Goal: Task Accomplishment & Management: Manage account settings

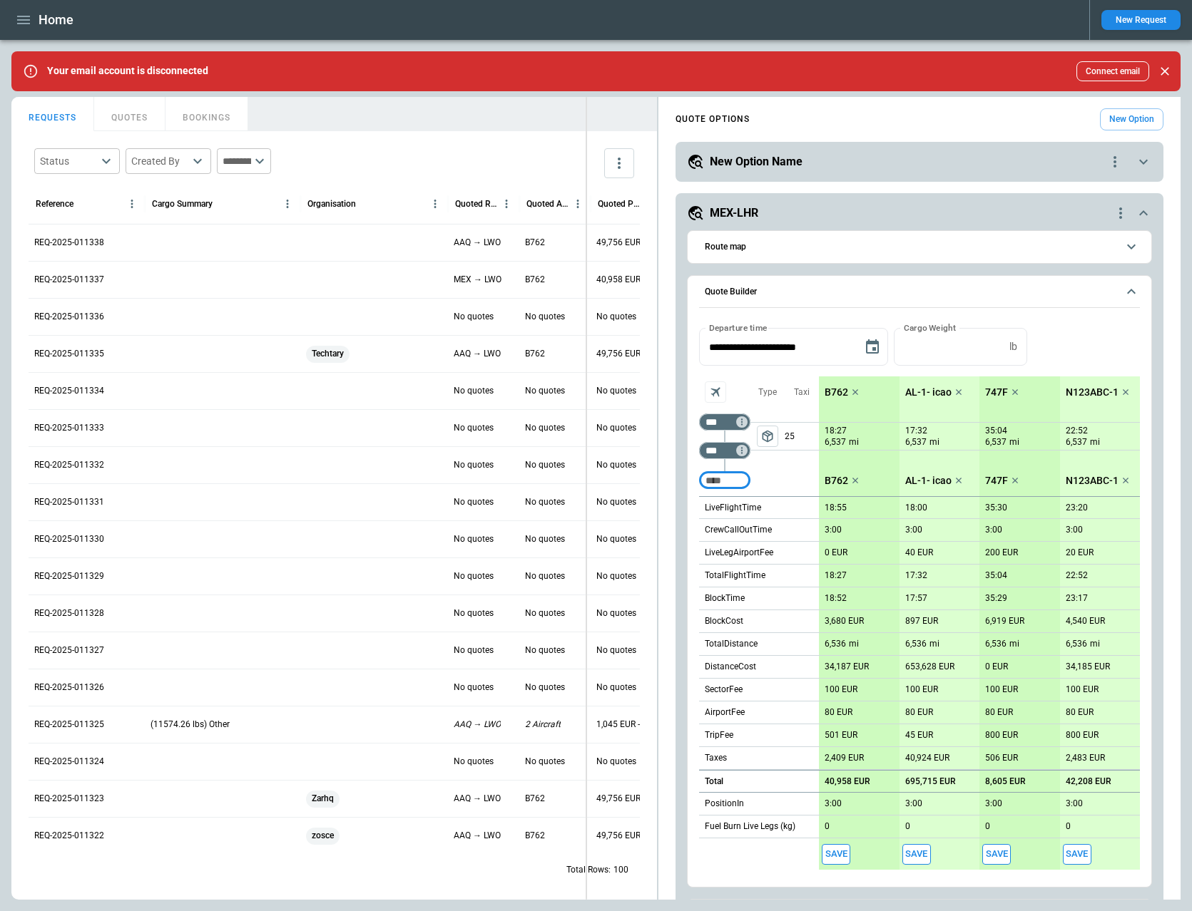
click at [578, 332] on div "FindBorderBarSize REQUESTS QUOTES BOOKINGS Status ​ Created By ​ ​ Reference Ca…" at bounding box center [595, 498] width 1169 height 803
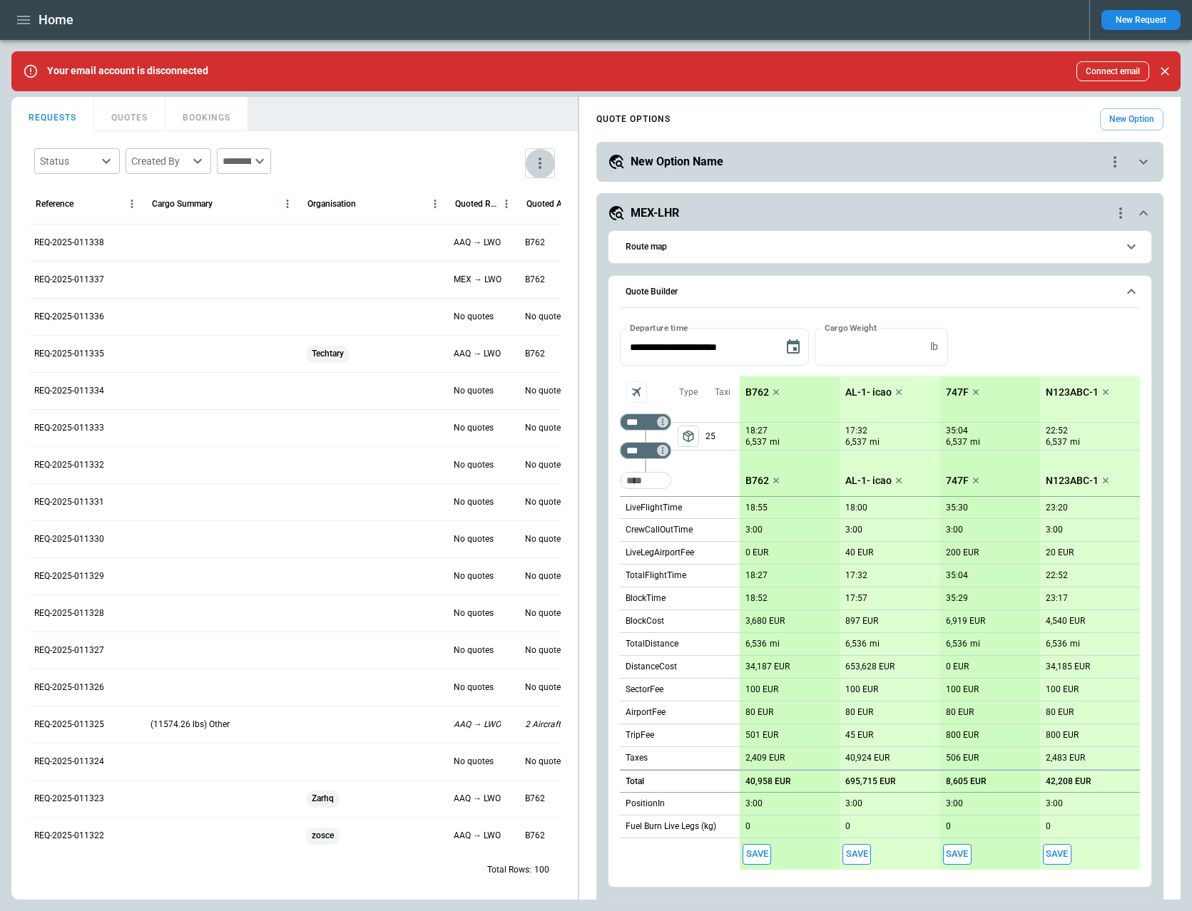
click at [541, 171] on icon "more" at bounding box center [539, 163] width 17 height 17
click at [514, 218] on div "View Settings" at bounding box center [497, 218] width 97 height 17
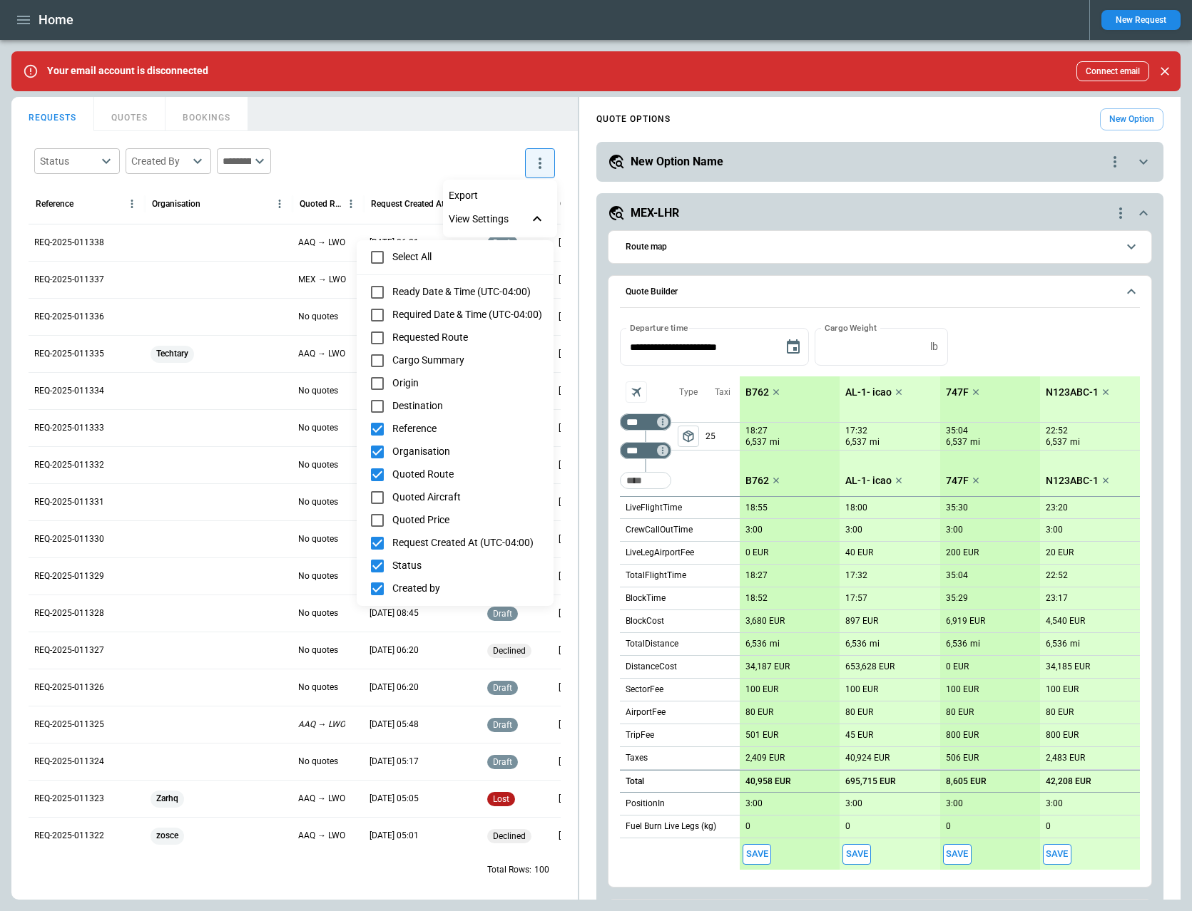
click at [436, 144] on div at bounding box center [596, 455] width 1192 height 911
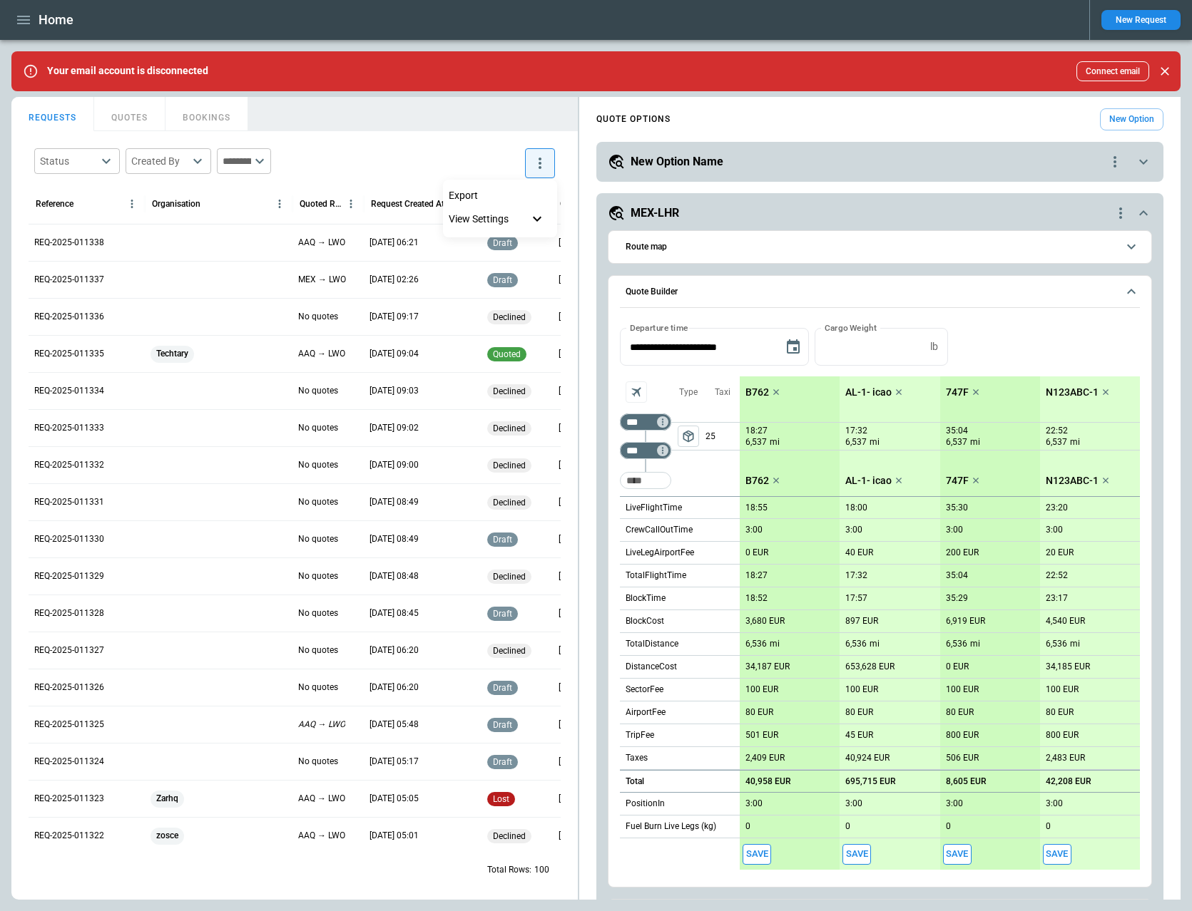
click at [438, 115] on div at bounding box center [596, 455] width 1192 height 911
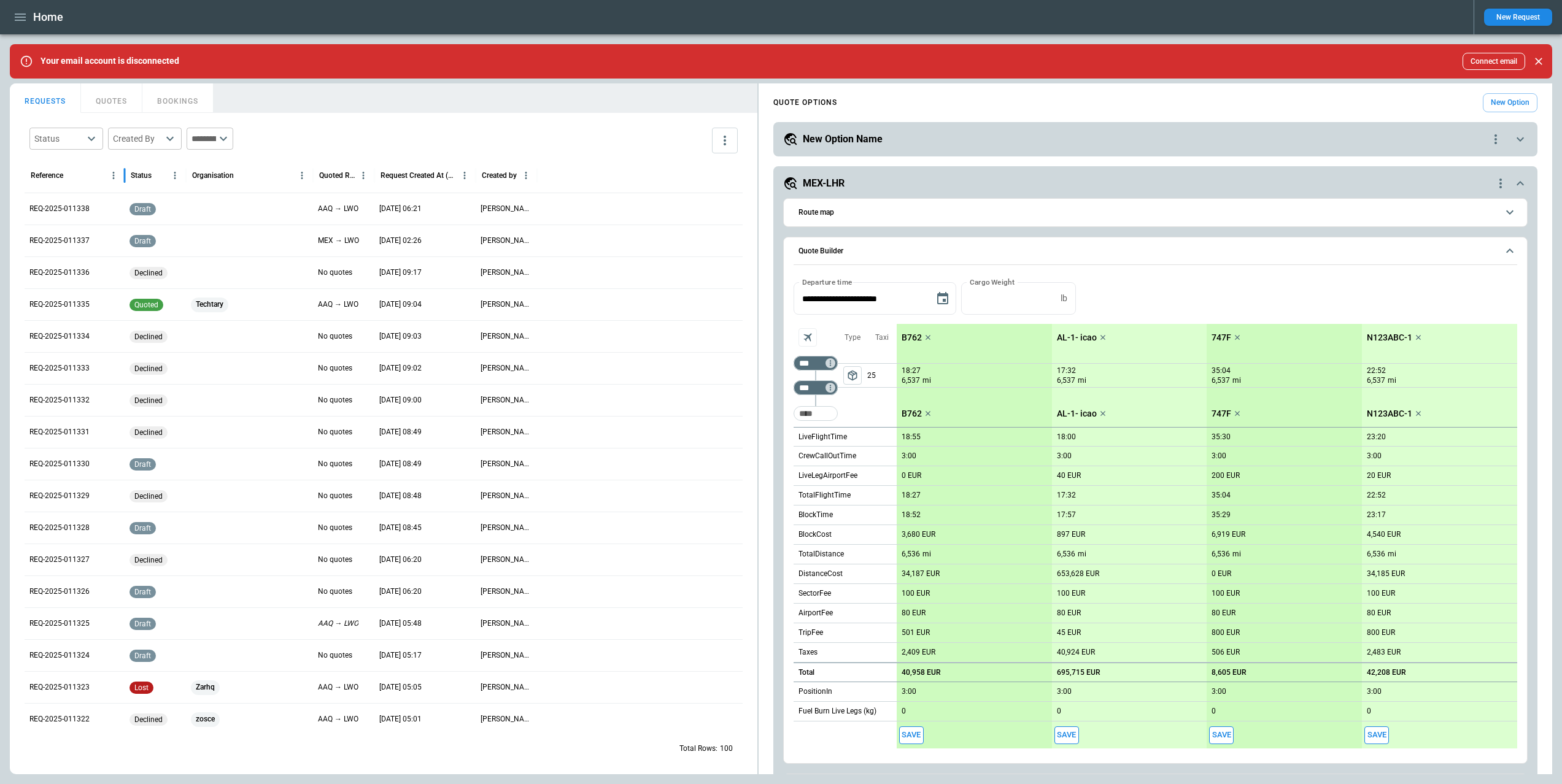
click at [1174, 108] on div "QUOTE OPTIONS New Option" at bounding box center [1156, 102] width 764 height 19
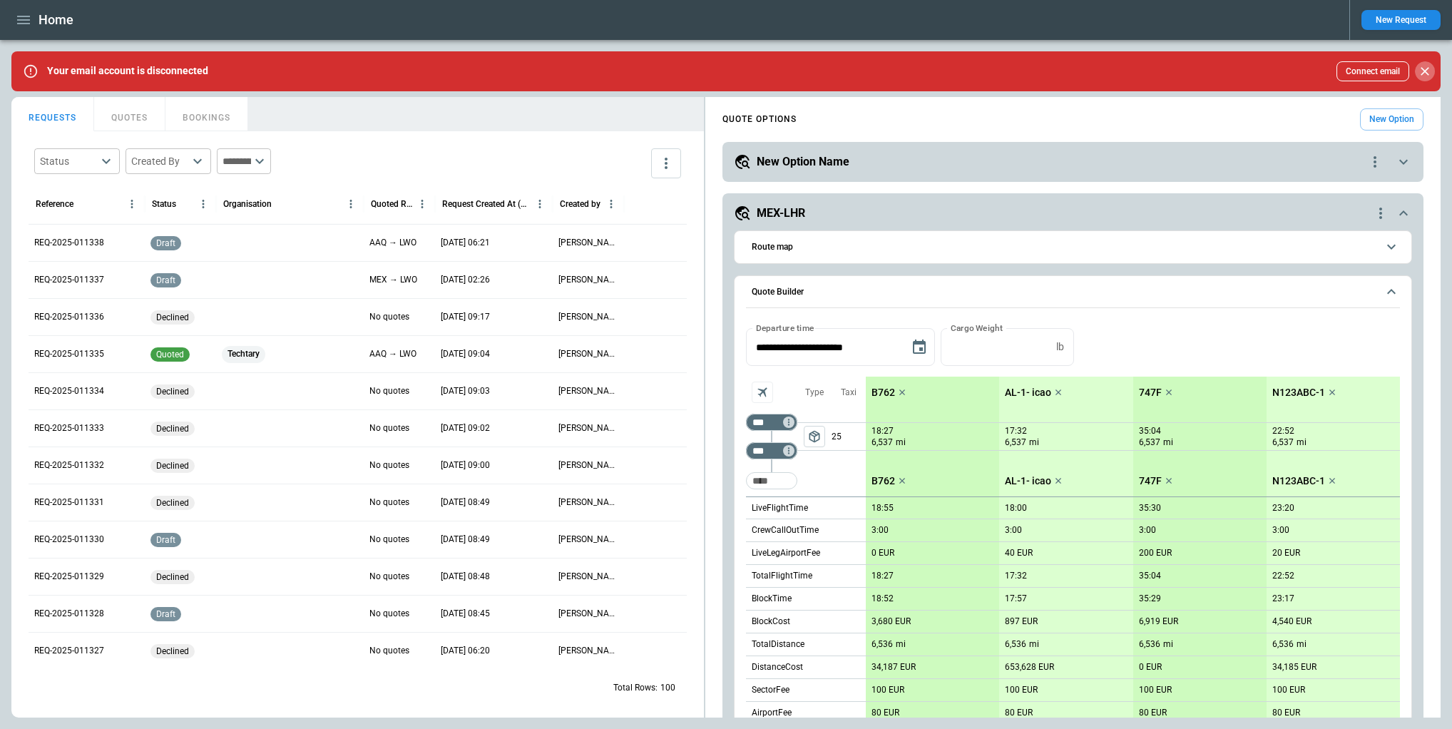
drag, startPoint x: 1429, startPoint y: 68, endPoint x: 1421, endPoint y: 81, distance: 14.8
click at [1429, 68] on icon "Close" at bounding box center [1425, 71] width 14 height 14
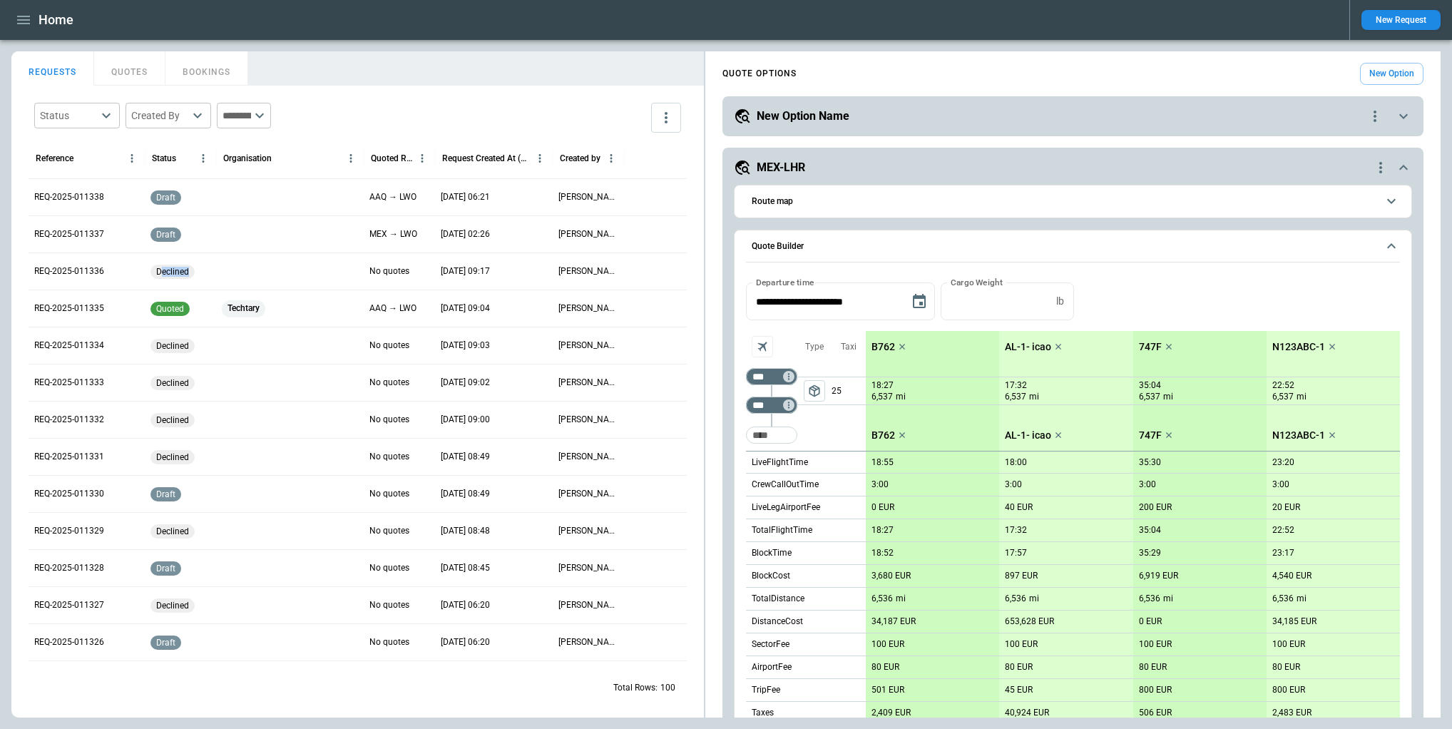
drag, startPoint x: 198, startPoint y: 270, endPoint x: 200, endPoint y: 317, distance: 47.1
click at [199, 270] on div "declined" at bounding box center [180, 270] width 71 height 37
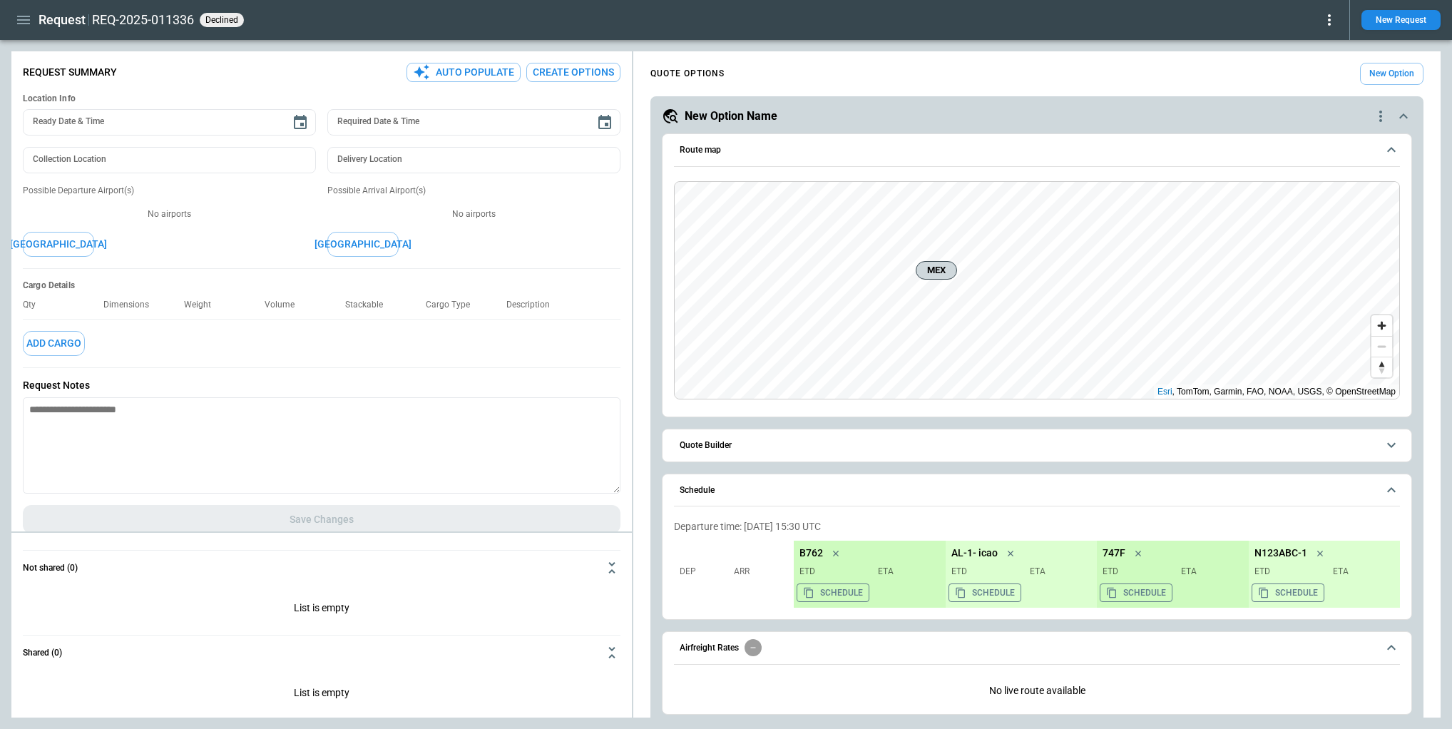
click at [1337, 19] on icon at bounding box center [1329, 19] width 17 height 17
click at [1304, 42] on button "Reopen" at bounding box center [1314, 44] width 46 height 21
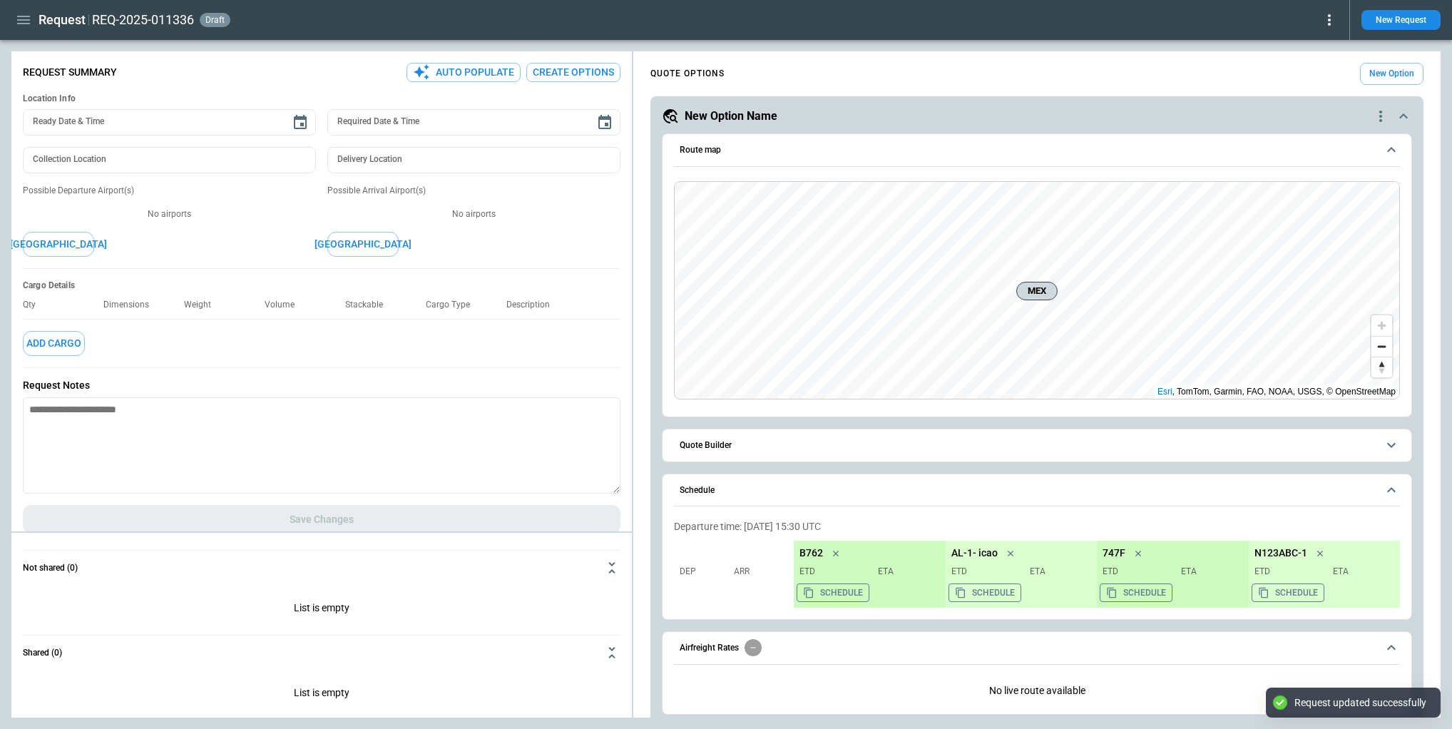
click at [1332, 22] on icon at bounding box center [1329, 19] width 17 height 17
click at [1300, 87] on button "Decline" at bounding box center [1312, 85] width 47 height 21
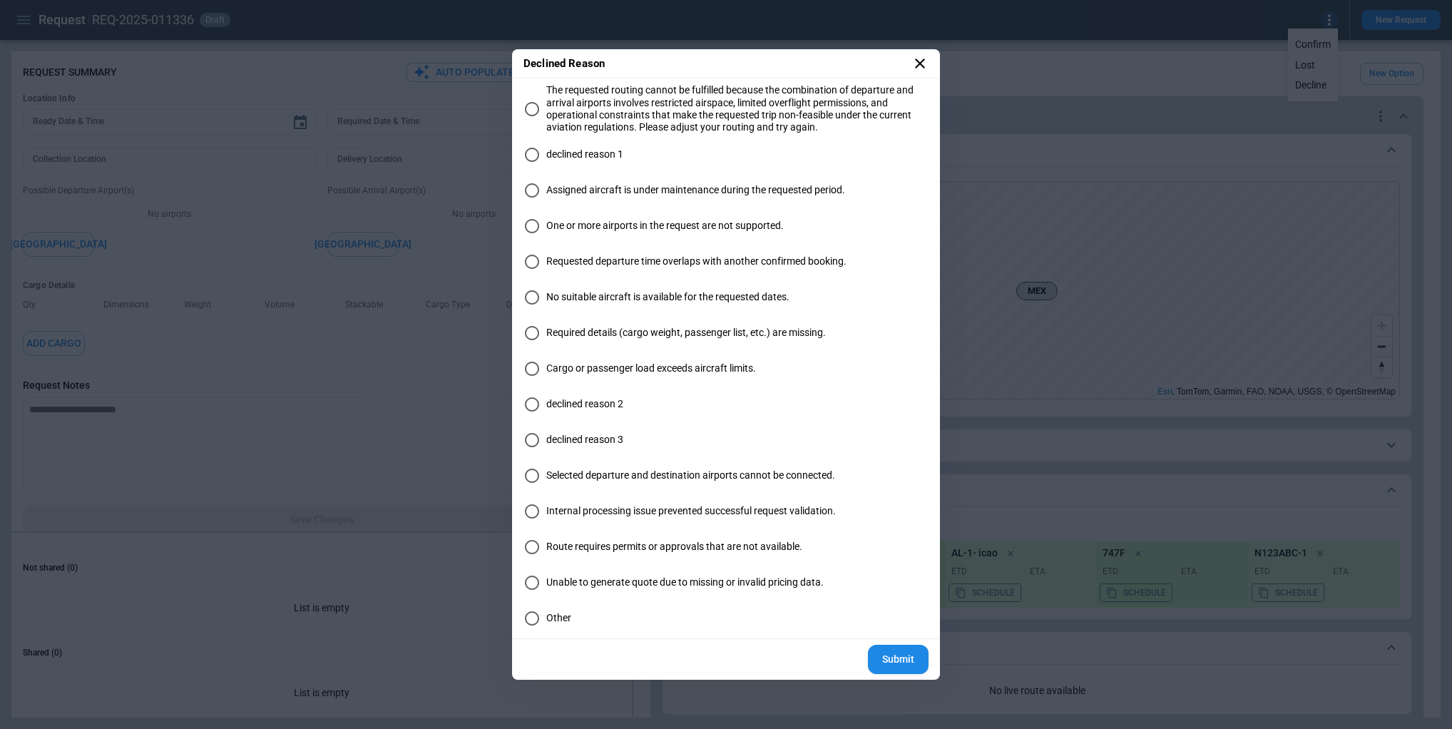
click at [581, 190] on span "Assigned aircraft is under maintenance during the requested period." at bounding box center [695, 190] width 299 height 12
click at [905, 661] on button "Submit" at bounding box center [898, 659] width 61 height 29
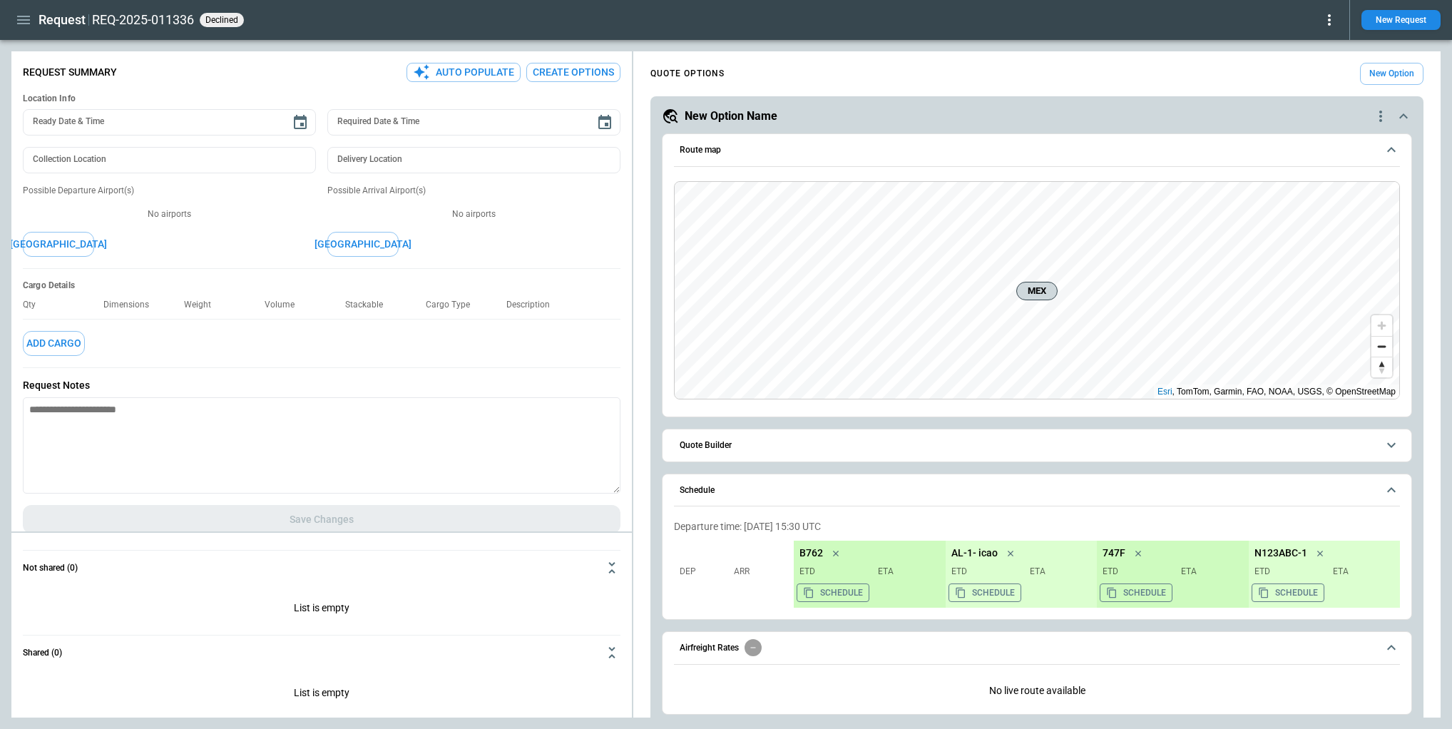
click at [1327, 21] on icon at bounding box center [1329, 19] width 17 height 17
click at [1318, 44] on button "Reopen" at bounding box center [1314, 44] width 46 height 21
click at [1329, 19] on icon at bounding box center [1329, 19] width 3 height 11
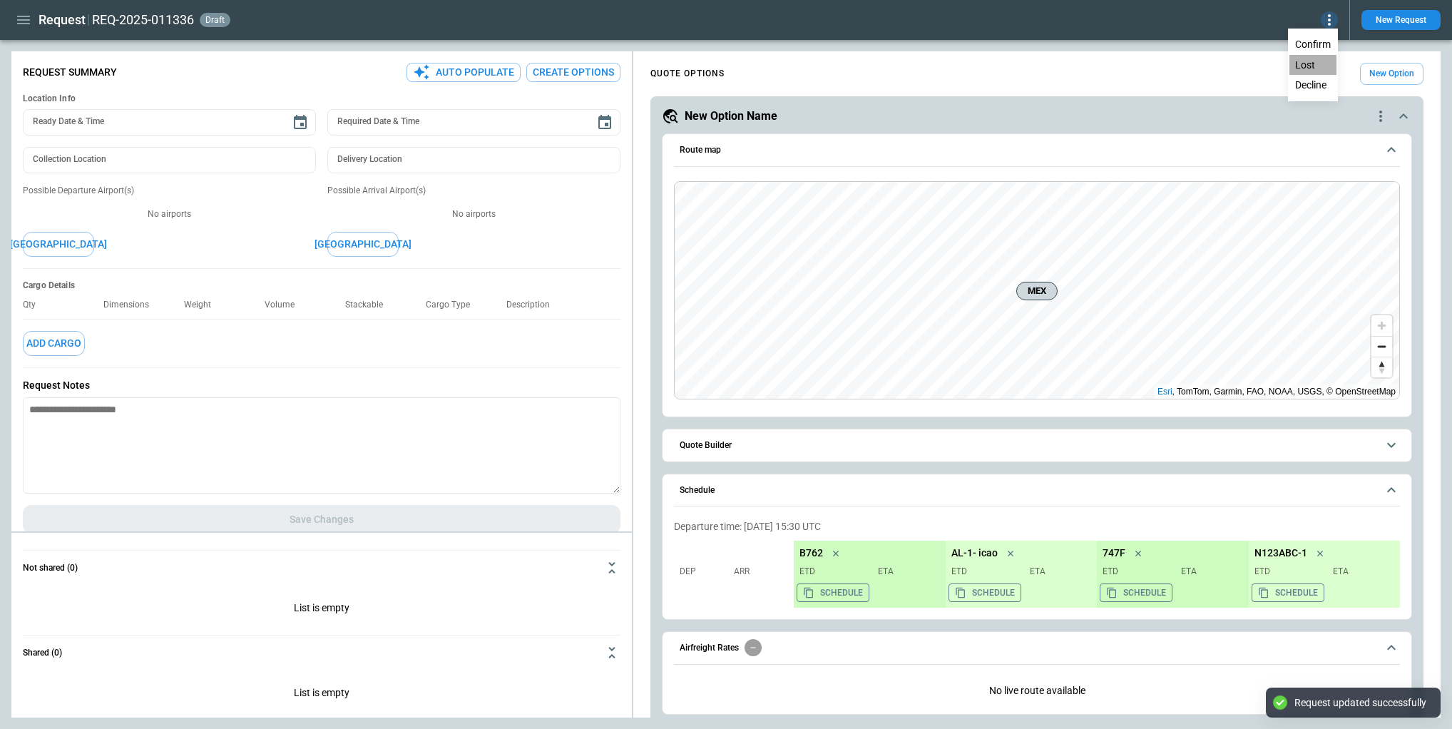
click at [1311, 64] on button "Lost" at bounding box center [1312, 65] width 47 height 21
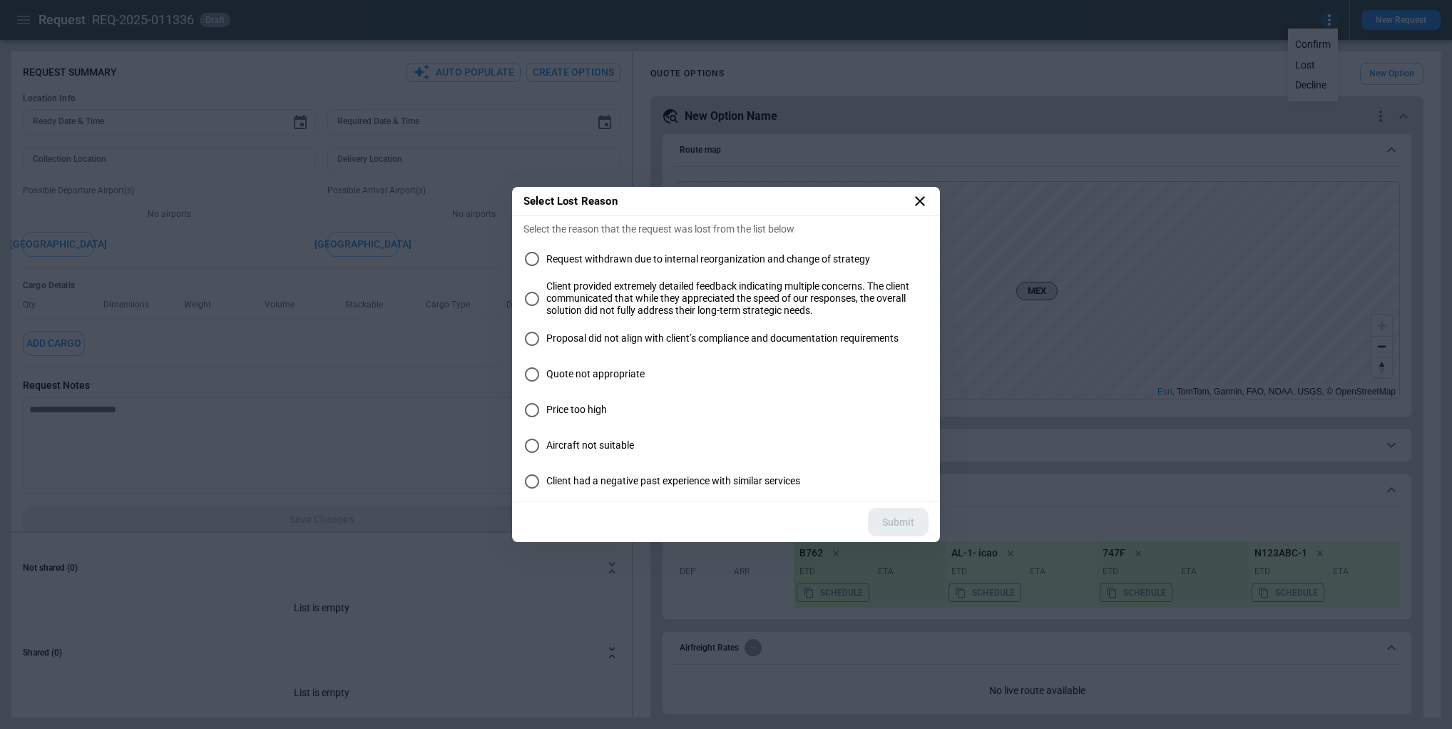
click at [604, 334] on span "Proposal did not align with client’s compliance and documentation requirements" at bounding box center [722, 338] width 352 height 12
click at [893, 512] on button "Submit" at bounding box center [898, 522] width 61 height 29
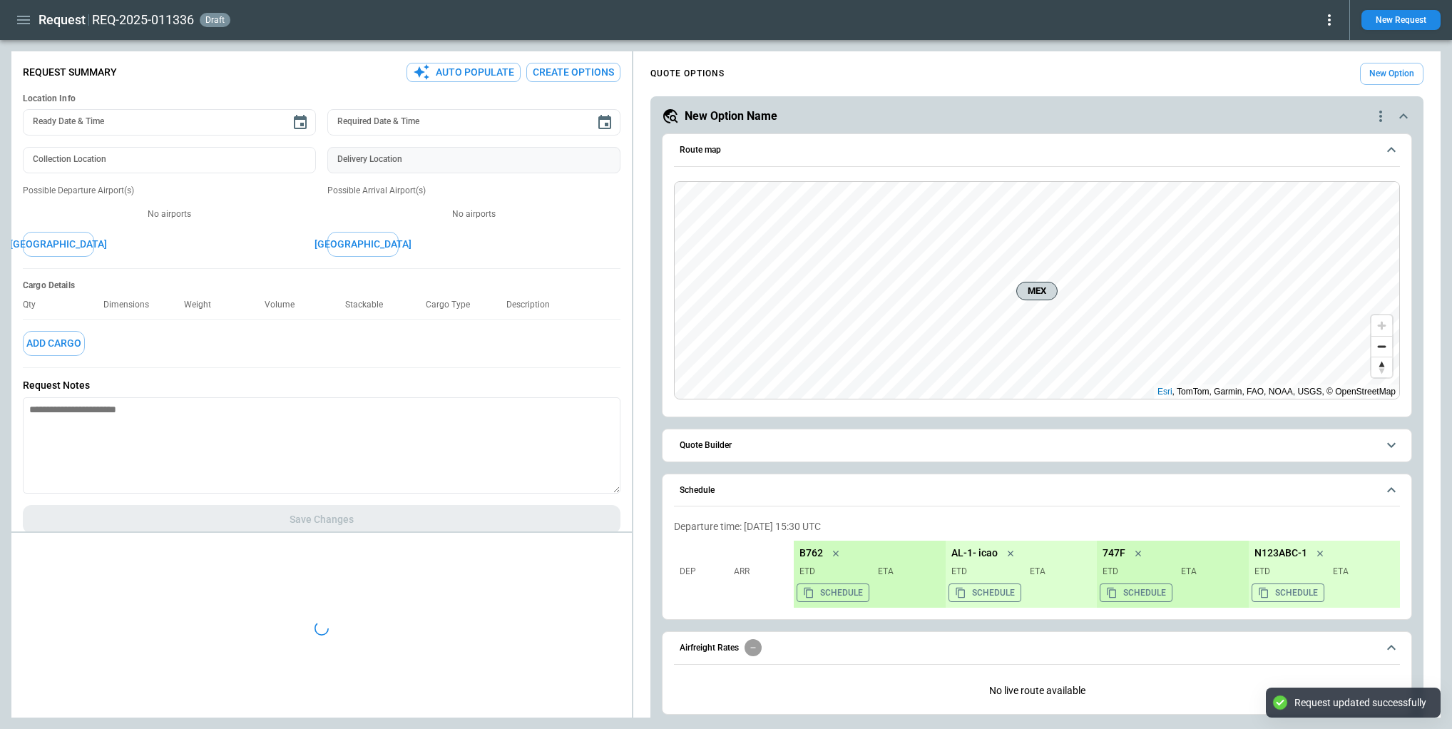
type textarea "*"
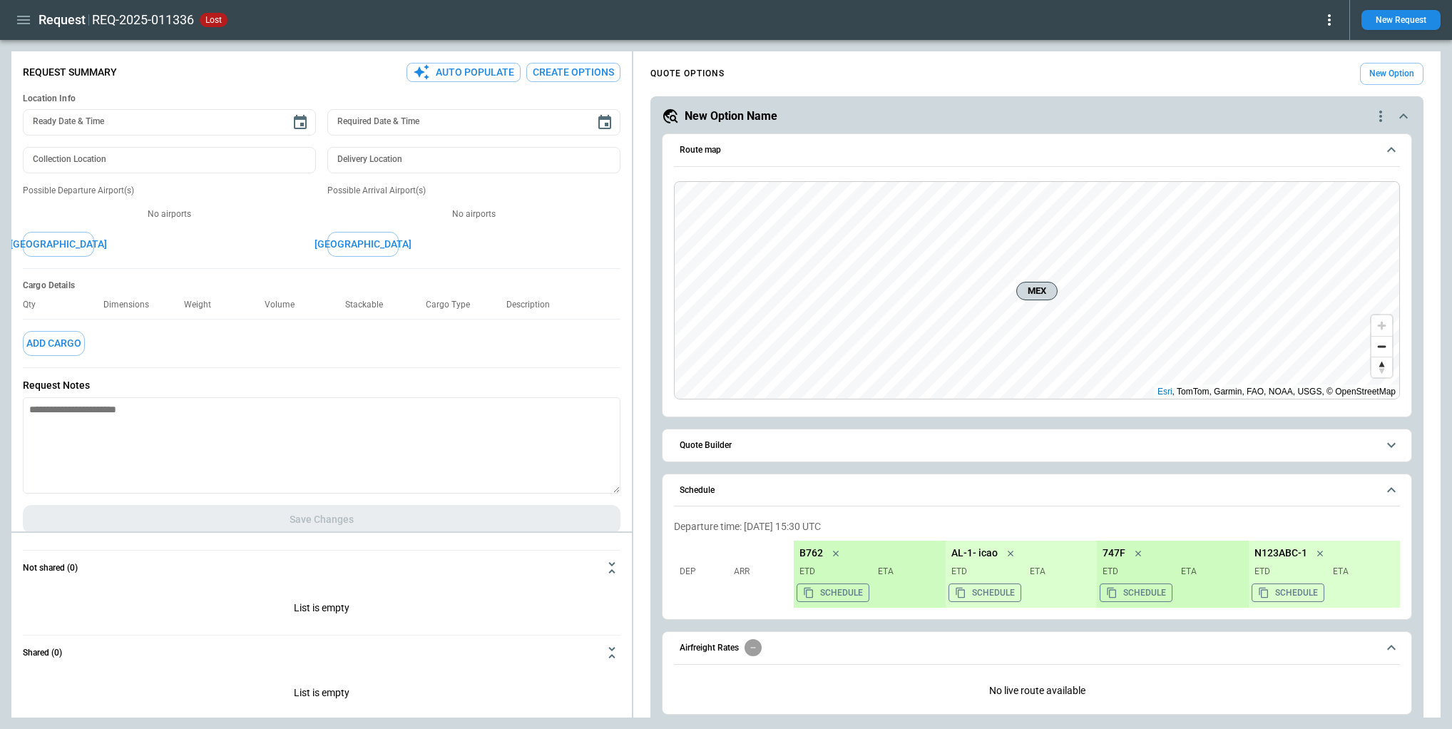
click at [17, 15] on icon "button" at bounding box center [23, 19] width 17 height 17
click at [627, 16] on div at bounding box center [726, 364] width 1452 height 729
click at [1193, 33] on div "Request REQ-2025-011336 lost New Request" at bounding box center [726, 20] width 1452 height 40
click at [1327, 20] on icon at bounding box center [1329, 19] width 17 height 17
drag, startPoint x: 1196, startPoint y: 21, endPoint x: 628, endPoint y: 80, distance: 571.4
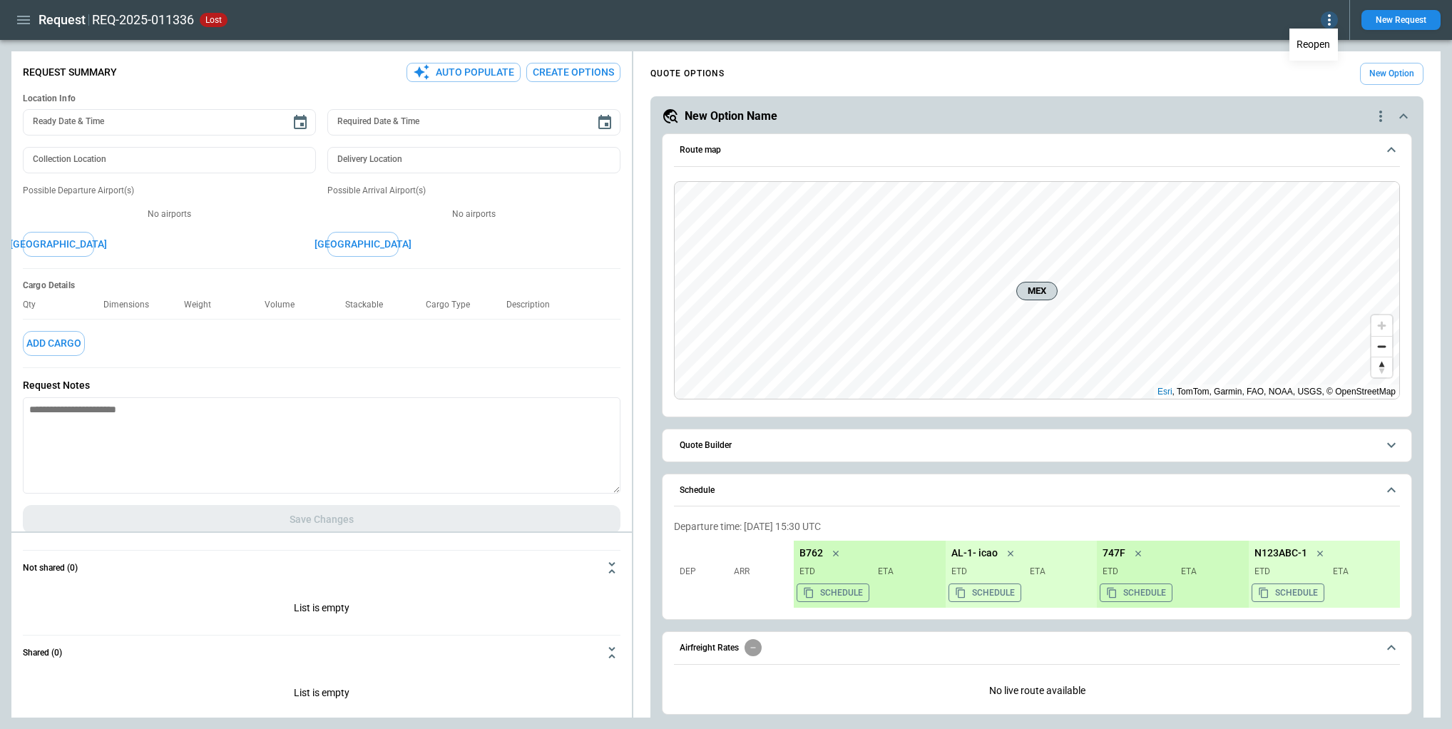
click at [1196, 21] on div at bounding box center [726, 364] width 1452 height 729
click at [28, 26] on icon "button" at bounding box center [23, 19] width 17 height 17
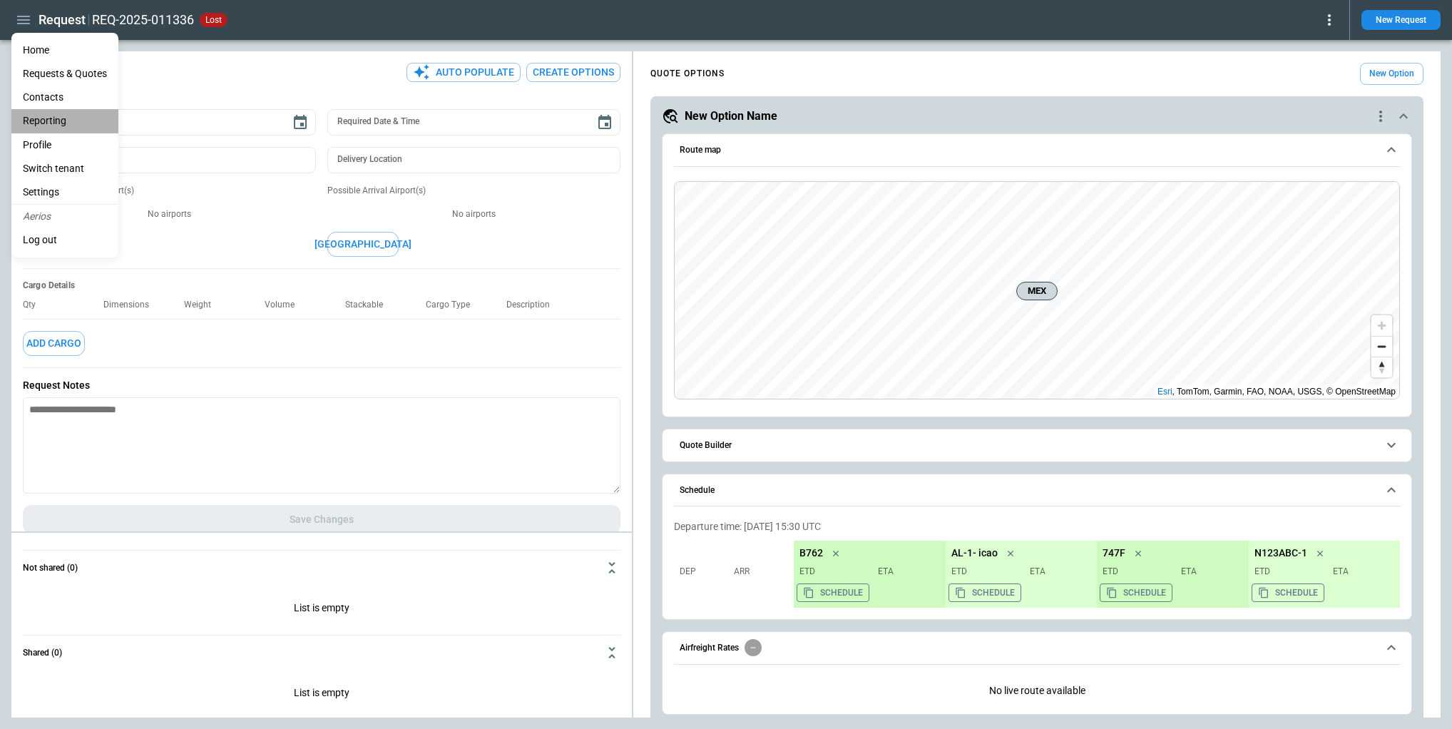
click at [68, 125] on li "Reporting" at bounding box center [64, 121] width 107 height 24
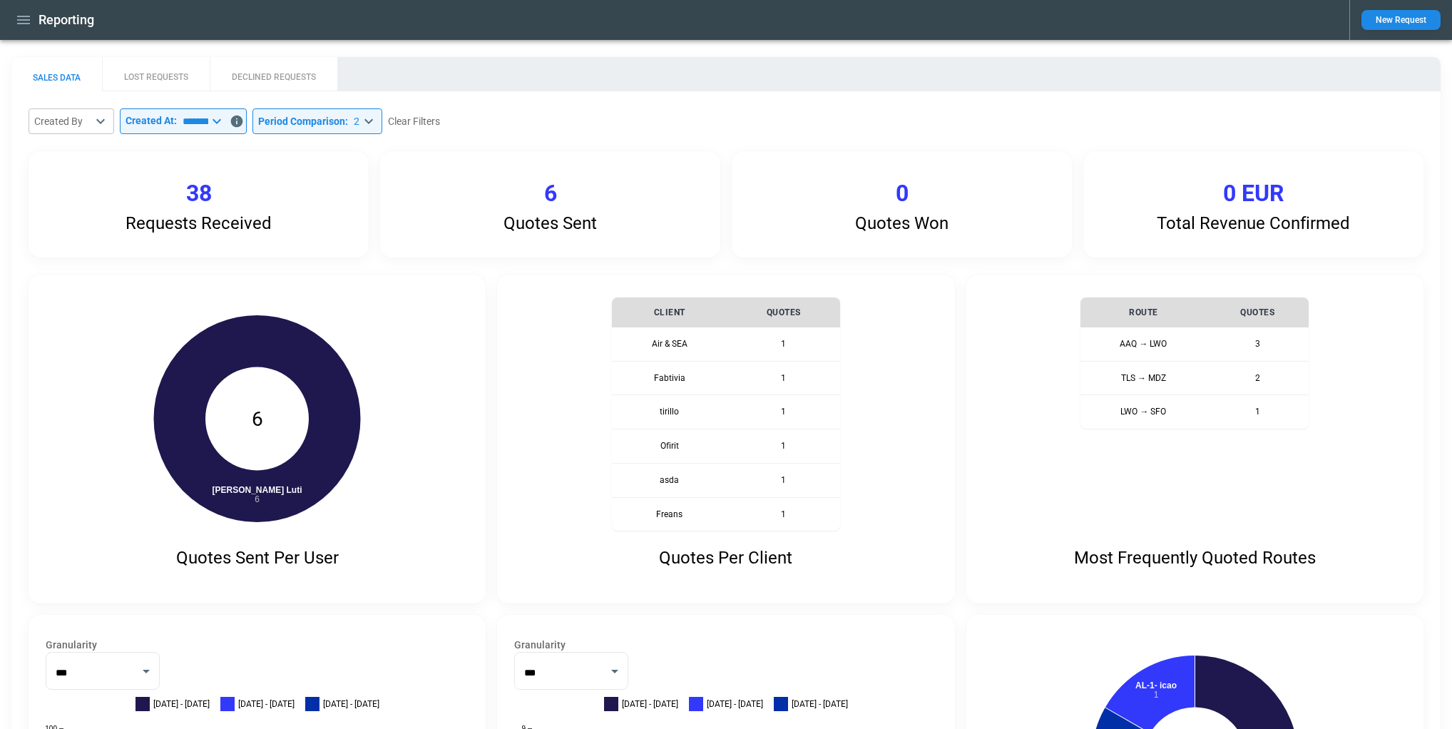
click at [143, 68] on button "LOST REQUESTS" at bounding box center [156, 74] width 108 height 34
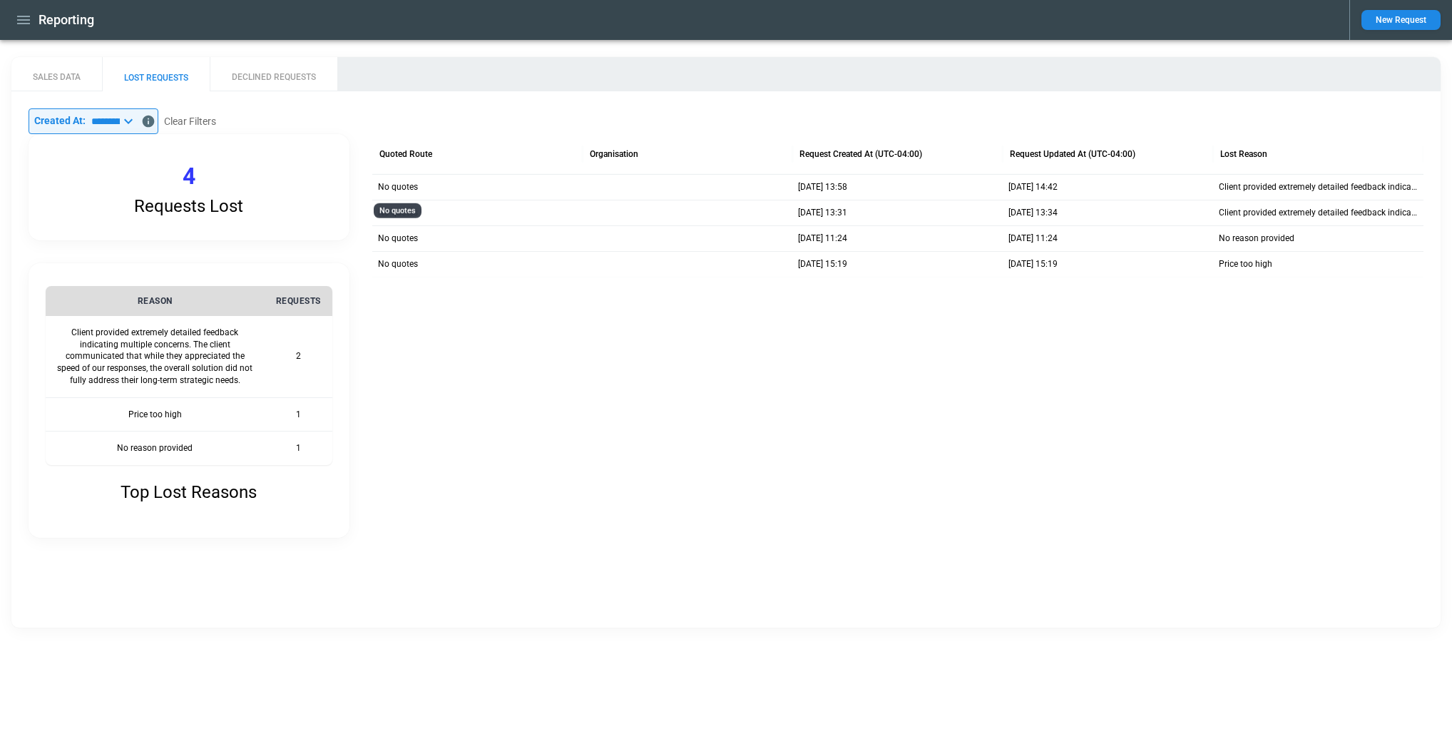
click at [402, 188] on p "No quotes" at bounding box center [398, 187] width 40 height 12
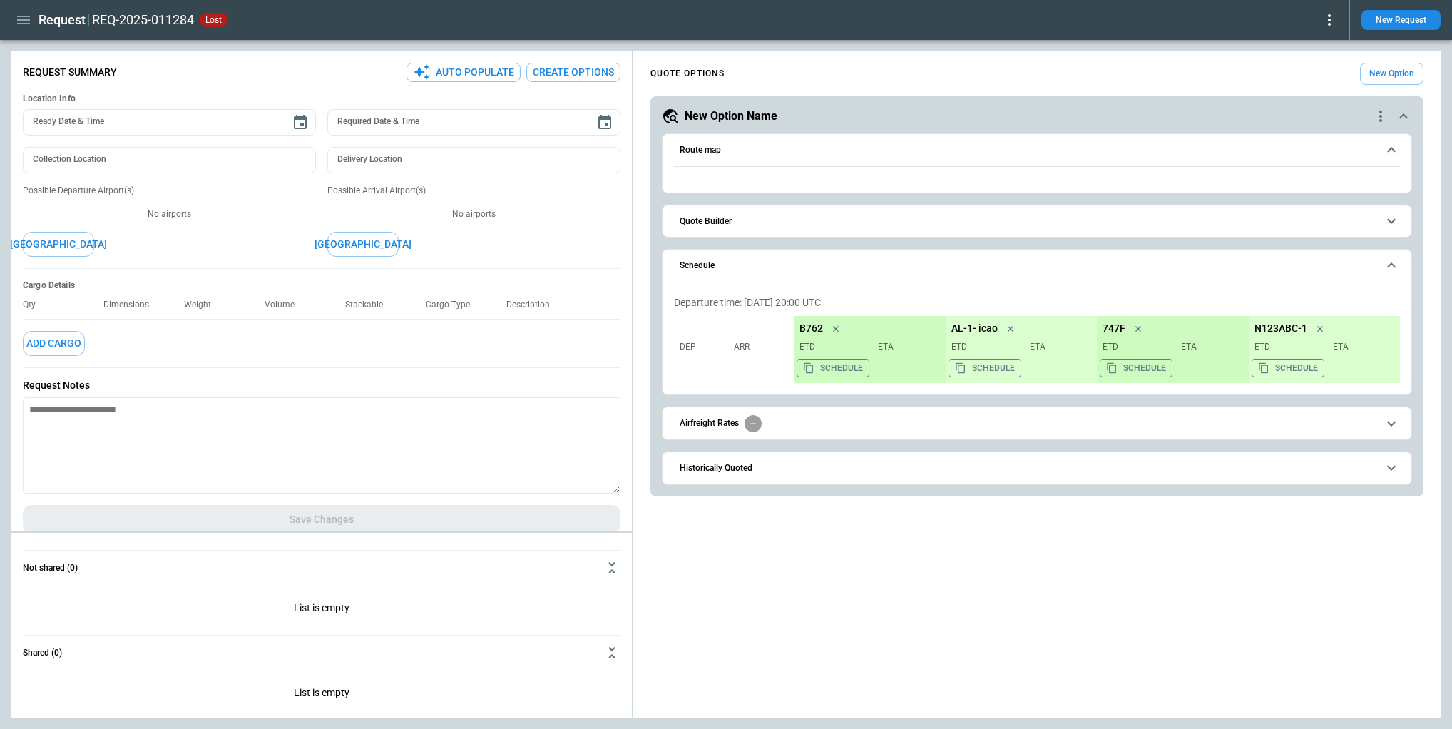
type textarea "*"
type input "**********"
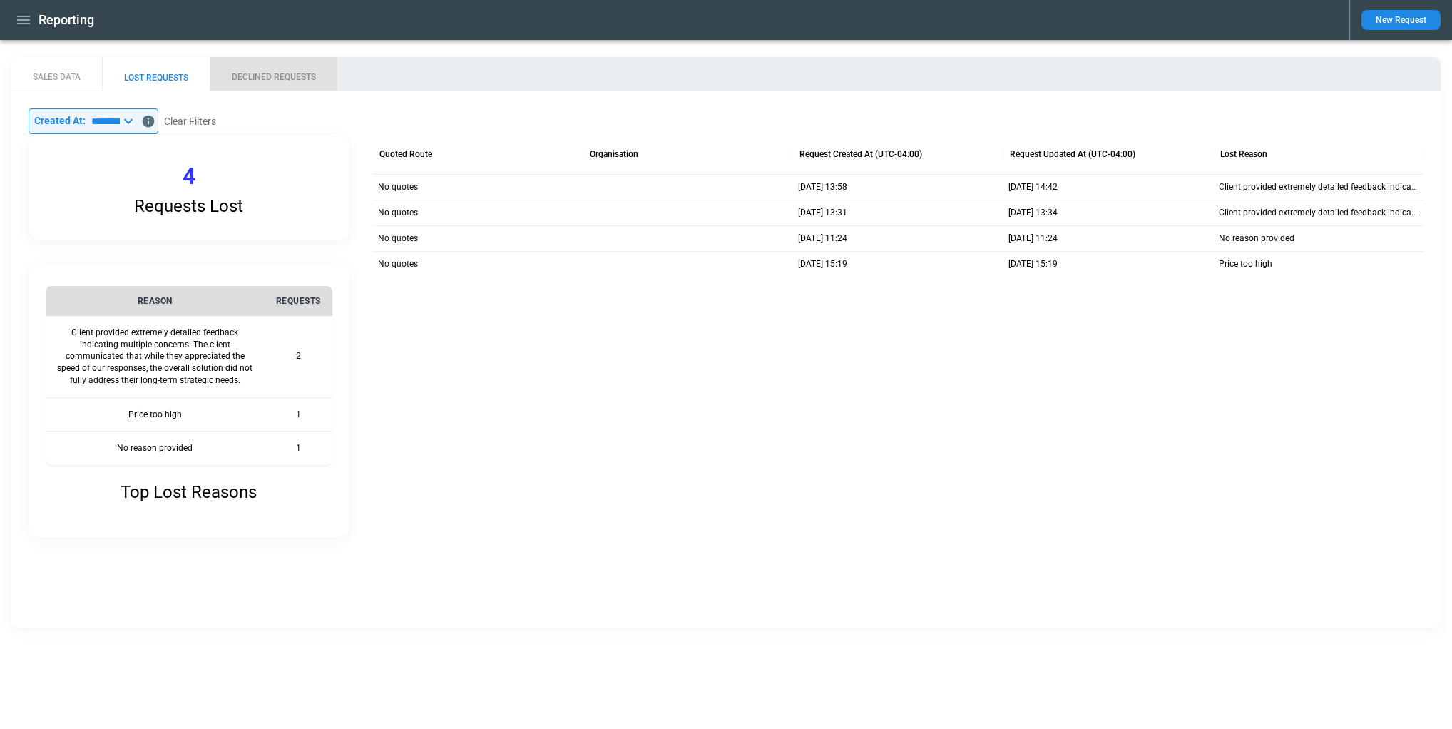
click at [294, 77] on button "DECLINED REQUESTS" at bounding box center [274, 74] width 128 height 34
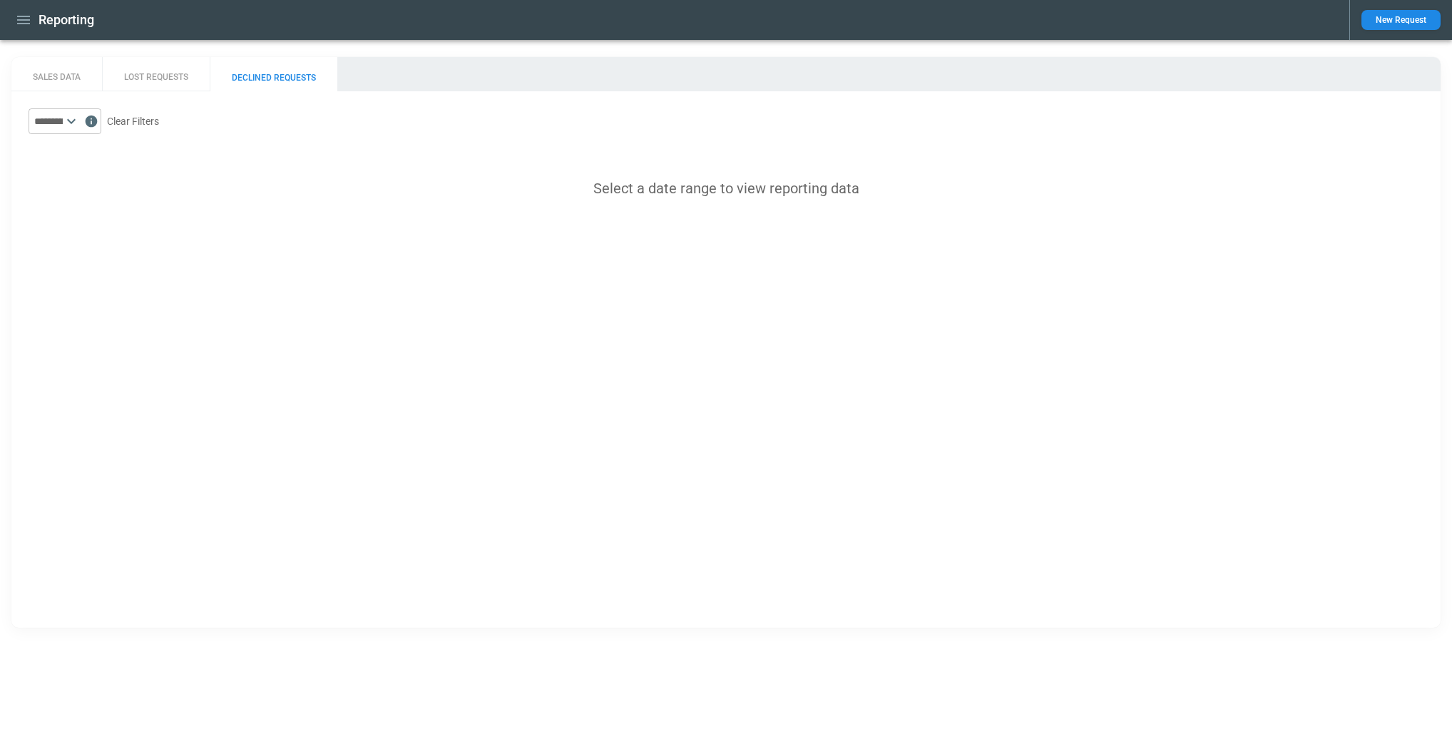
click at [80, 118] on icon at bounding box center [71, 121] width 17 height 17
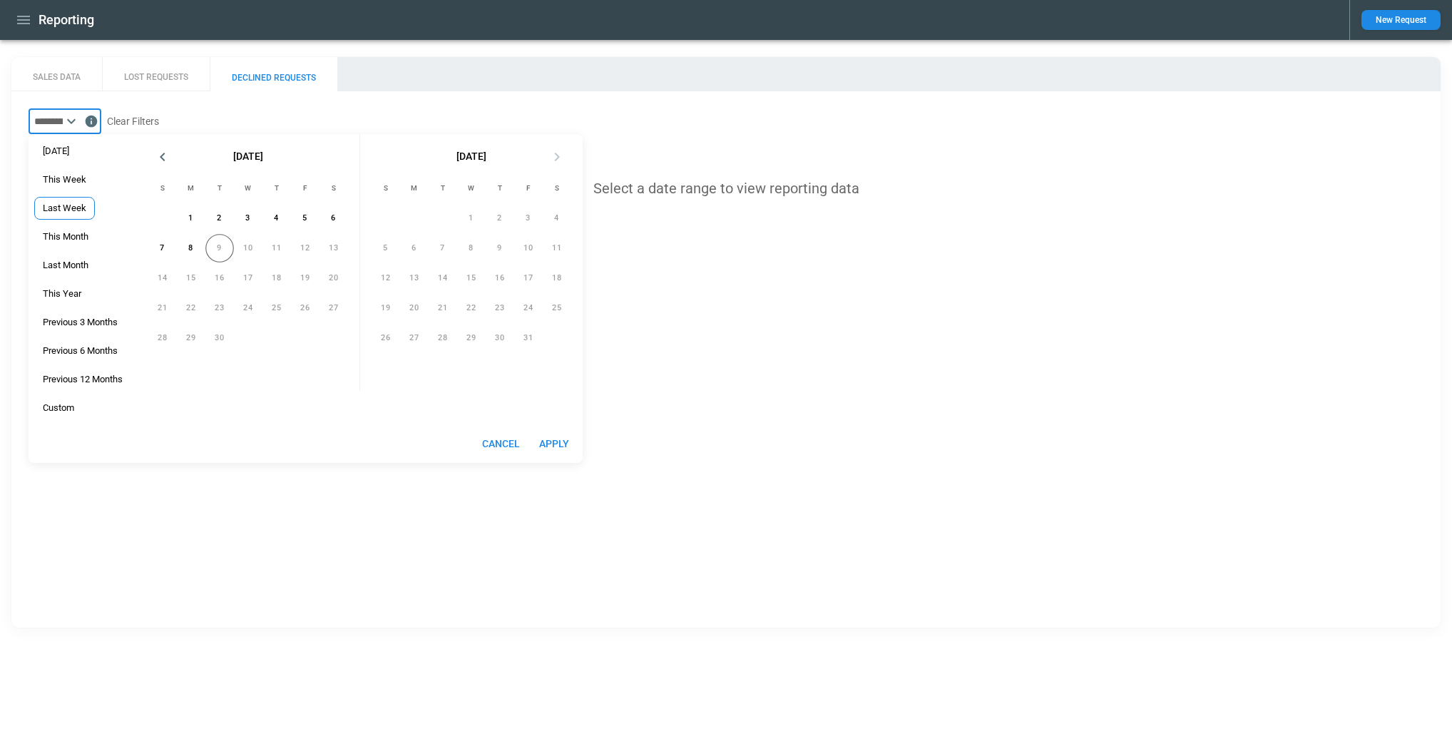
click at [79, 205] on span "Last Week" at bounding box center [64, 208] width 59 height 11
drag, startPoint x: 566, startPoint y: 444, endPoint x: 576, endPoint y: 468, distance: 25.6
click at [566, 444] on button "Apply" at bounding box center [554, 444] width 46 height 26
type input "*********"
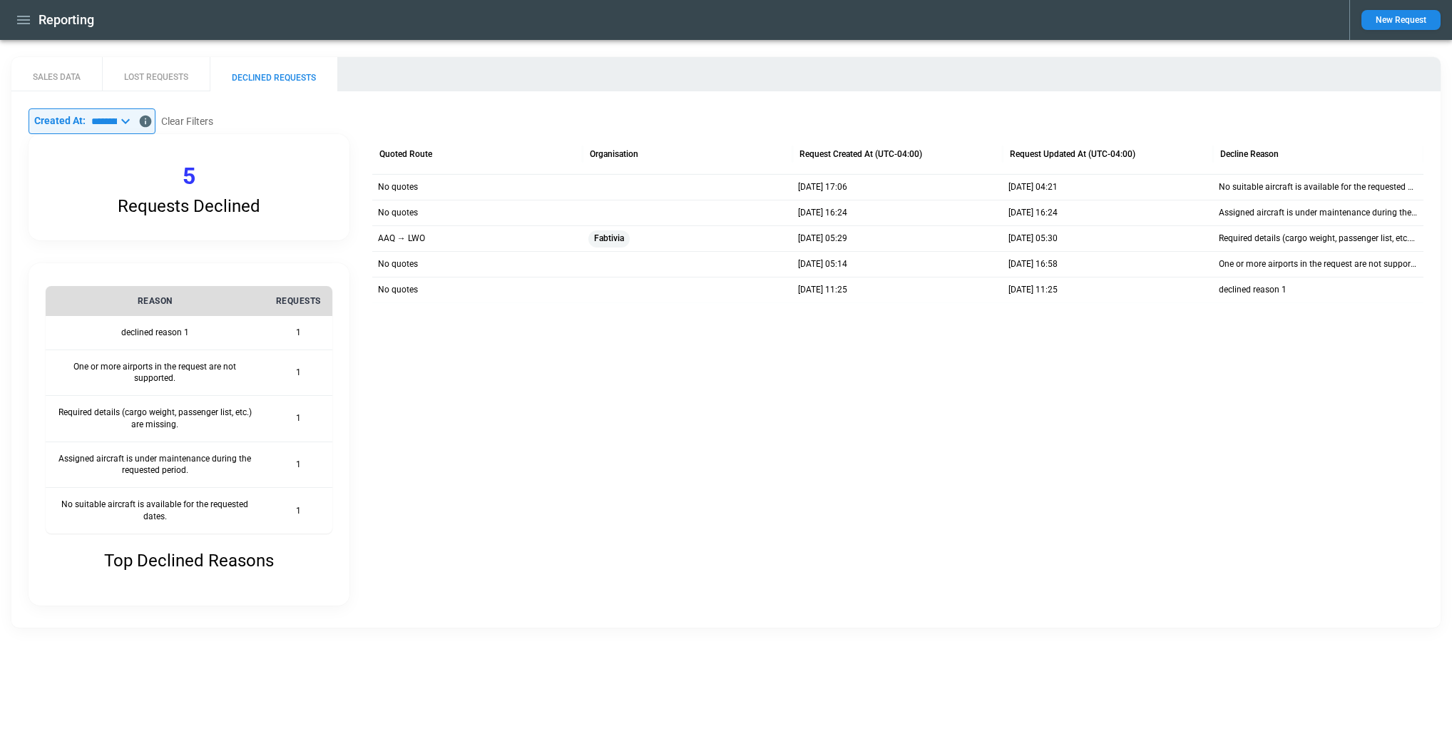
click at [23, 19] on icon "button" at bounding box center [23, 19] width 17 height 17
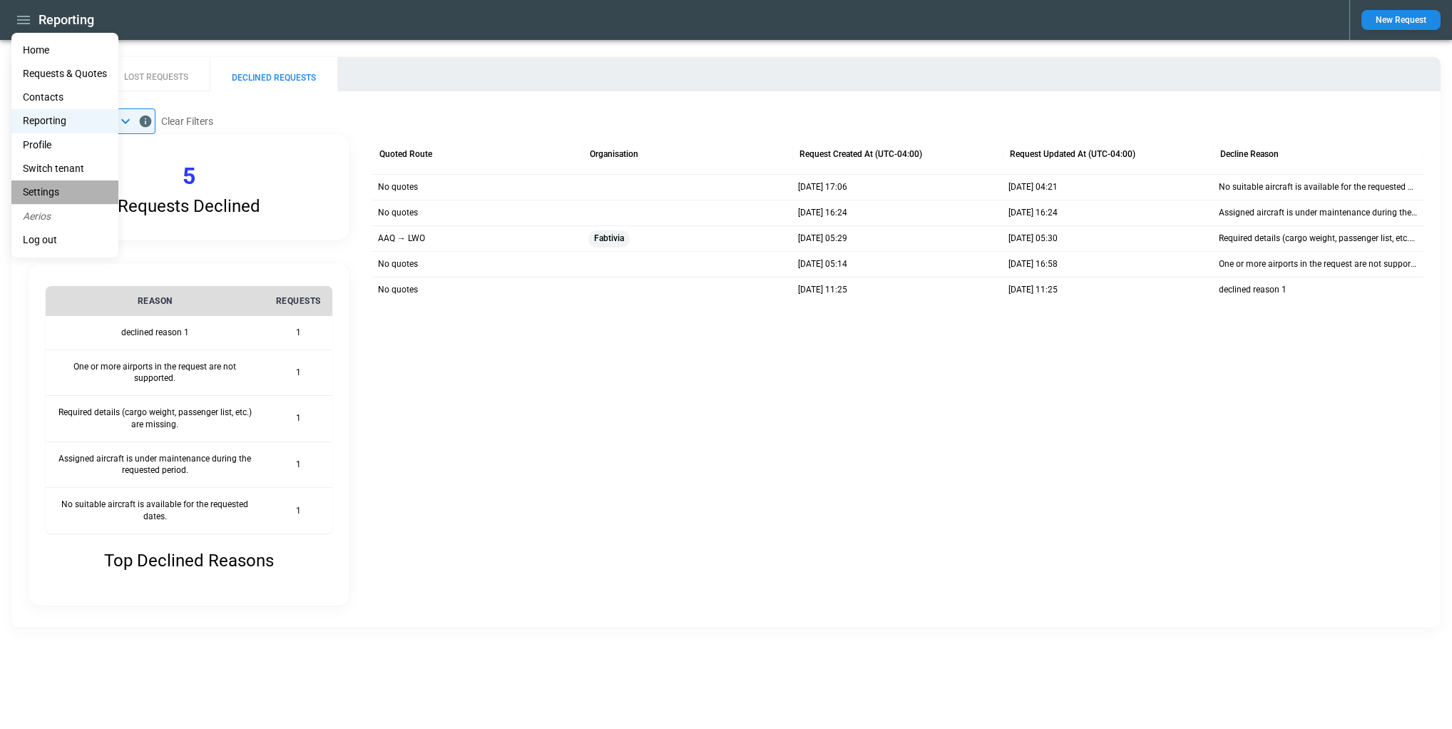
click at [53, 189] on li "Settings" at bounding box center [64, 192] width 107 height 24
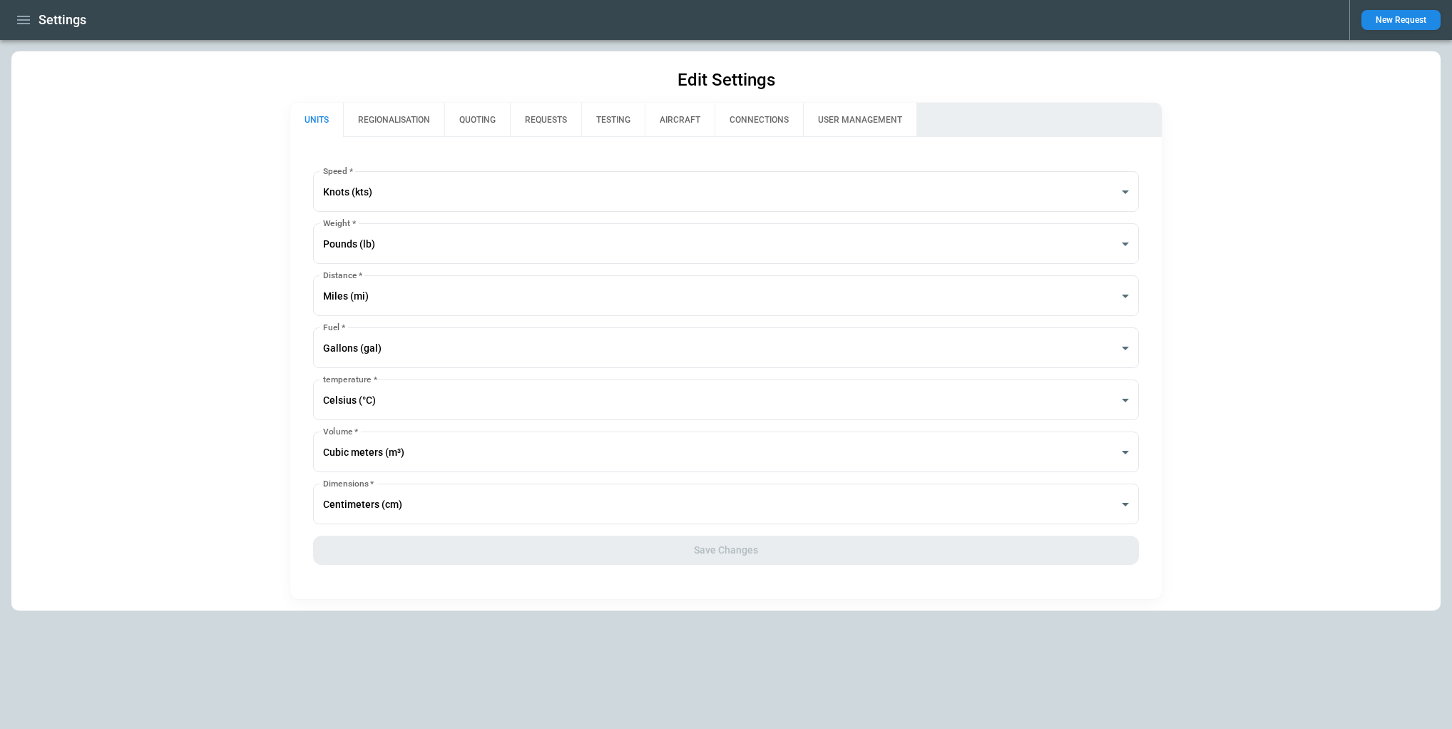
click at [554, 121] on button "REQUESTS" at bounding box center [545, 120] width 71 height 34
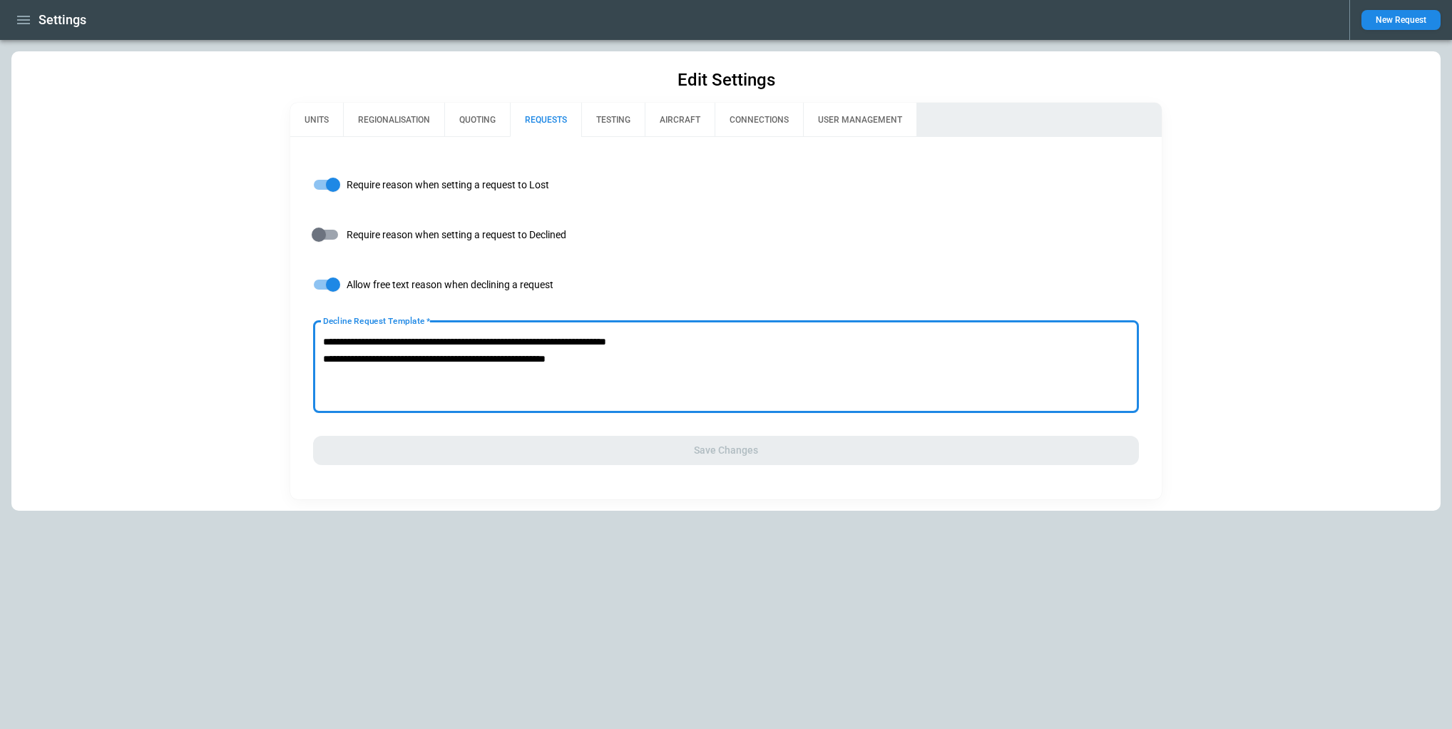
drag, startPoint x: 615, startPoint y: 341, endPoint x: 665, endPoint y: 349, distance: 51.4
click at [666, 337] on textarea "**********" at bounding box center [726, 367] width 806 height 68
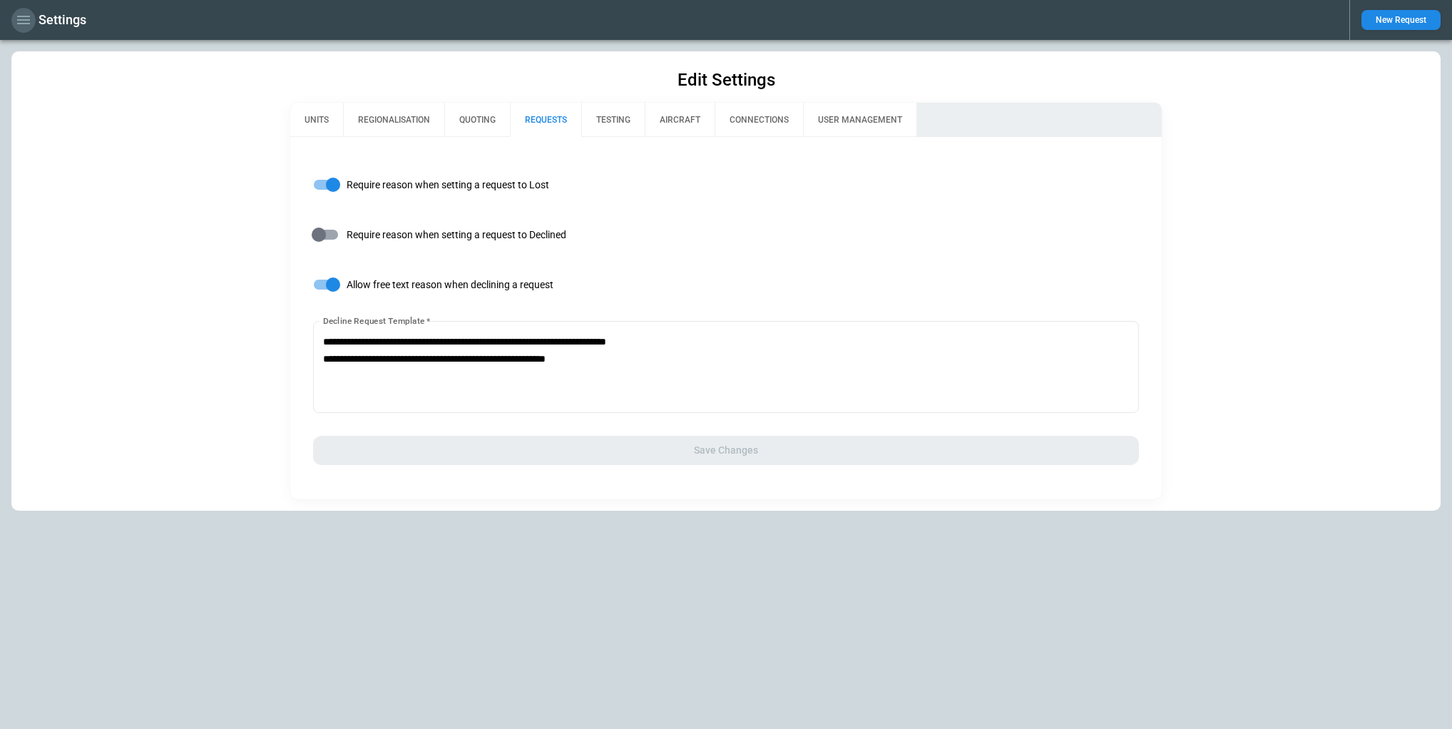
click at [18, 18] on icon "button" at bounding box center [23, 19] width 17 height 17
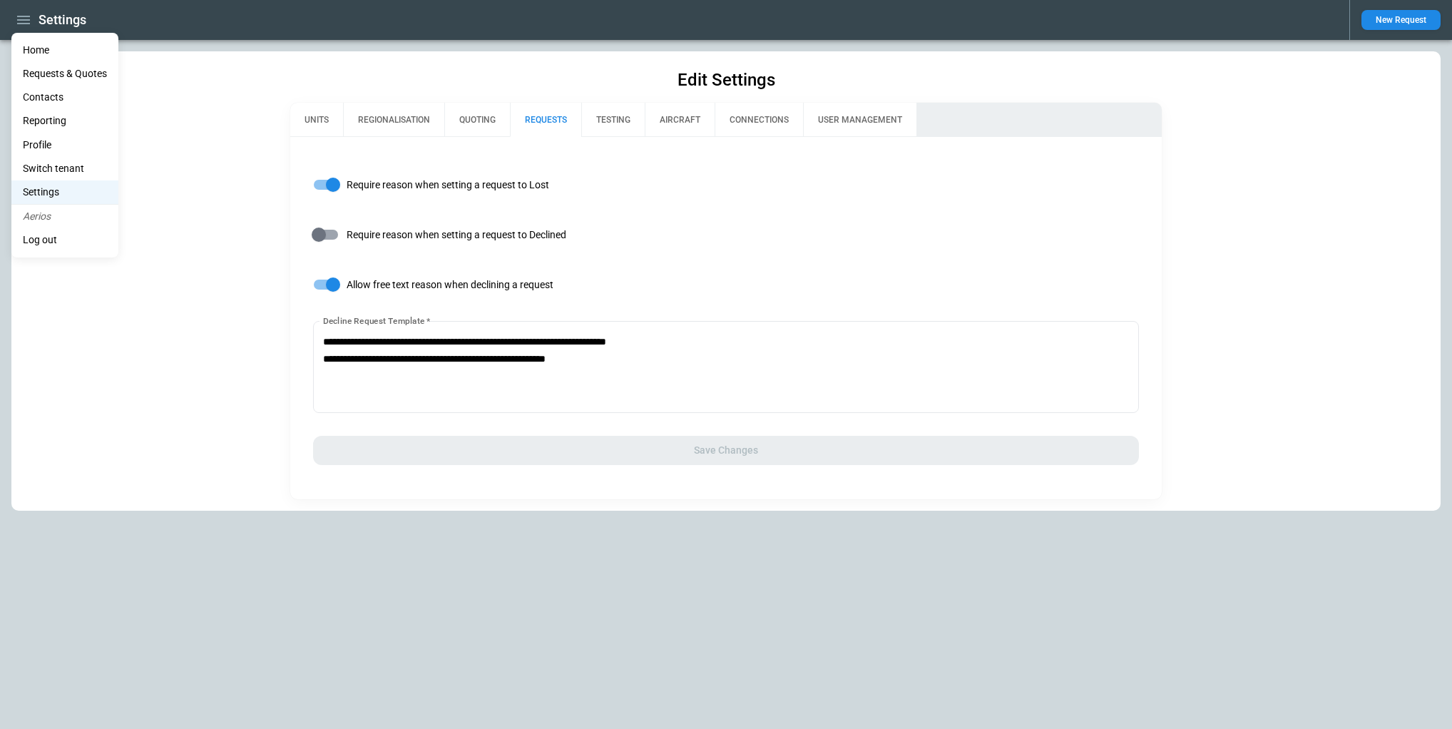
click at [37, 46] on li "Home" at bounding box center [64, 51] width 107 height 24
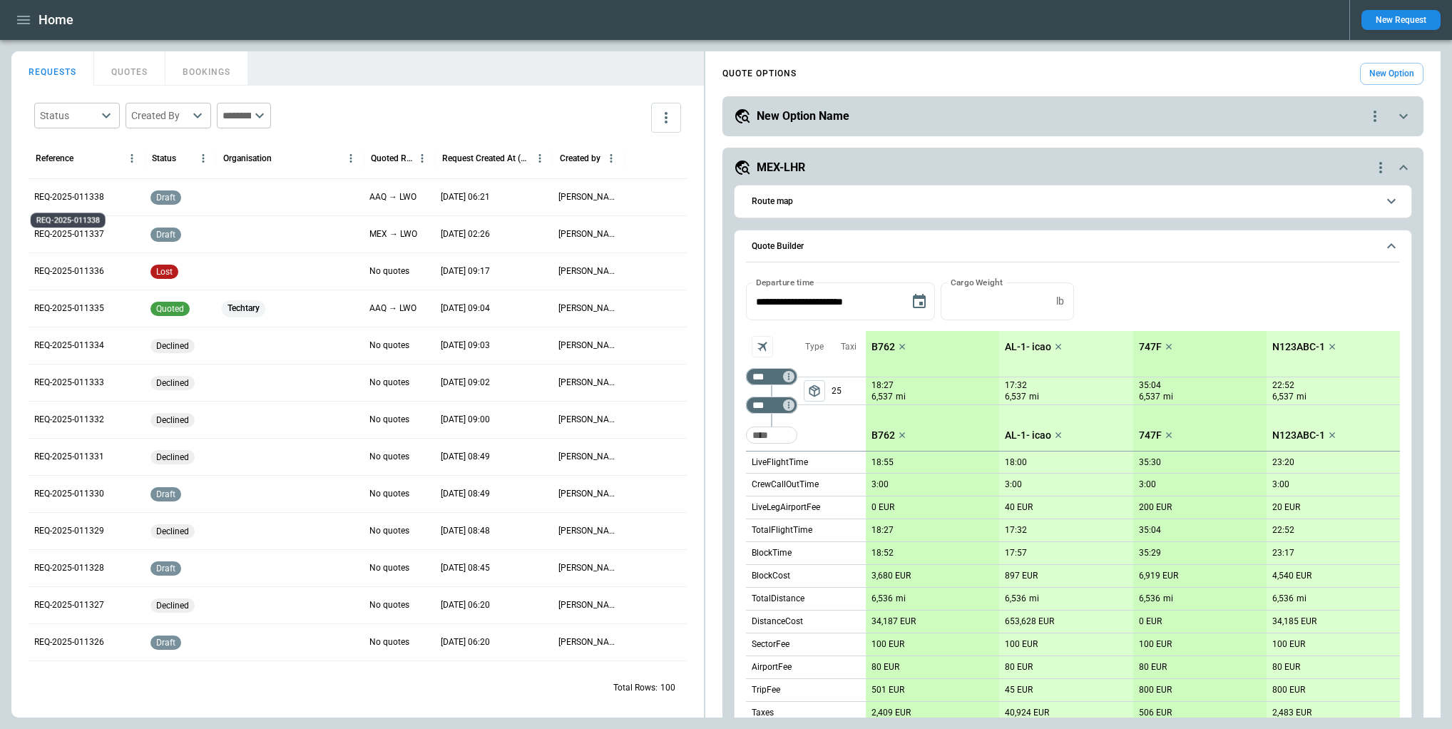
click at [79, 197] on p "REQ-2025-011338" at bounding box center [69, 197] width 70 height 12
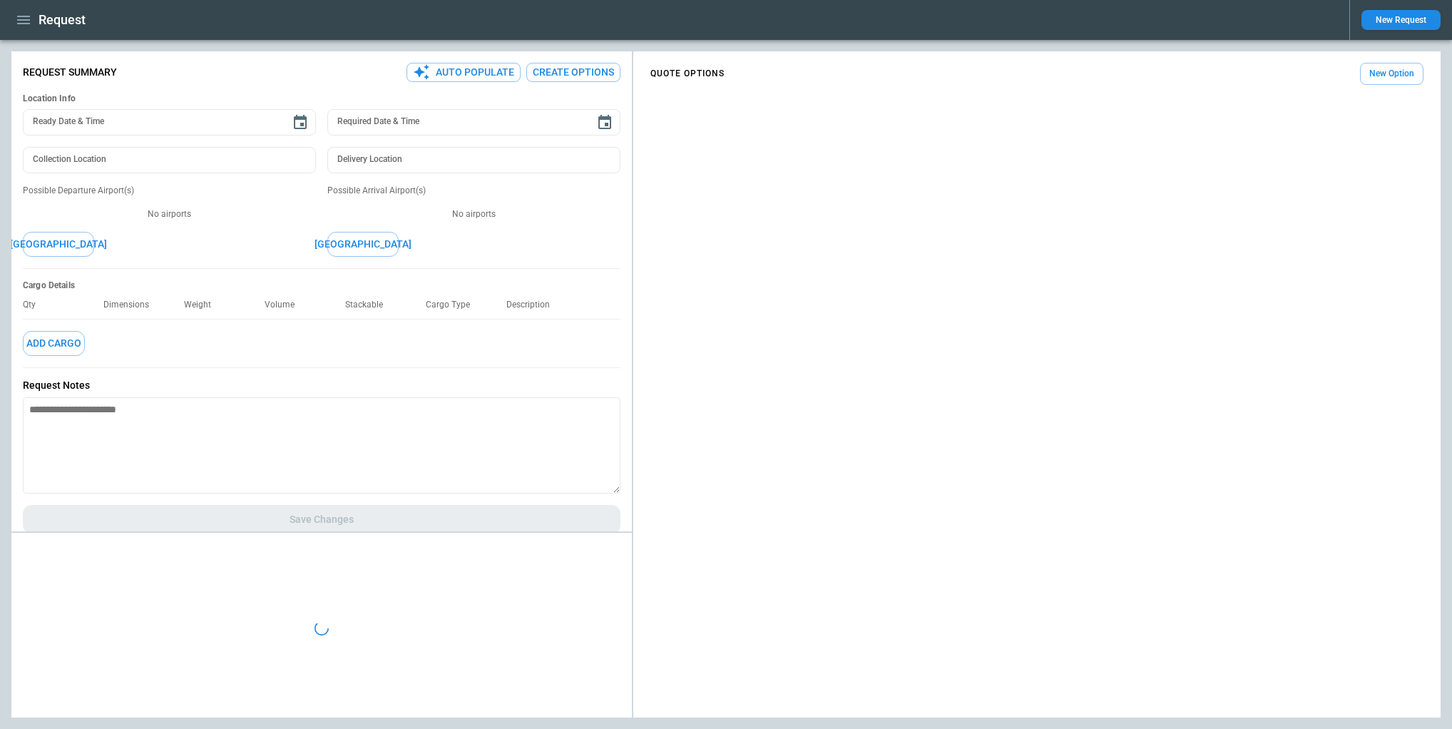
type textarea "*"
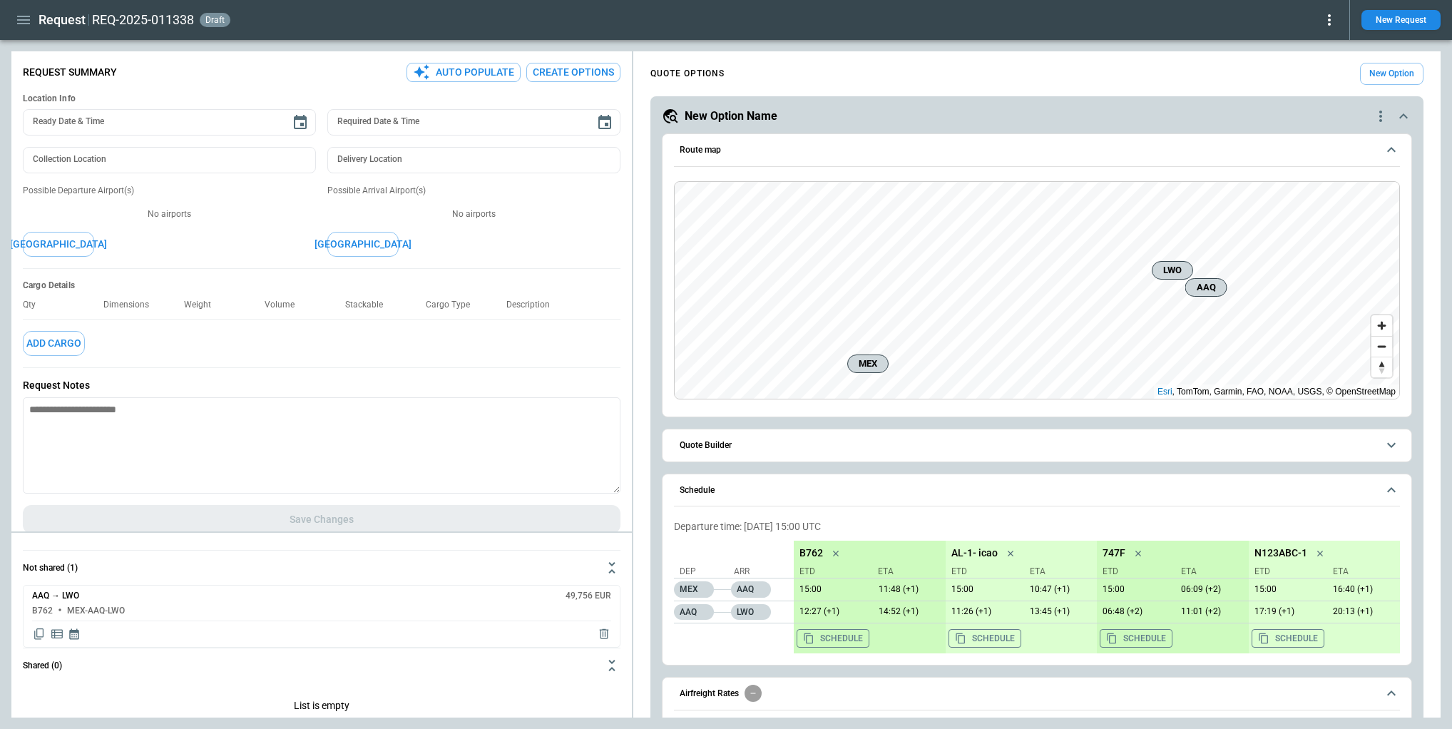
click at [80, 241] on button "[GEOGRAPHIC_DATA]" at bounding box center [58, 244] width 71 height 25
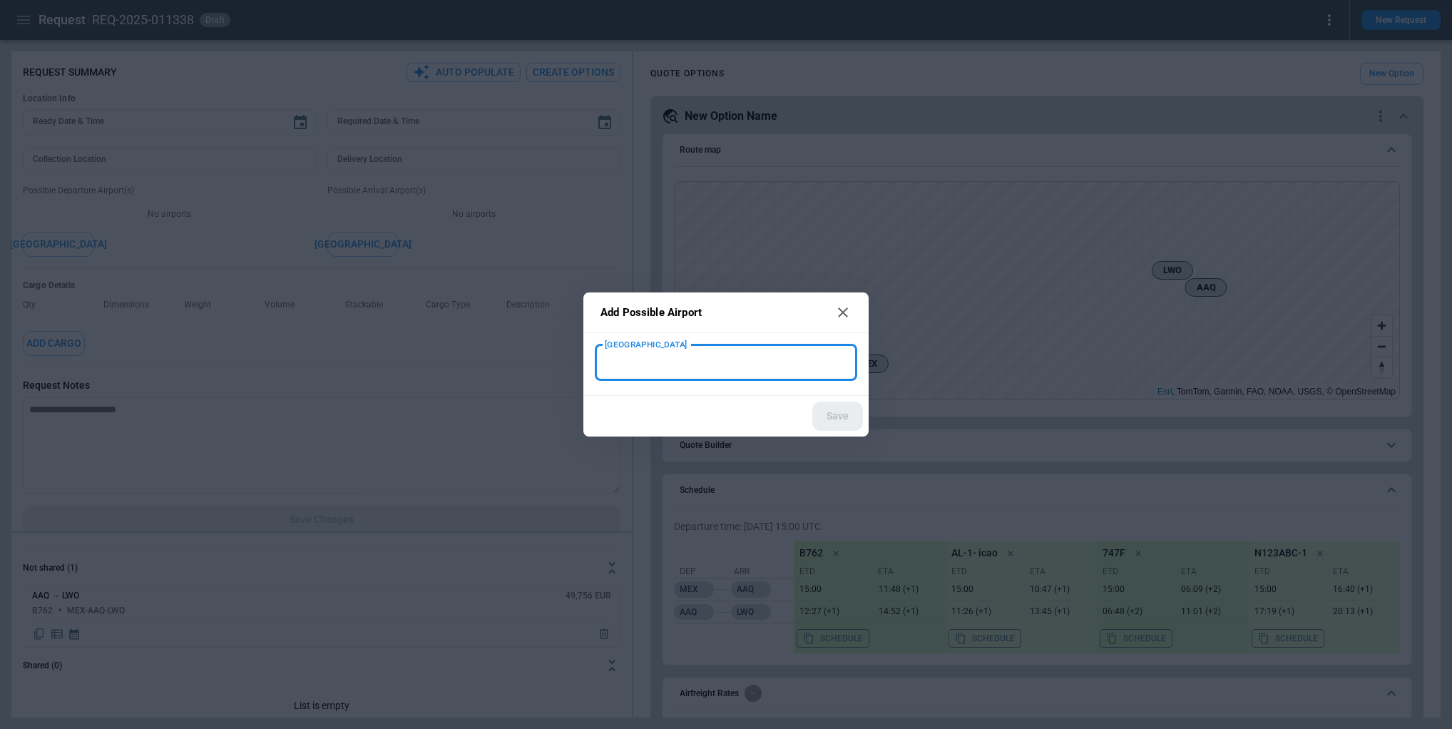
click at [652, 359] on input "[GEOGRAPHIC_DATA]" at bounding box center [726, 362] width 251 height 25
type input "***"
type input "**********"
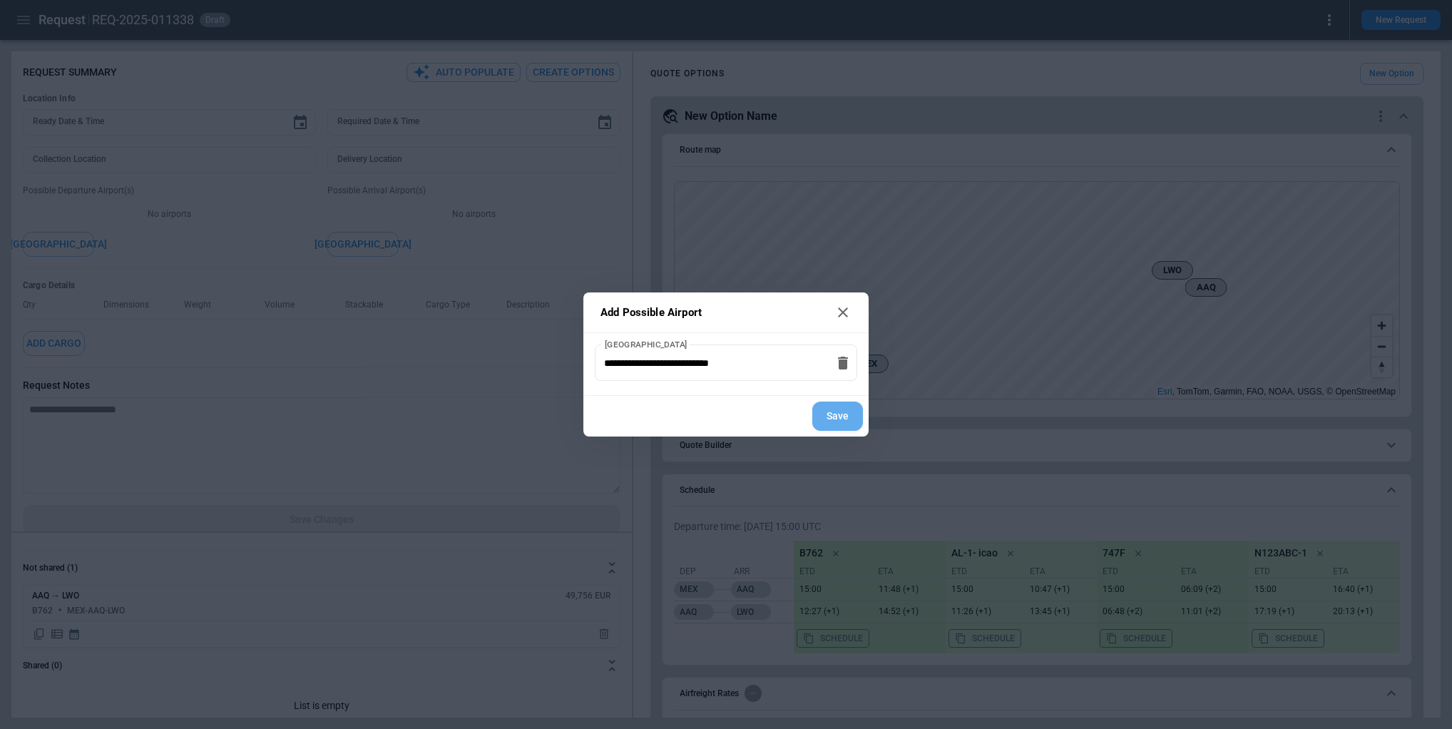
click at [844, 414] on button "Save" at bounding box center [837, 416] width 51 height 29
type textarea "*"
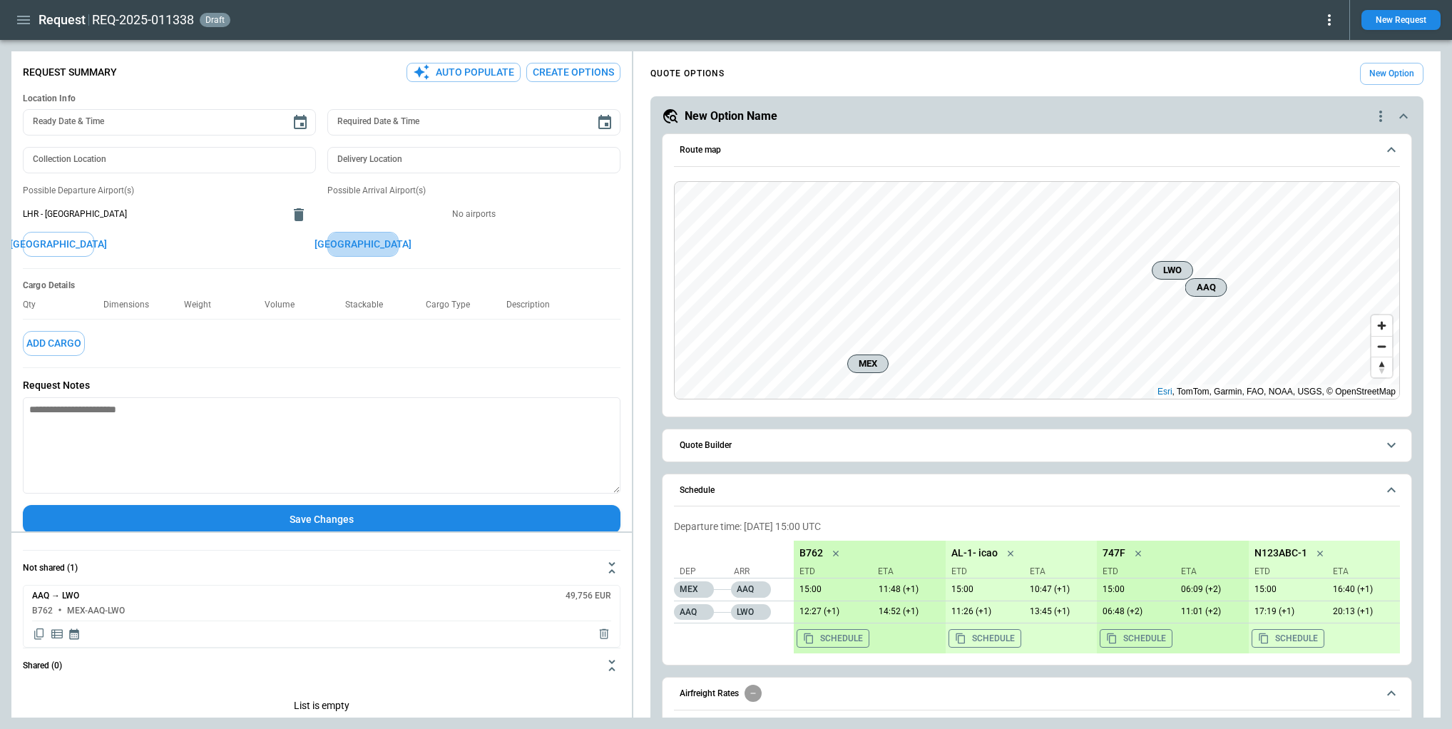
click at [390, 239] on button "[GEOGRAPHIC_DATA]" at bounding box center [362, 244] width 71 height 25
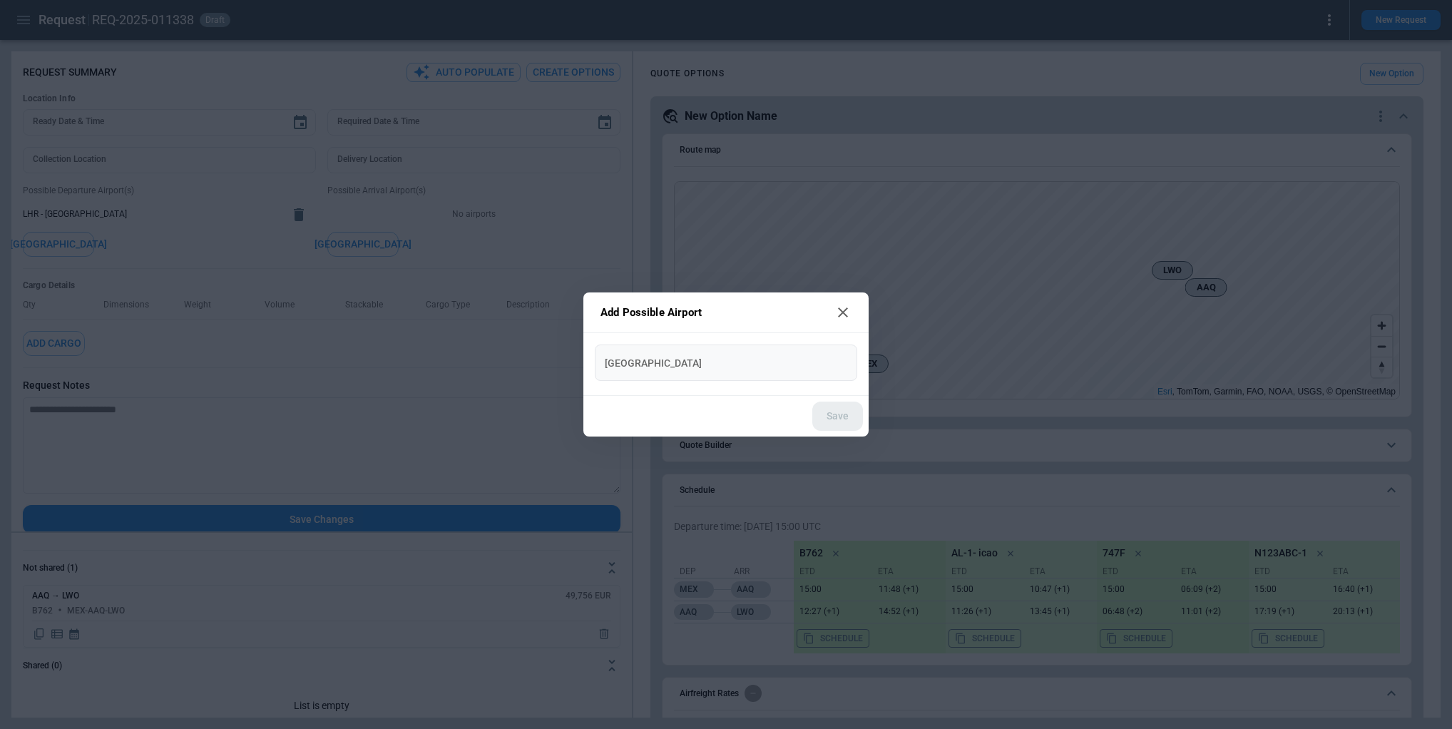
click at [635, 358] on input "[GEOGRAPHIC_DATA]" at bounding box center [726, 362] width 251 height 25
type input "***"
type input "**********"
click at [824, 408] on button "Save" at bounding box center [837, 416] width 51 height 29
type textarea "*"
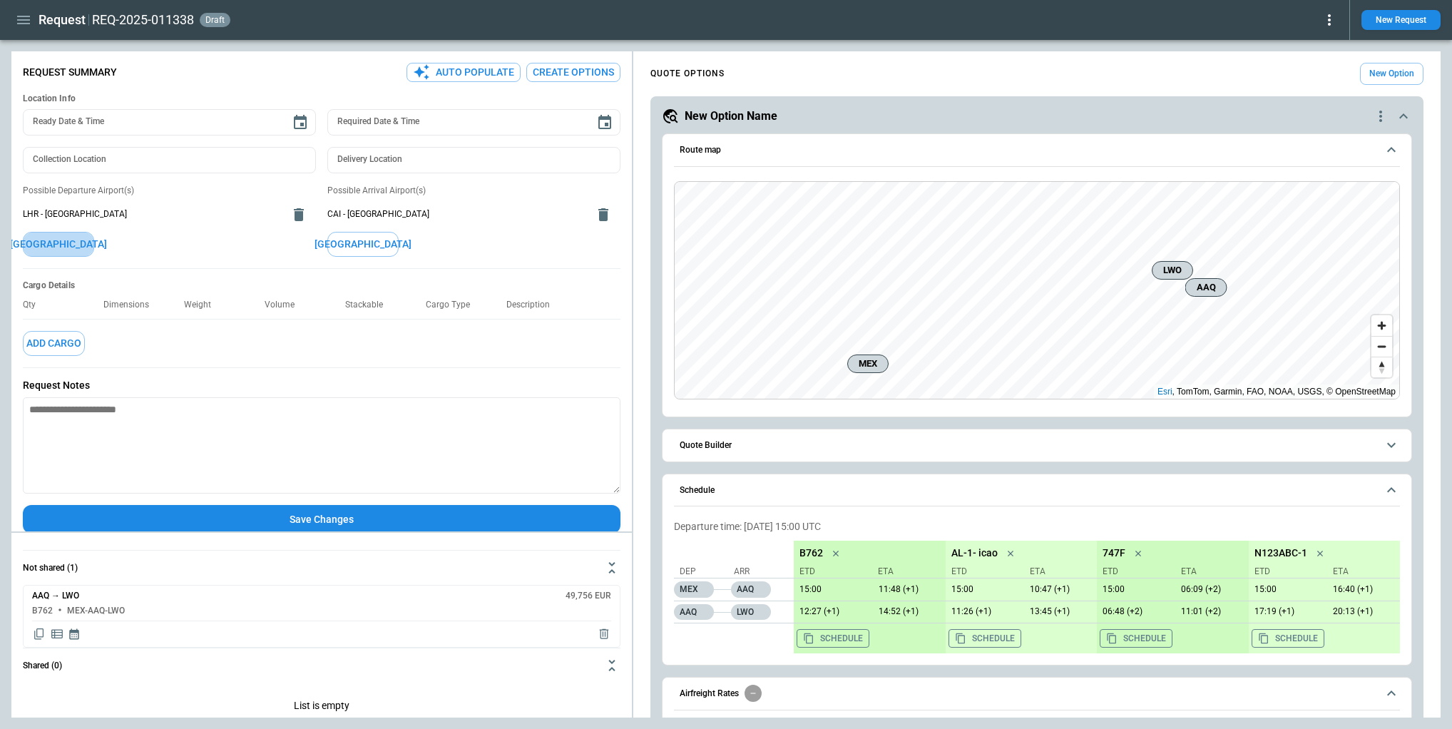
click at [63, 244] on button "[GEOGRAPHIC_DATA]" at bounding box center [58, 244] width 71 height 25
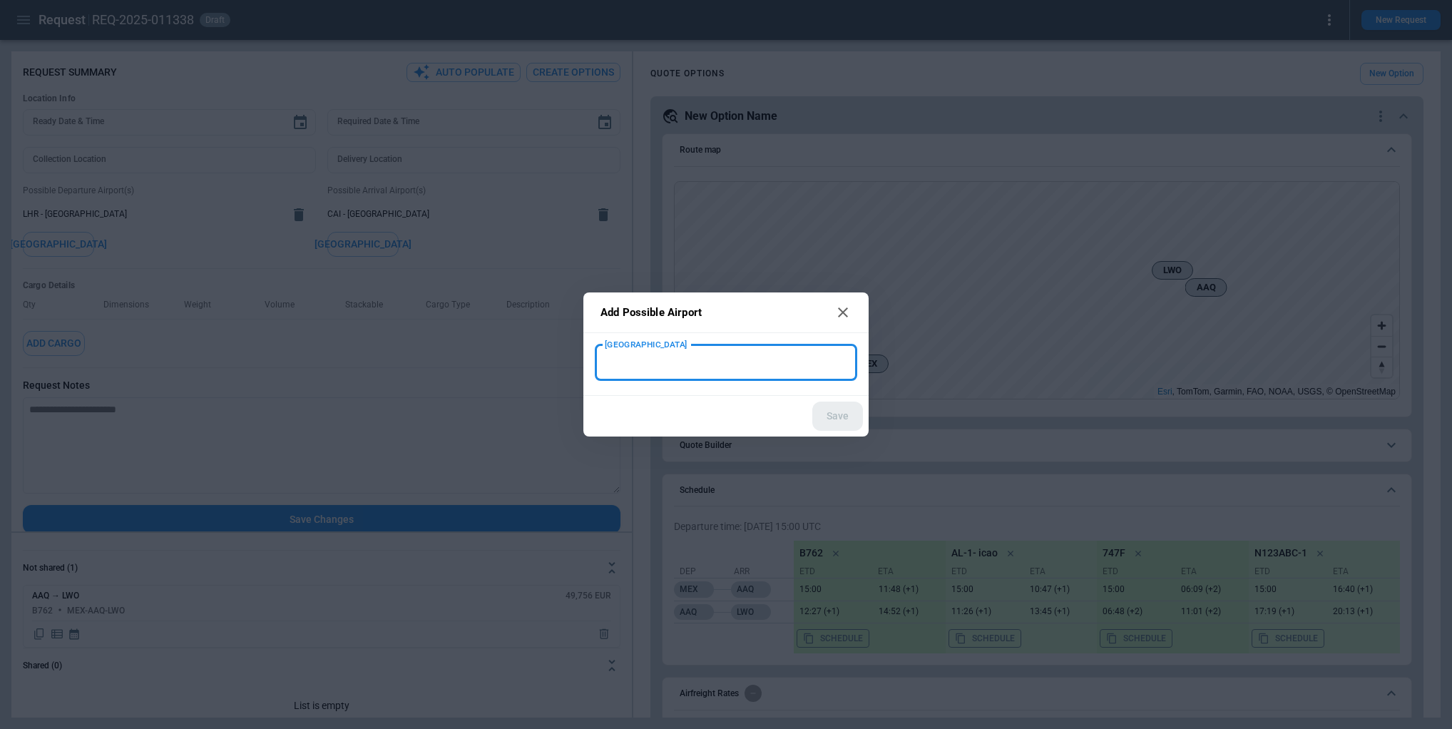
click at [643, 361] on input "[GEOGRAPHIC_DATA]" at bounding box center [726, 362] width 251 height 25
type input "*"
type input "***"
type input "**********"
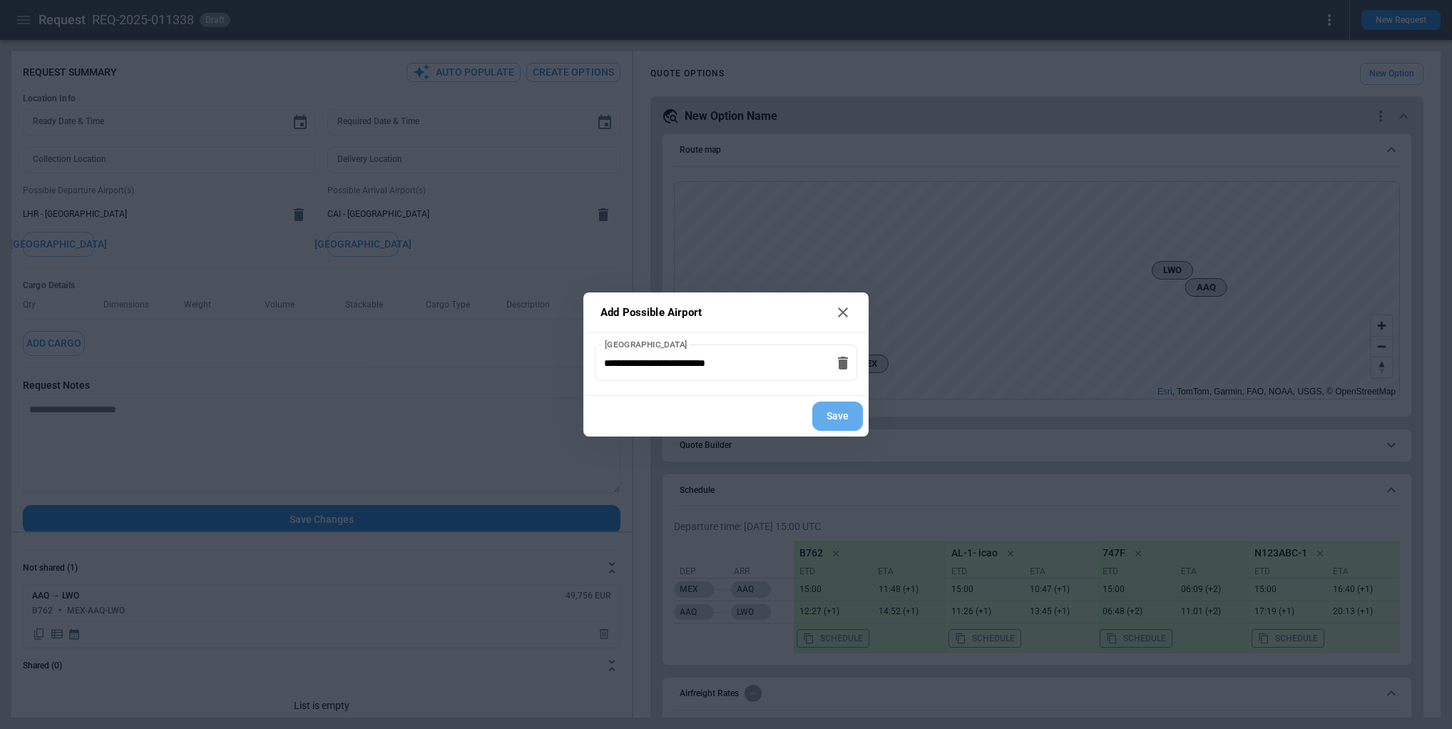
click at [831, 415] on button "Save" at bounding box center [837, 416] width 51 height 29
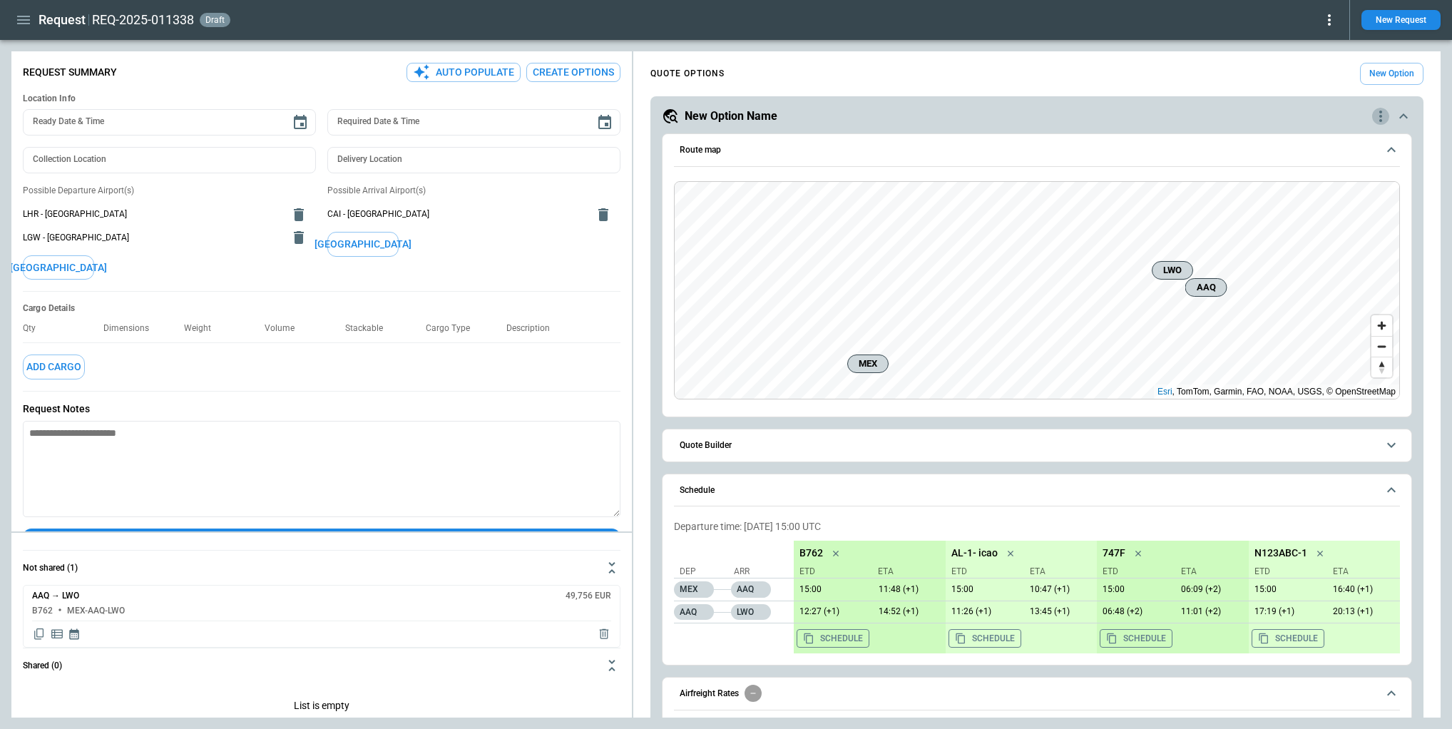
click at [1375, 116] on icon "quote-option-actions" at bounding box center [1380, 116] width 17 height 17
click at [1336, 198] on li "Delete Quote Option" at bounding box center [1327, 203] width 126 height 21
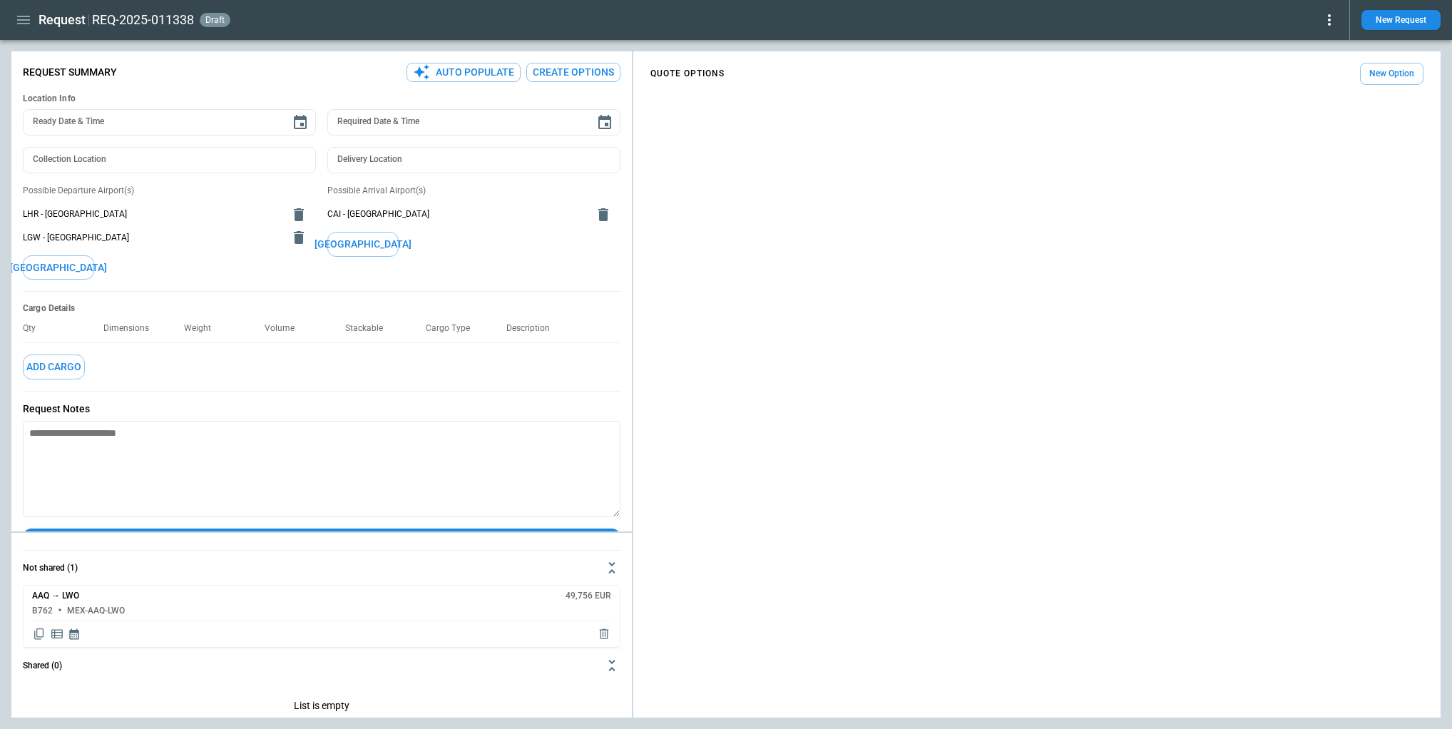
click at [912, 212] on div "QUOTE OPTIONS New Option" at bounding box center [1036, 387] width 807 height 660
click at [570, 72] on button "Create Options" at bounding box center [573, 72] width 94 height 19
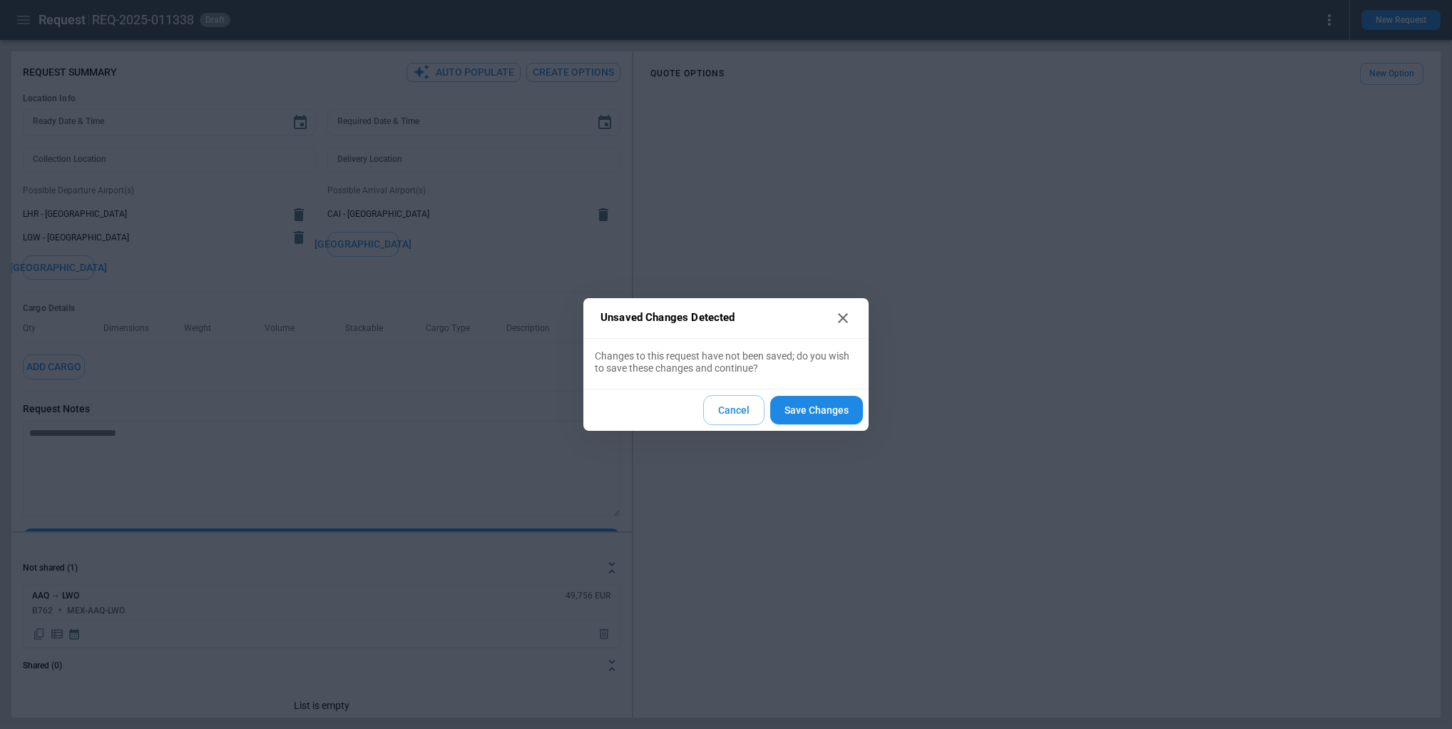
click at [803, 412] on button "Save Changes" at bounding box center [816, 410] width 93 height 29
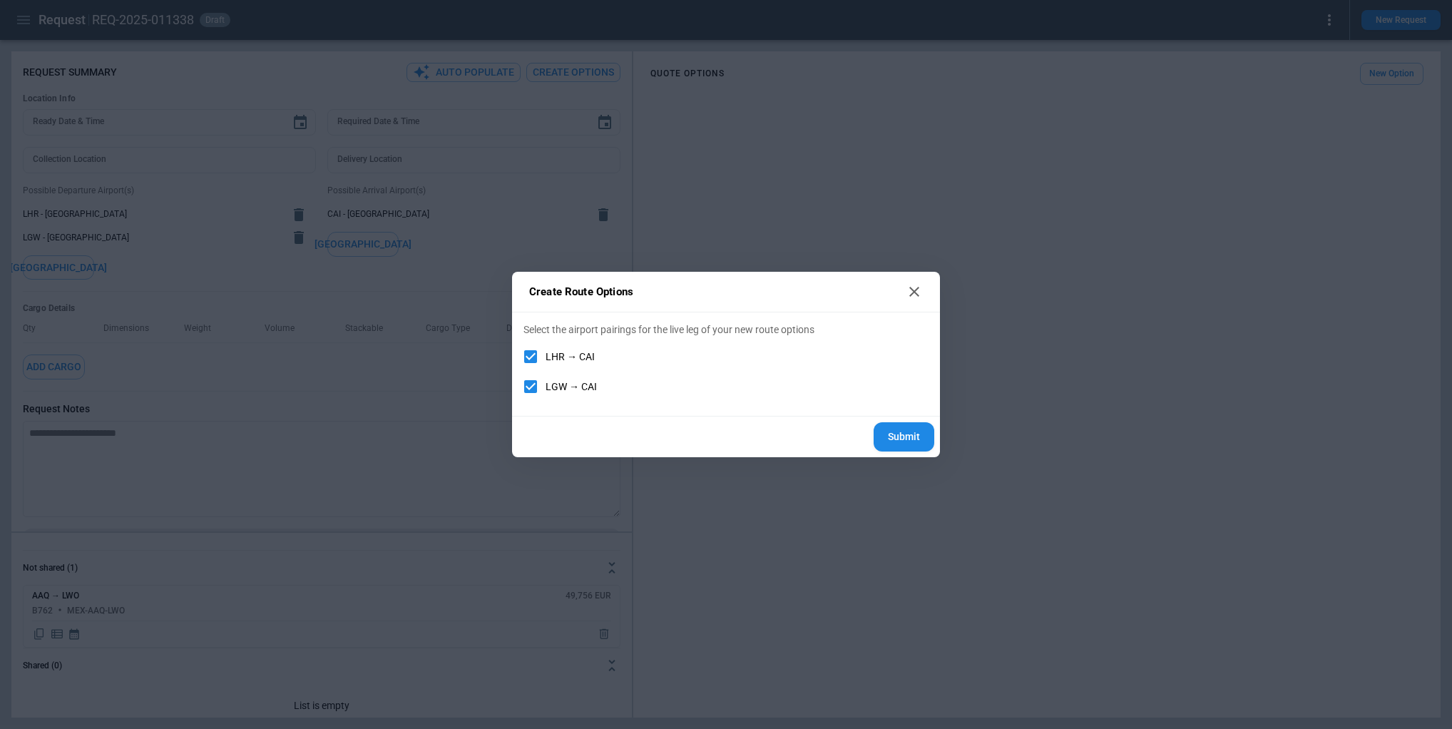
click at [910, 437] on button "Submit" at bounding box center [904, 436] width 61 height 29
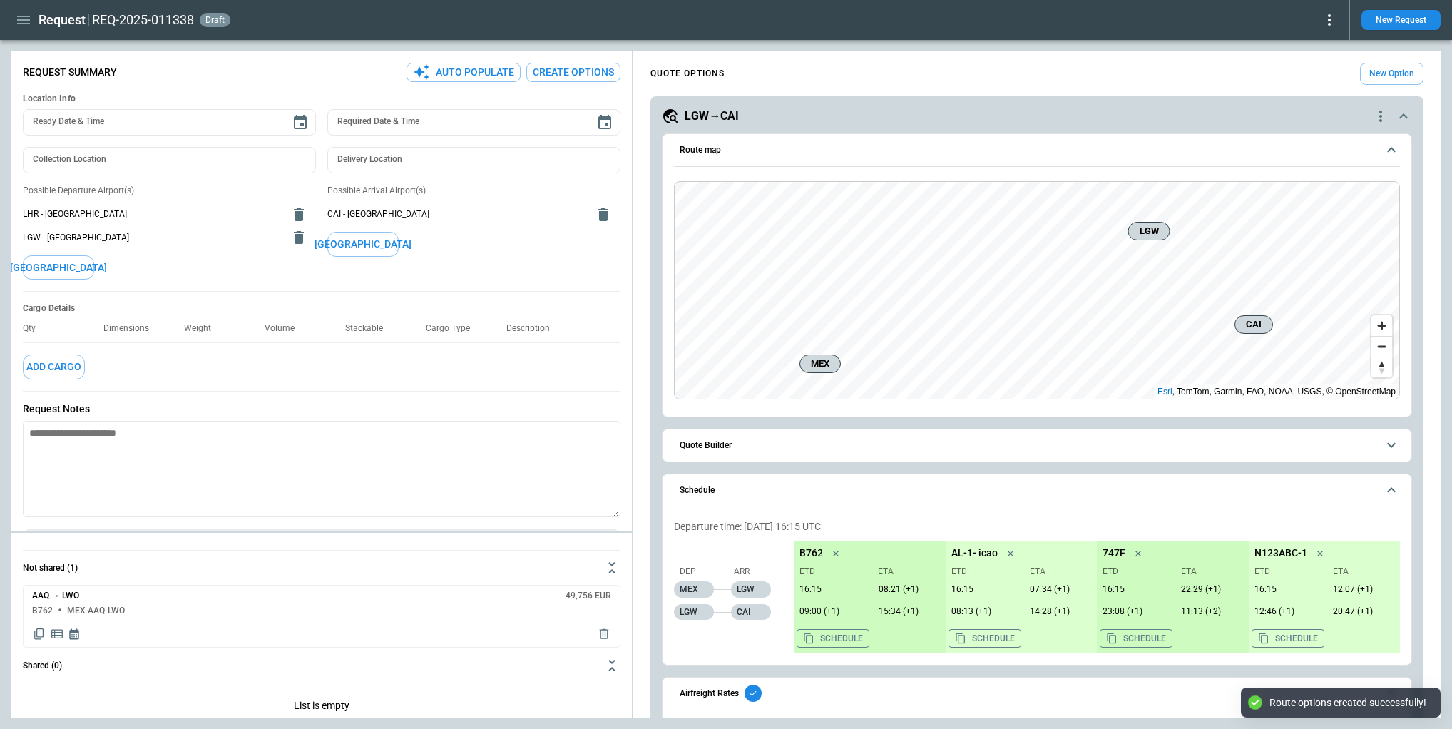
click at [804, 113] on div "LGW→CAI" at bounding box center [1017, 116] width 710 height 17
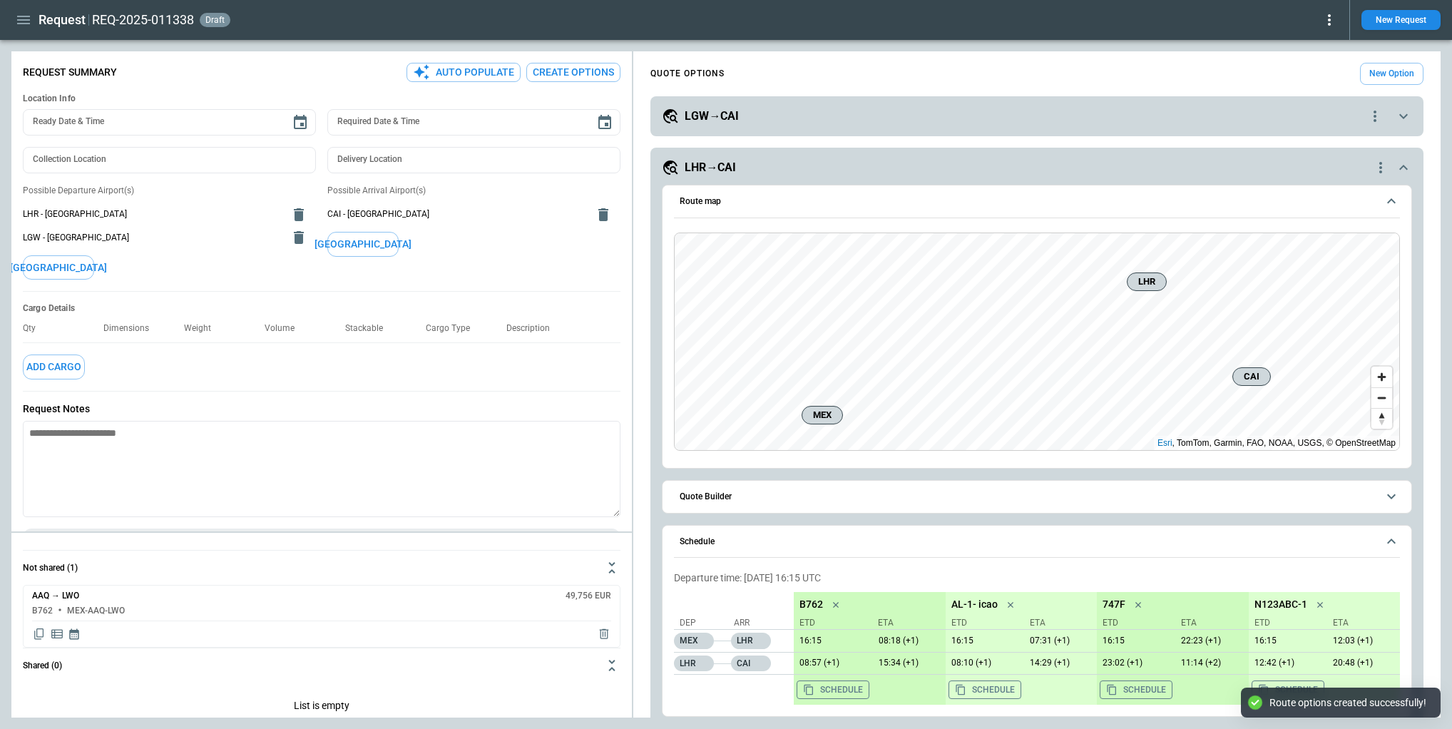
click at [720, 164] on h5 "LHR→CAI" at bounding box center [710, 168] width 51 height 16
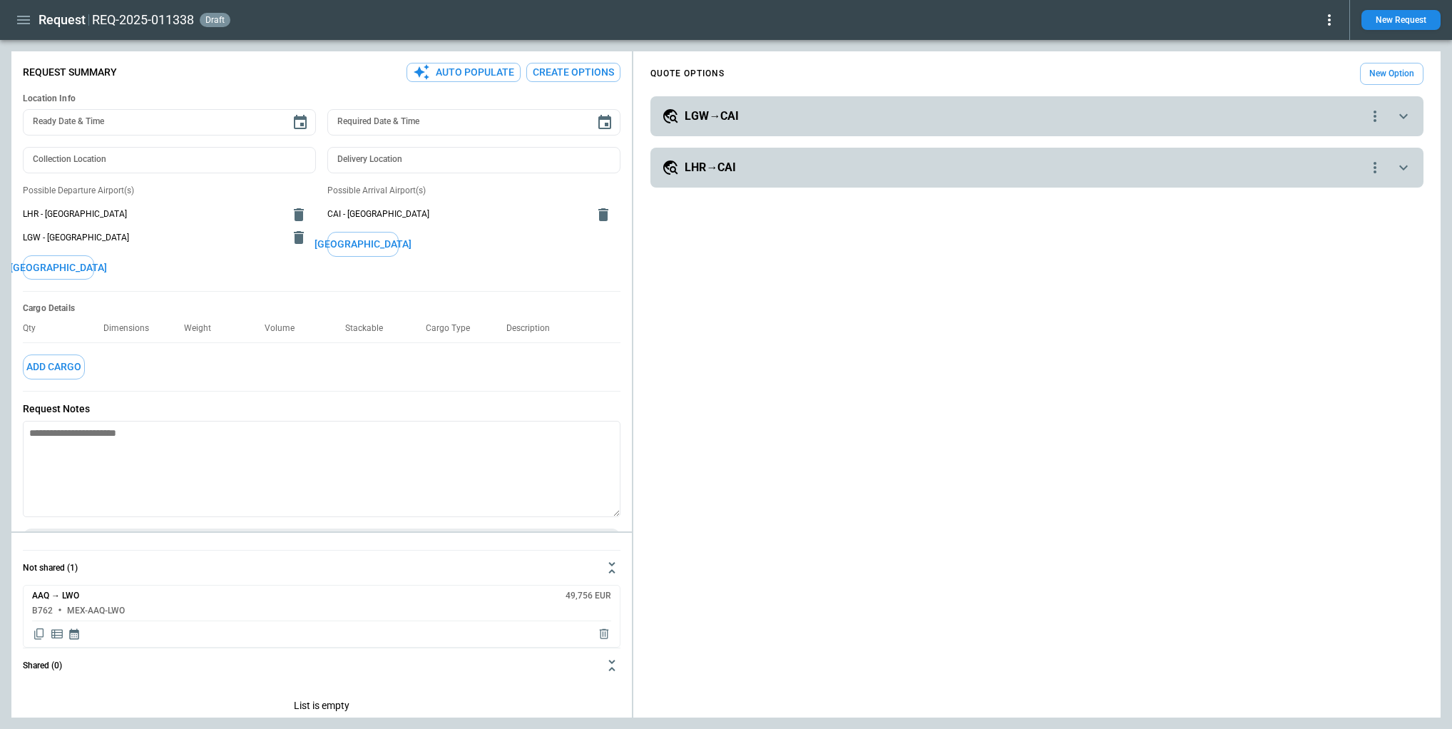
click at [722, 116] on h5 "LGW→CAI" at bounding box center [712, 116] width 54 height 16
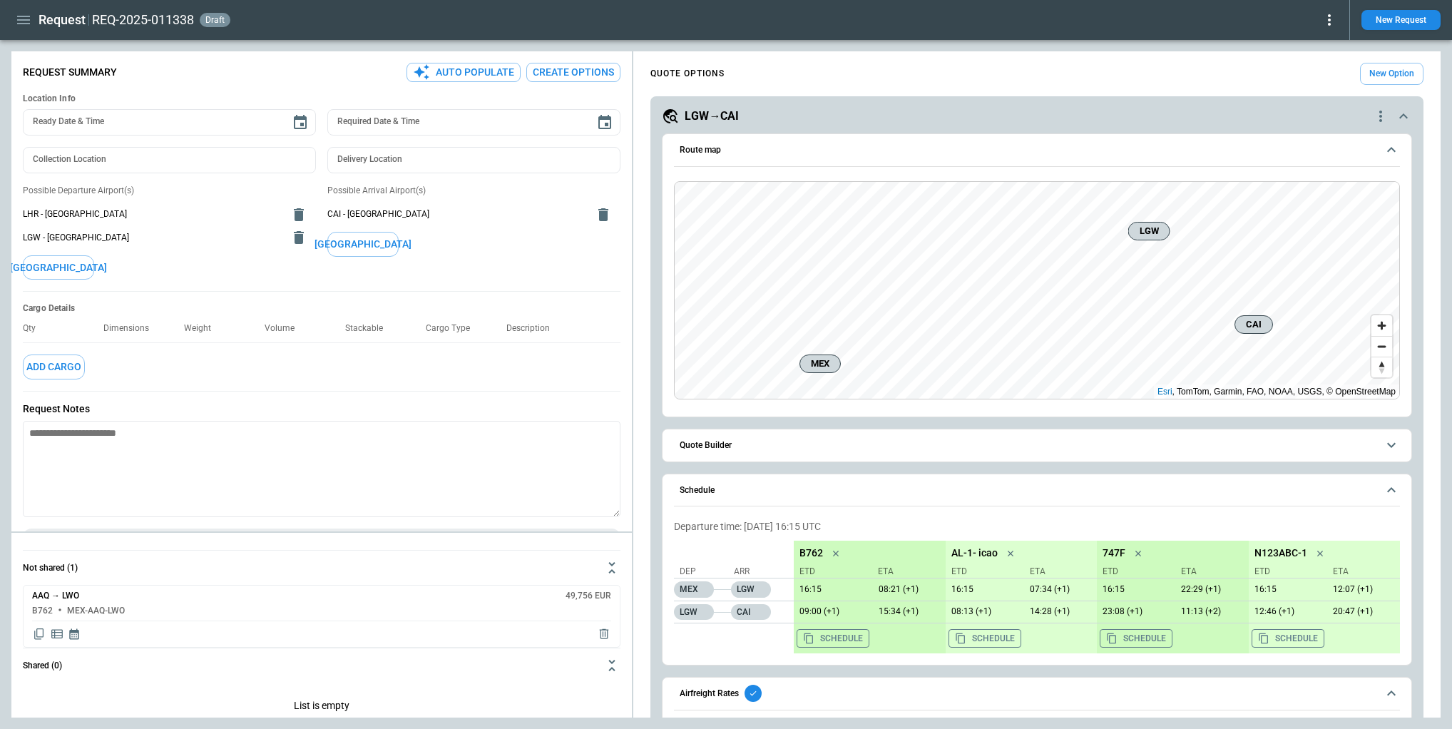
click at [584, 73] on button "Create Options" at bounding box center [573, 72] width 94 height 19
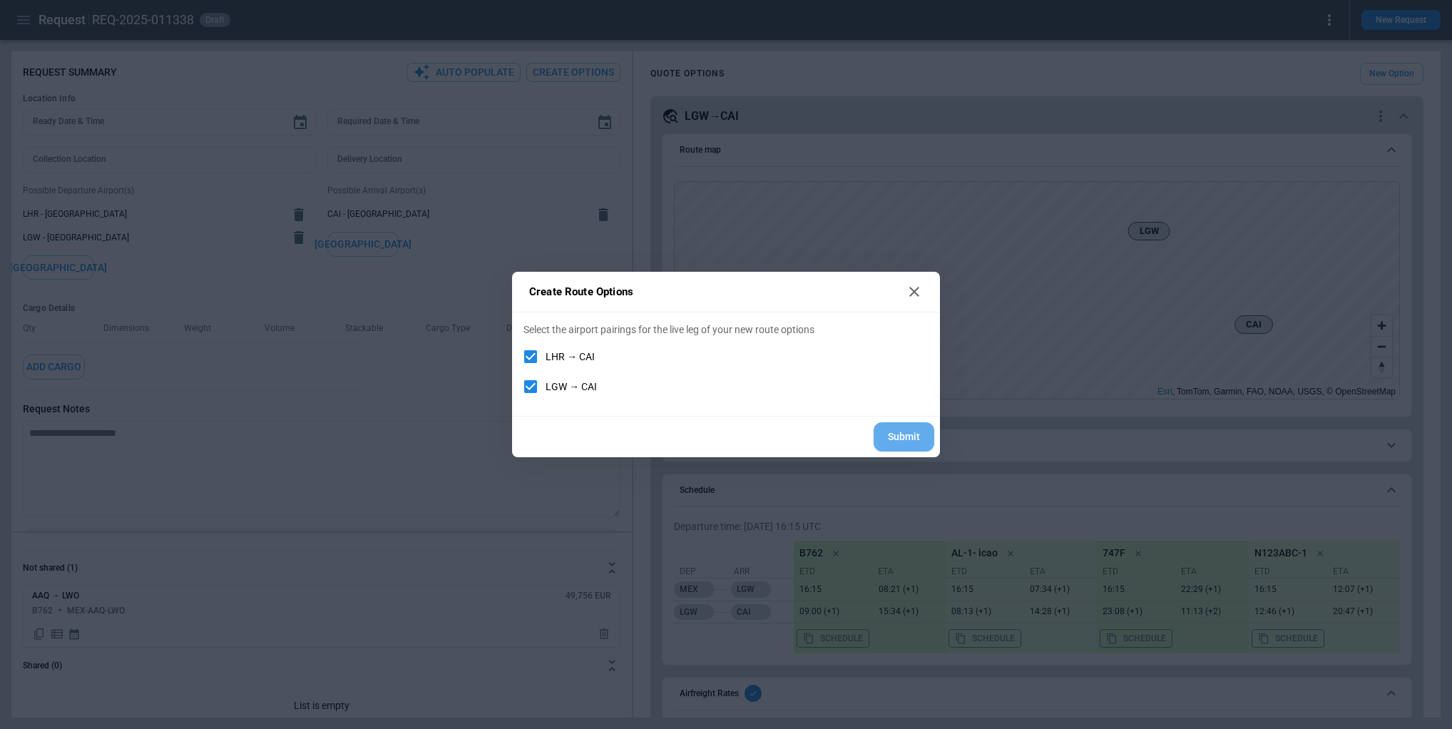
click at [920, 445] on button "Submit" at bounding box center [904, 436] width 61 height 29
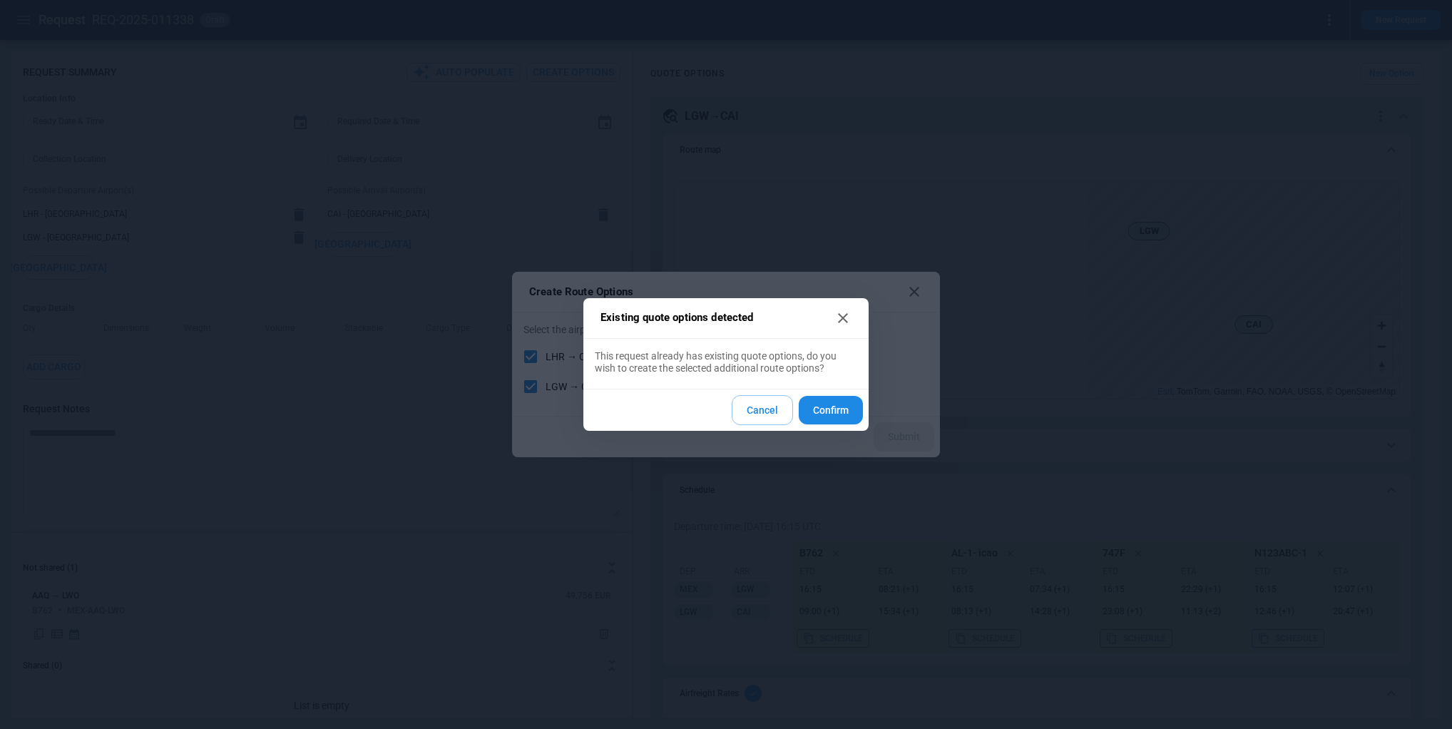
click at [755, 407] on button "Cancel" at bounding box center [762, 410] width 61 height 31
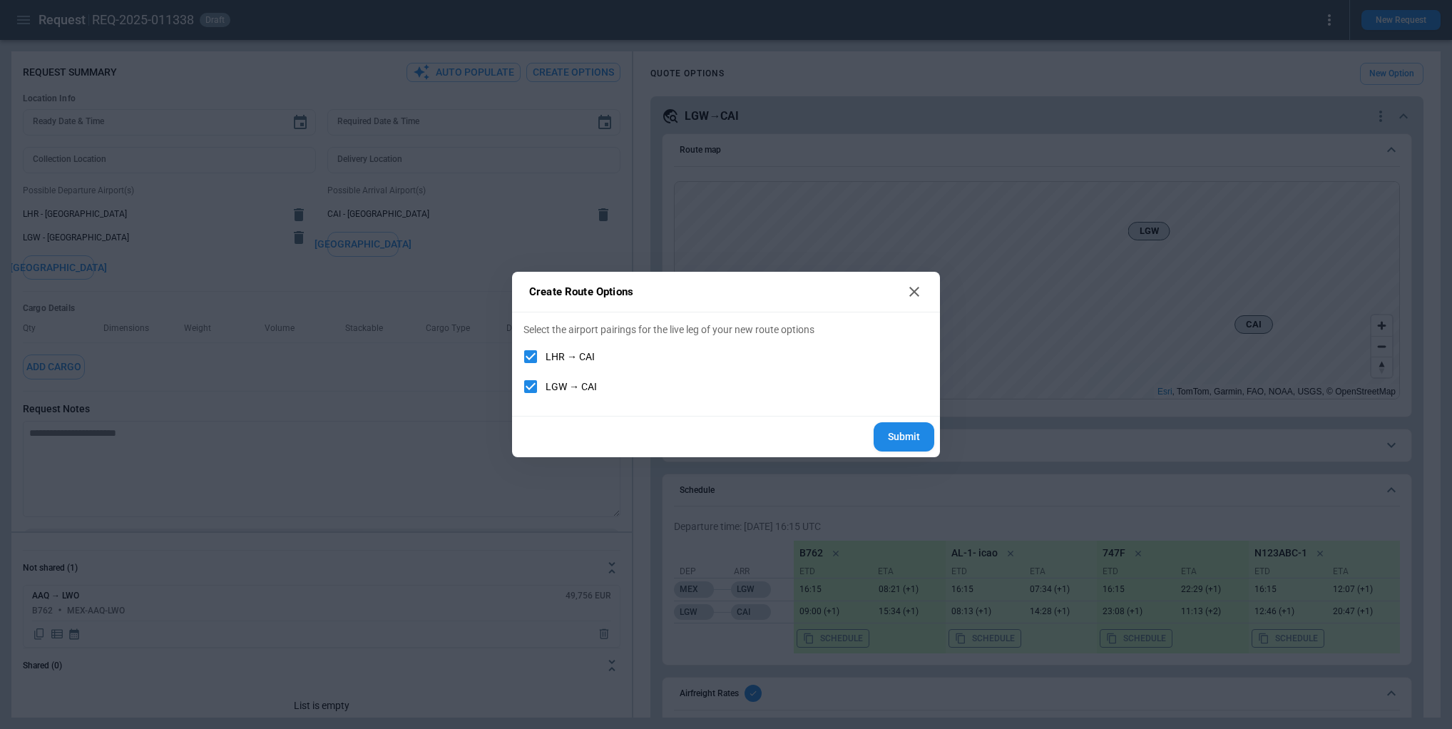
click at [911, 432] on button "Submit" at bounding box center [904, 436] width 61 height 29
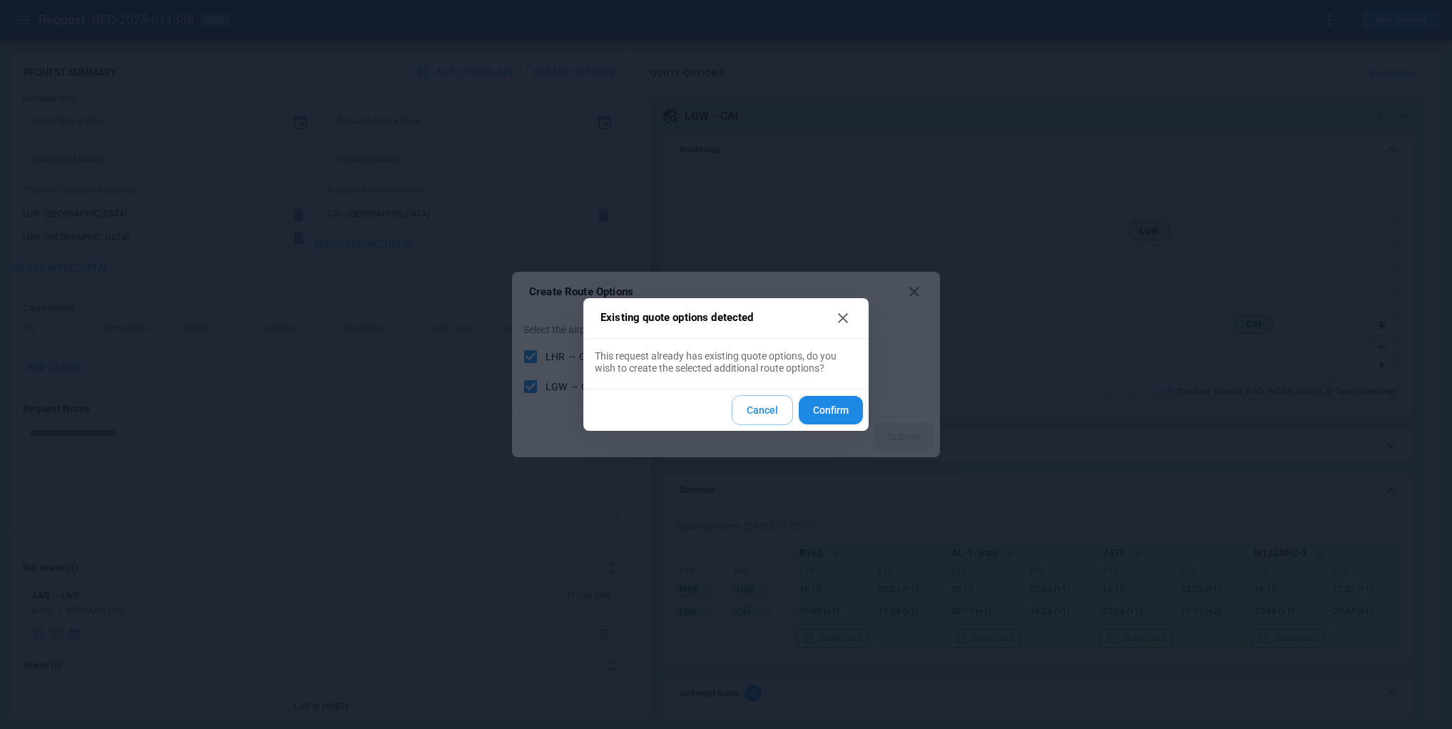
click at [815, 409] on button "Confirm" at bounding box center [831, 410] width 64 height 29
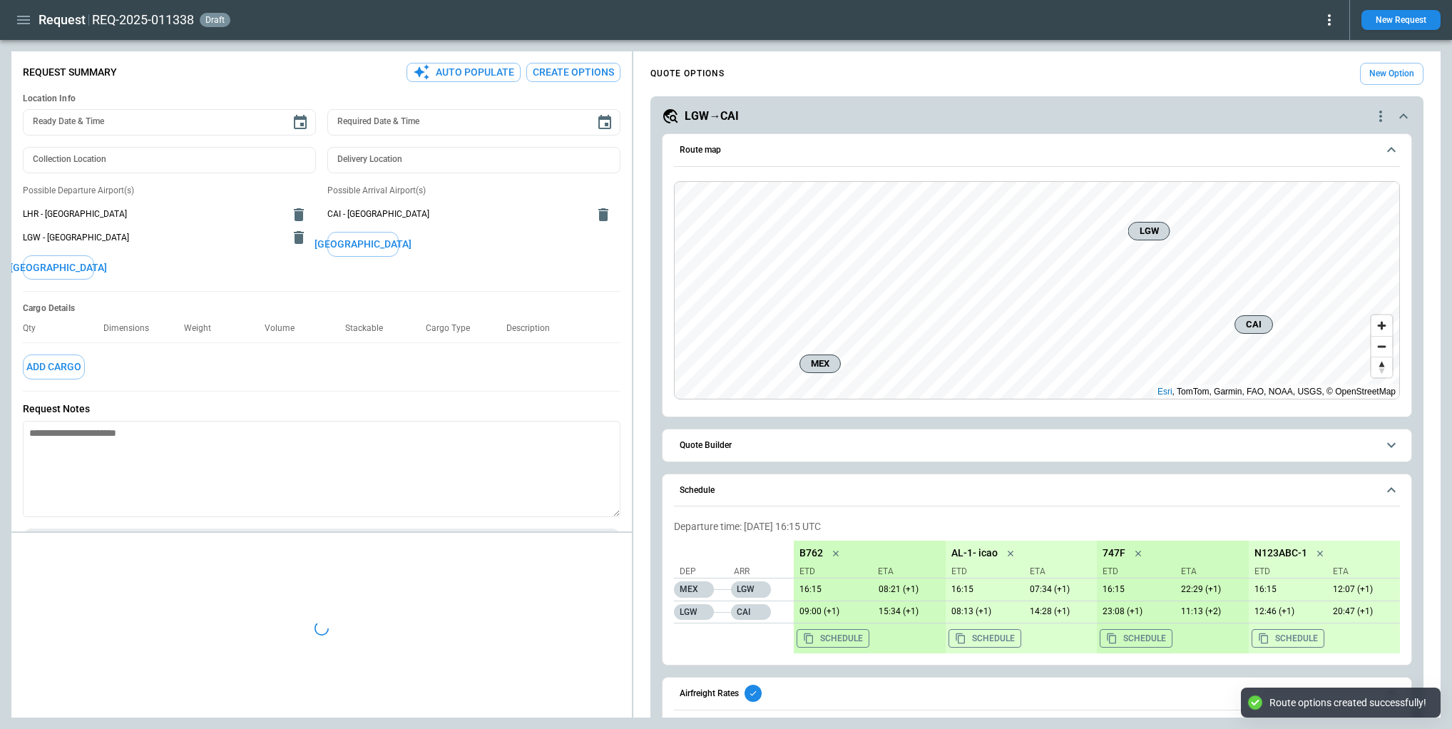
click at [717, 111] on h5 "LGW→CAI" at bounding box center [712, 116] width 54 height 16
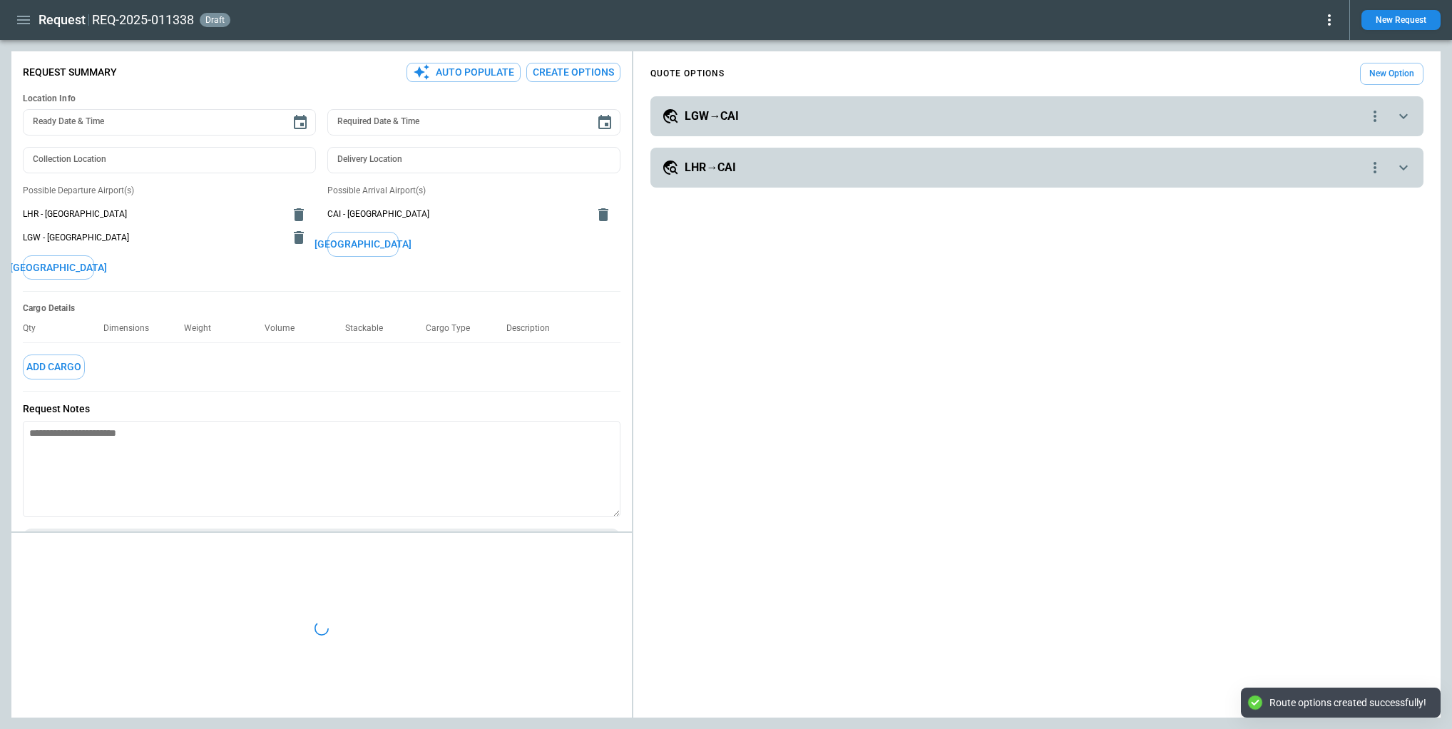
type textarea "*"
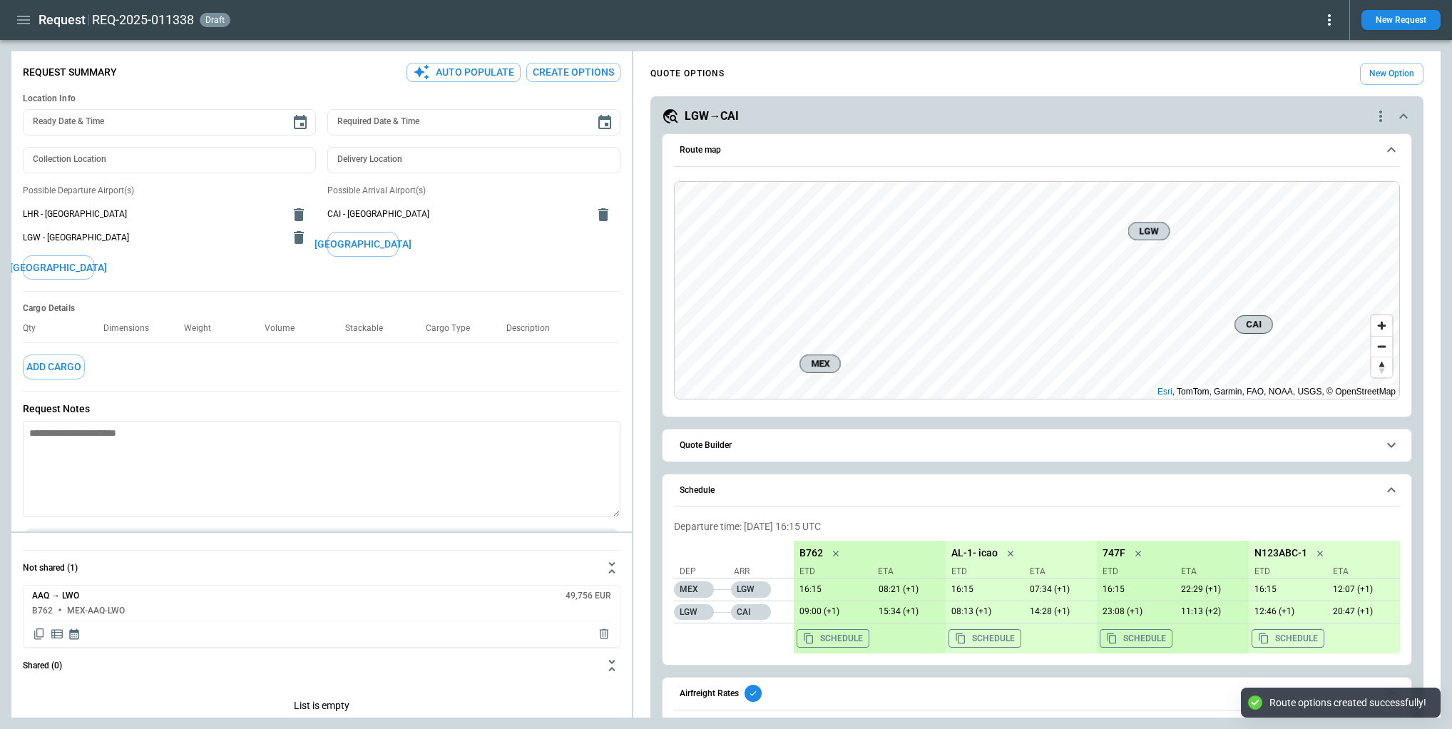
click at [713, 116] on h5 "LGW→CAI" at bounding box center [712, 116] width 54 height 16
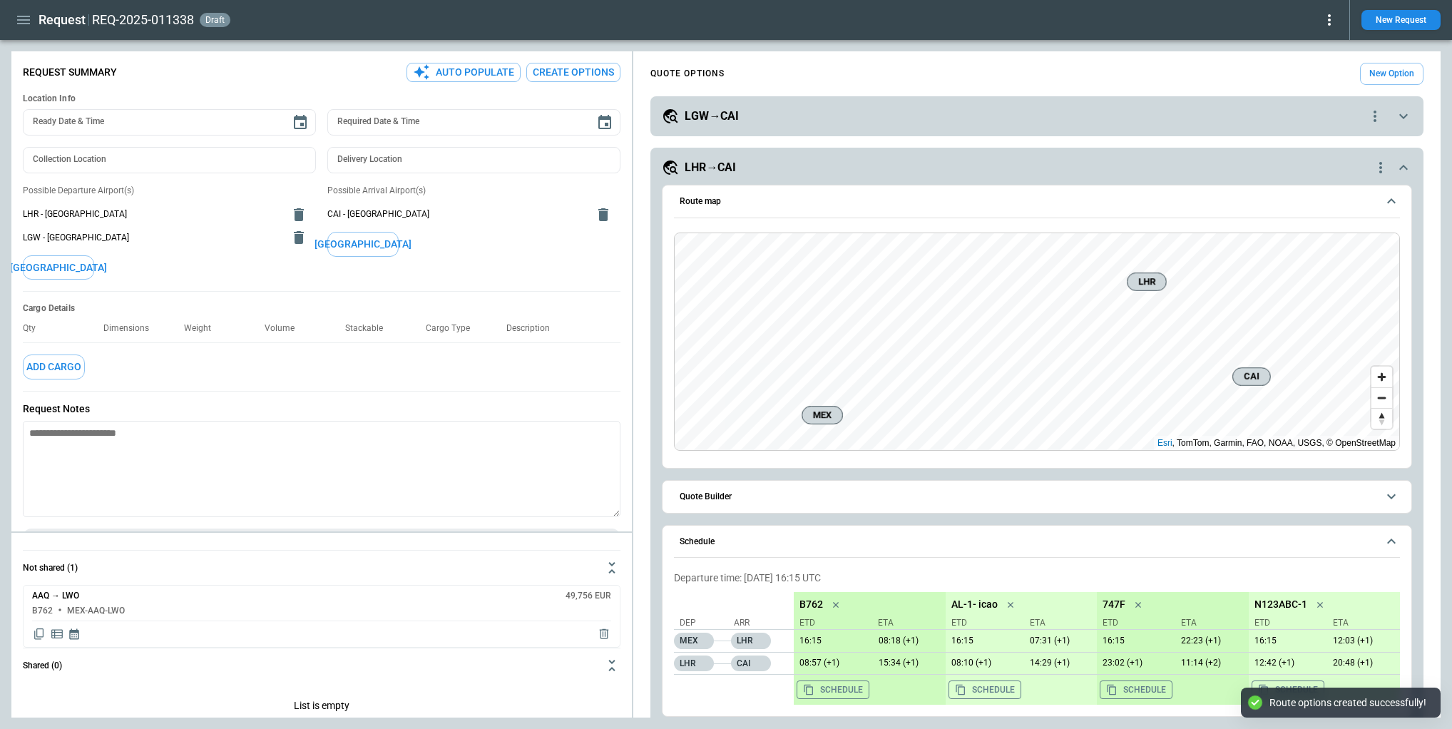
drag, startPoint x: 713, startPoint y: 153, endPoint x: 724, endPoint y: 170, distance: 20.2
click at [713, 153] on div "**********" at bounding box center [1036, 517] width 773 height 738
click at [735, 176] on div "**********" at bounding box center [1037, 525] width 750 height 698
click at [732, 168] on h5 "LHR→CAI" at bounding box center [710, 168] width 51 height 16
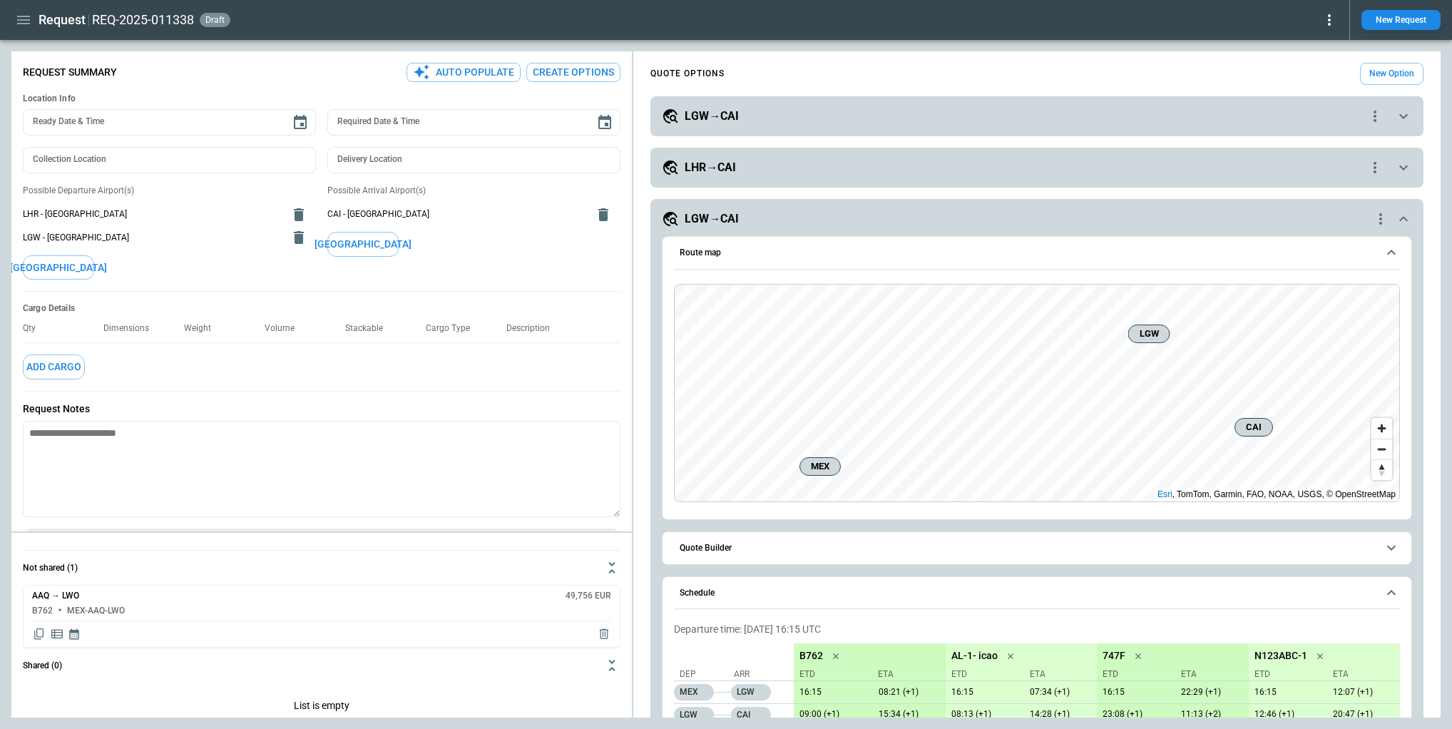
click at [721, 213] on h5 "LGW→CAI" at bounding box center [712, 219] width 54 height 16
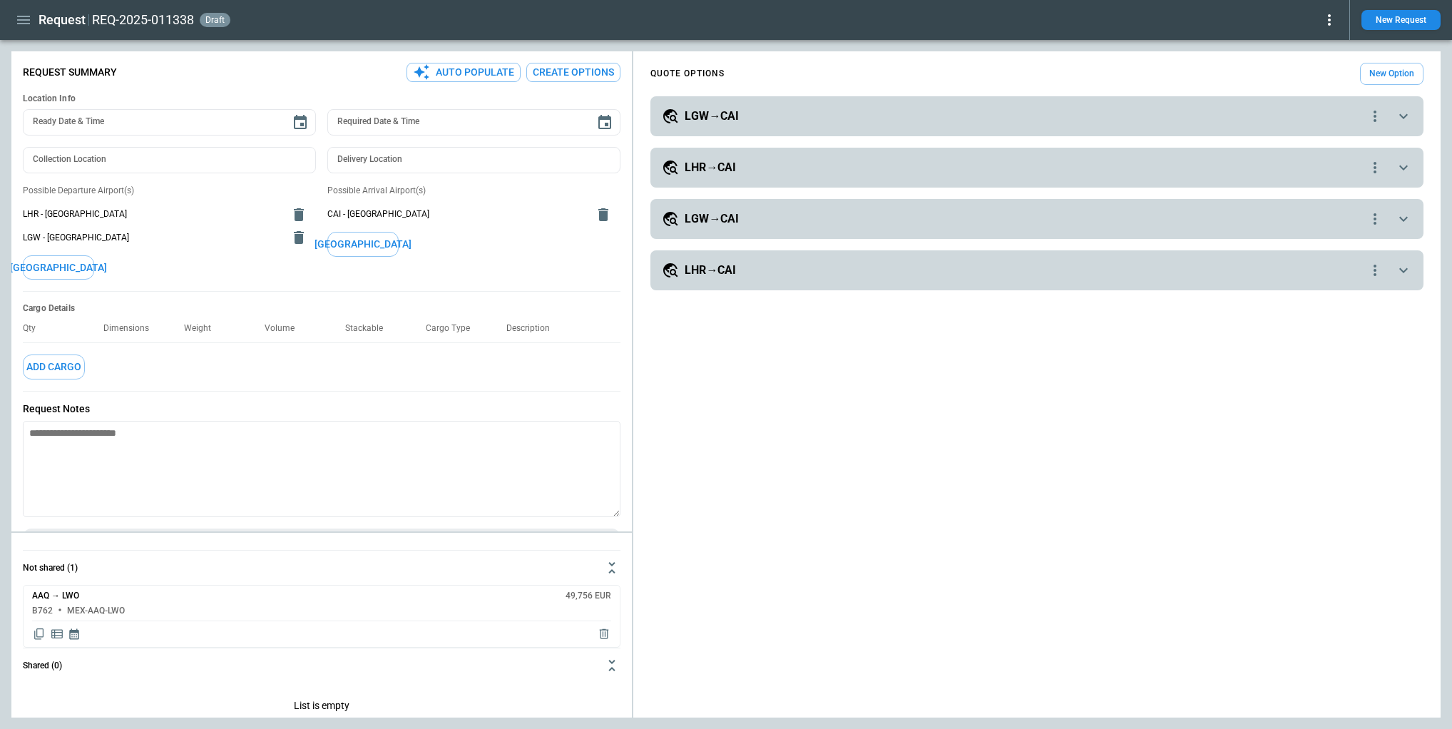
click at [721, 272] on h5 "LHR→CAI" at bounding box center [710, 270] width 51 height 16
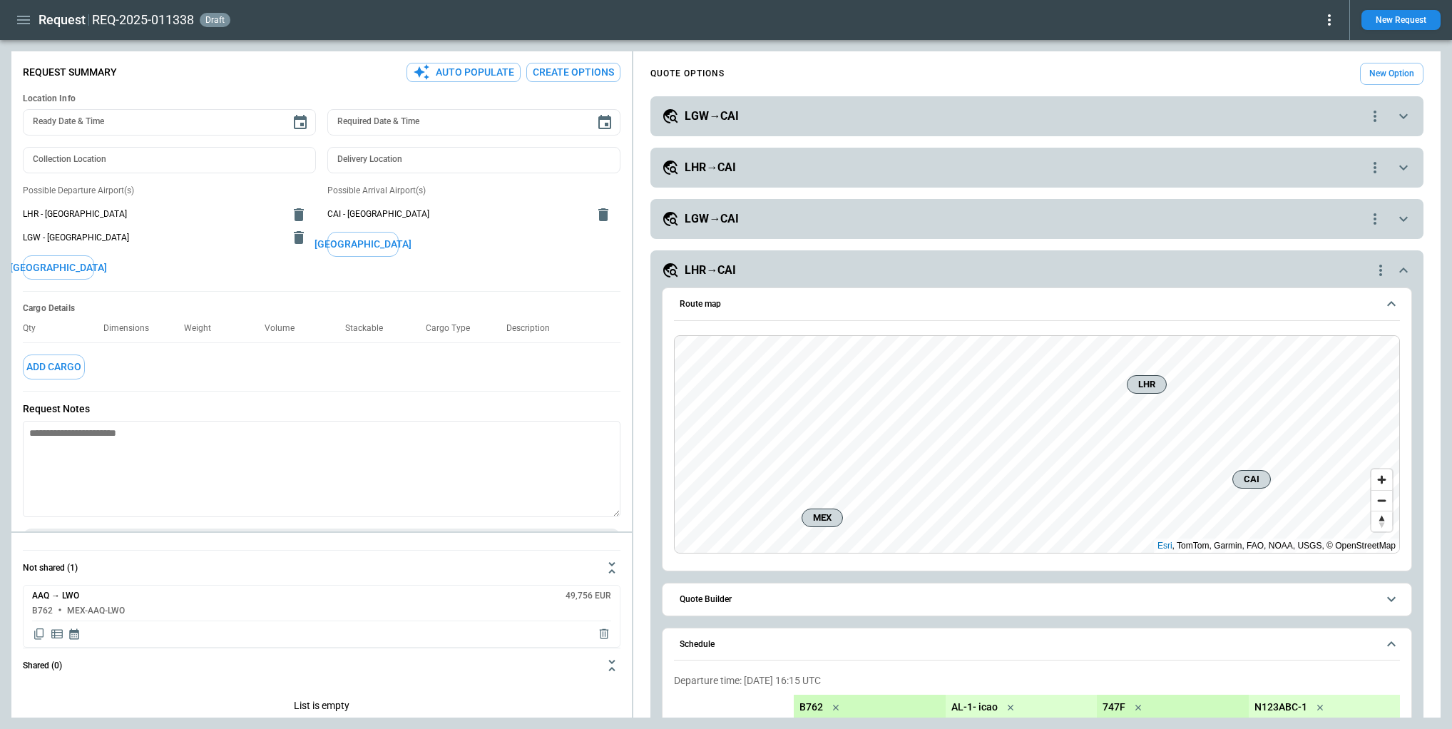
click at [988, 593] on button "Quote Builder" at bounding box center [1037, 599] width 726 height 32
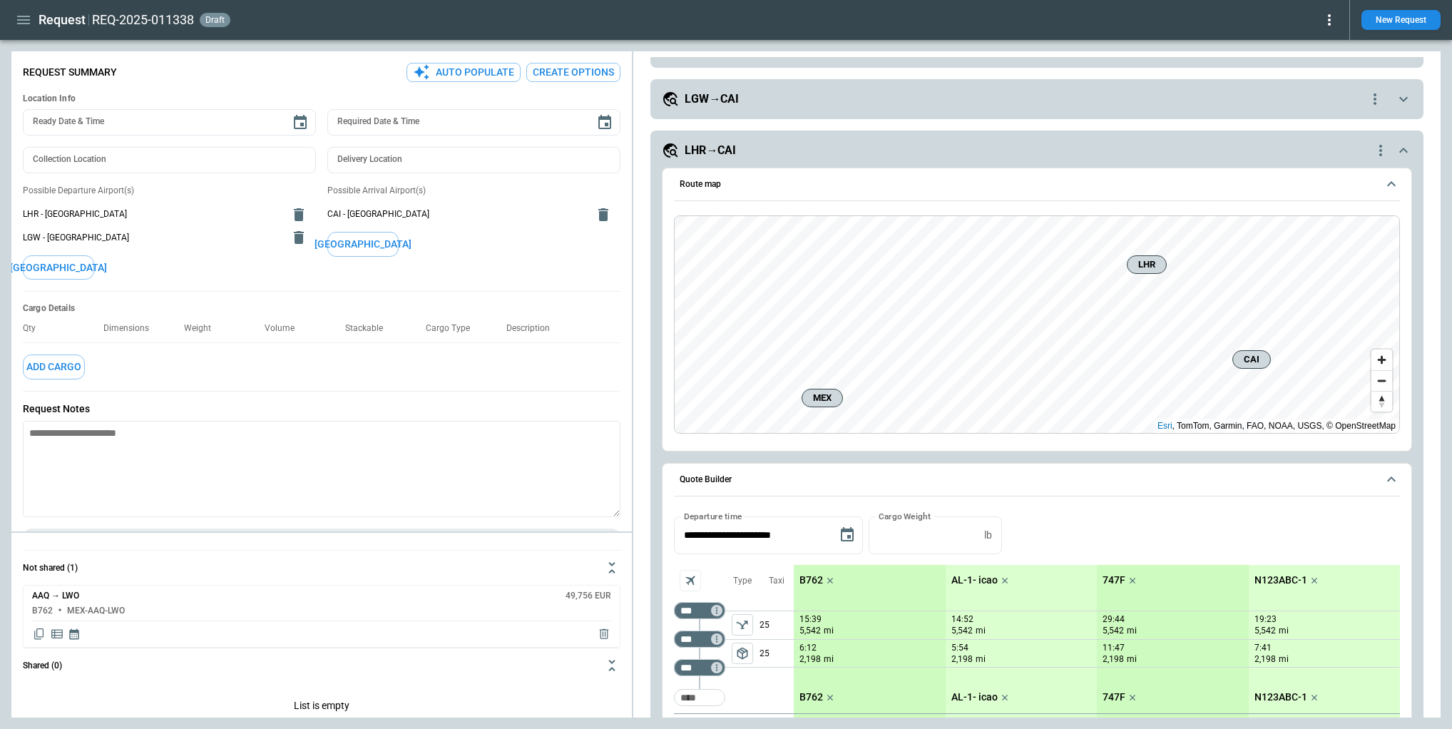
scroll to position [113, 0]
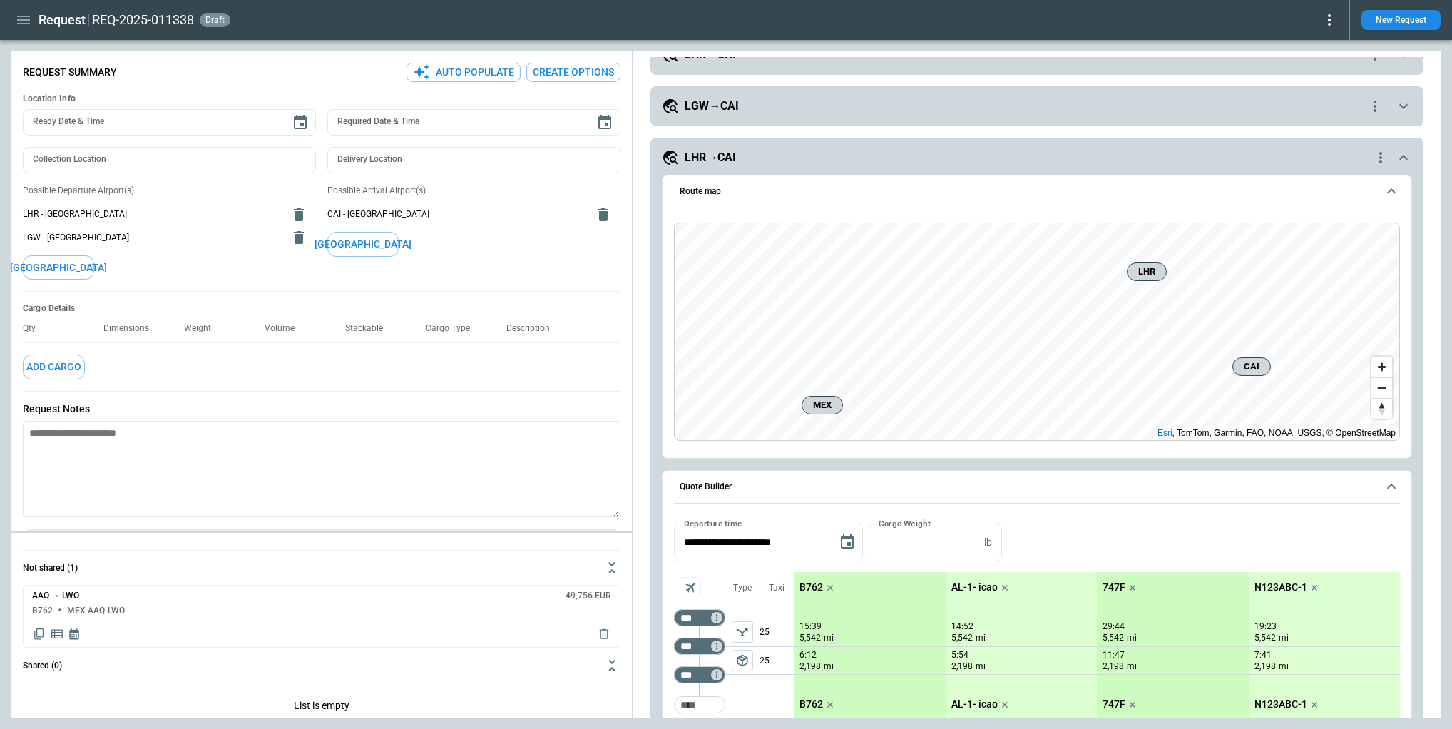
click at [793, 160] on div "LHR→CAI" at bounding box center [1017, 157] width 710 height 17
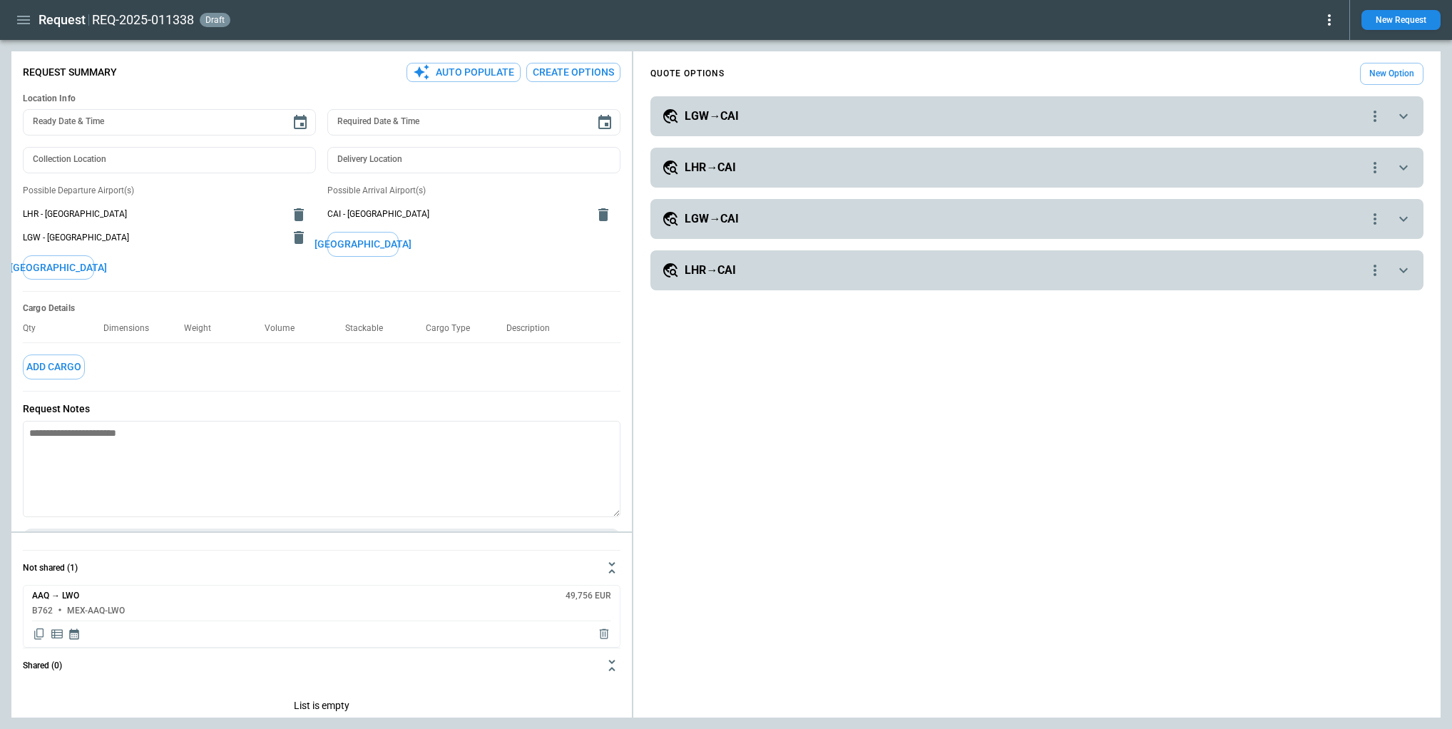
scroll to position [0, 0]
click at [1370, 274] on icon "quote-option-actions" at bounding box center [1375, 270] width 17 height 17
click at [1315, 337] on button "Rename Quote Option" at bounding box center [1318, 336] width 121 height 21
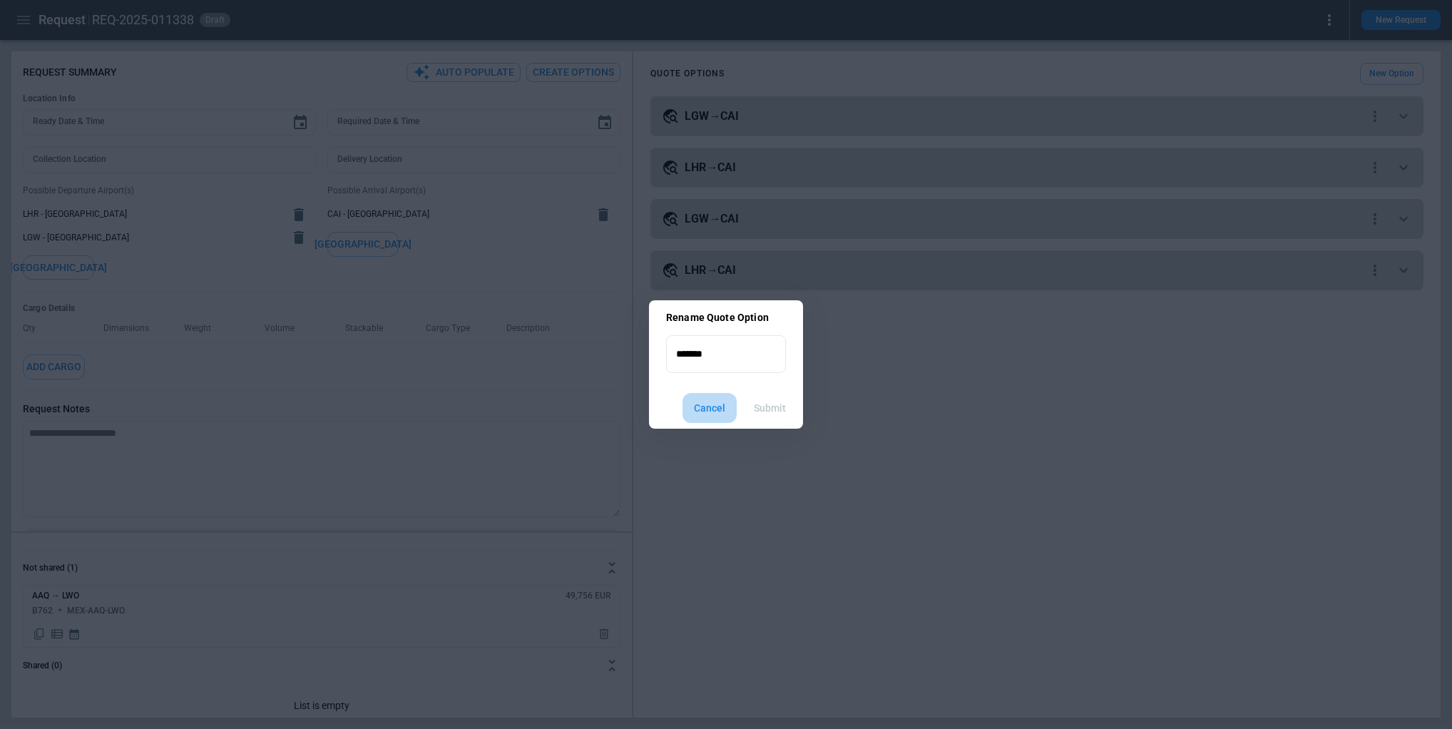
click at [715, 409] on button "Cancel" at bounding box center [710, 408] width 54 height 31
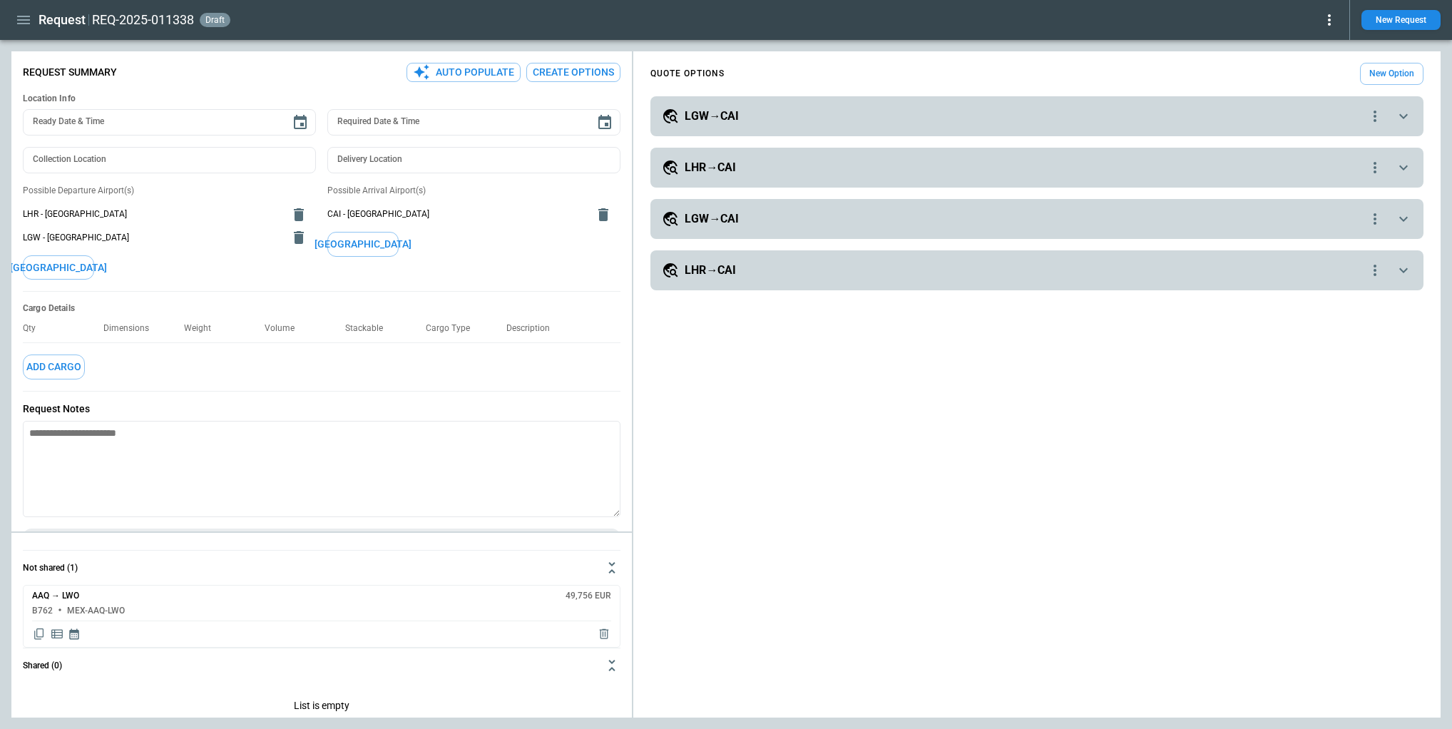
click at [1381, 79] on button "New Option" at bounding box center [1391, 74] width 63 height 22
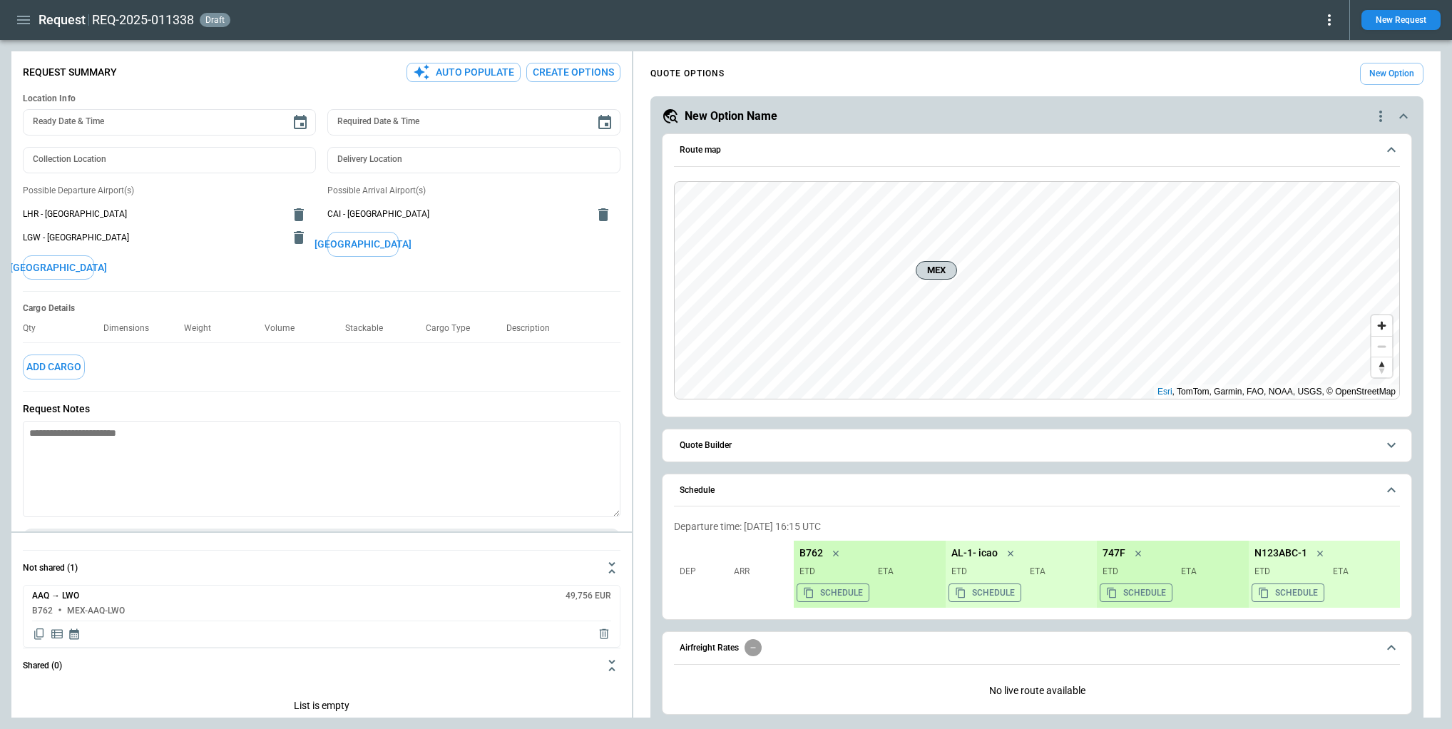
drag, startPoint x: 808, startPoint y: 120, endPoint x: 791, endPoint y: 117, distance: 17.4
click at [808, 120] on div "New Option Name" at bounding box center [1017, 116] width 710 height 17
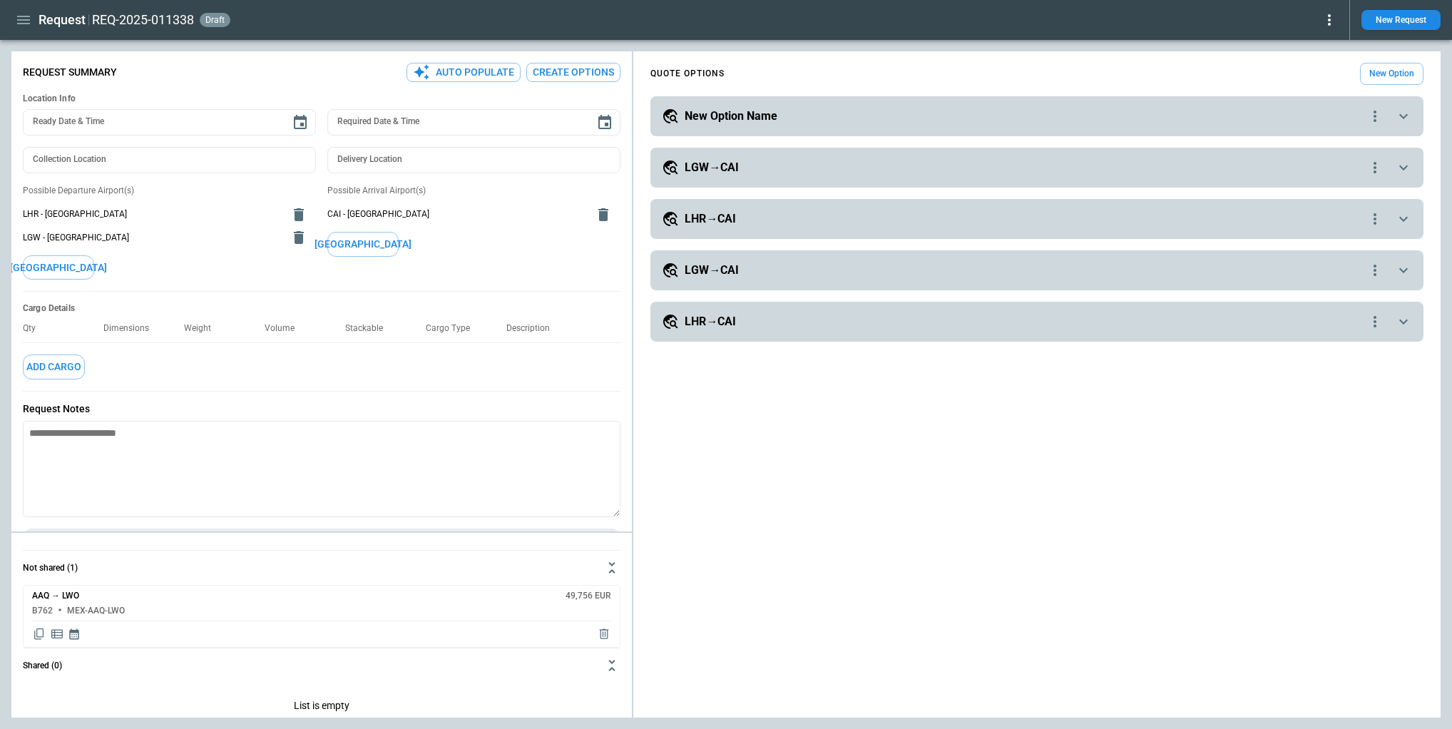
click at [1376, 118] on icon "quote-option-actions" at bounding box center [1375, 116] width 17 height 17
click at [1309, 180] on button "Rename Quote Option" at bounding box center [1318, 182] width 121 height 21
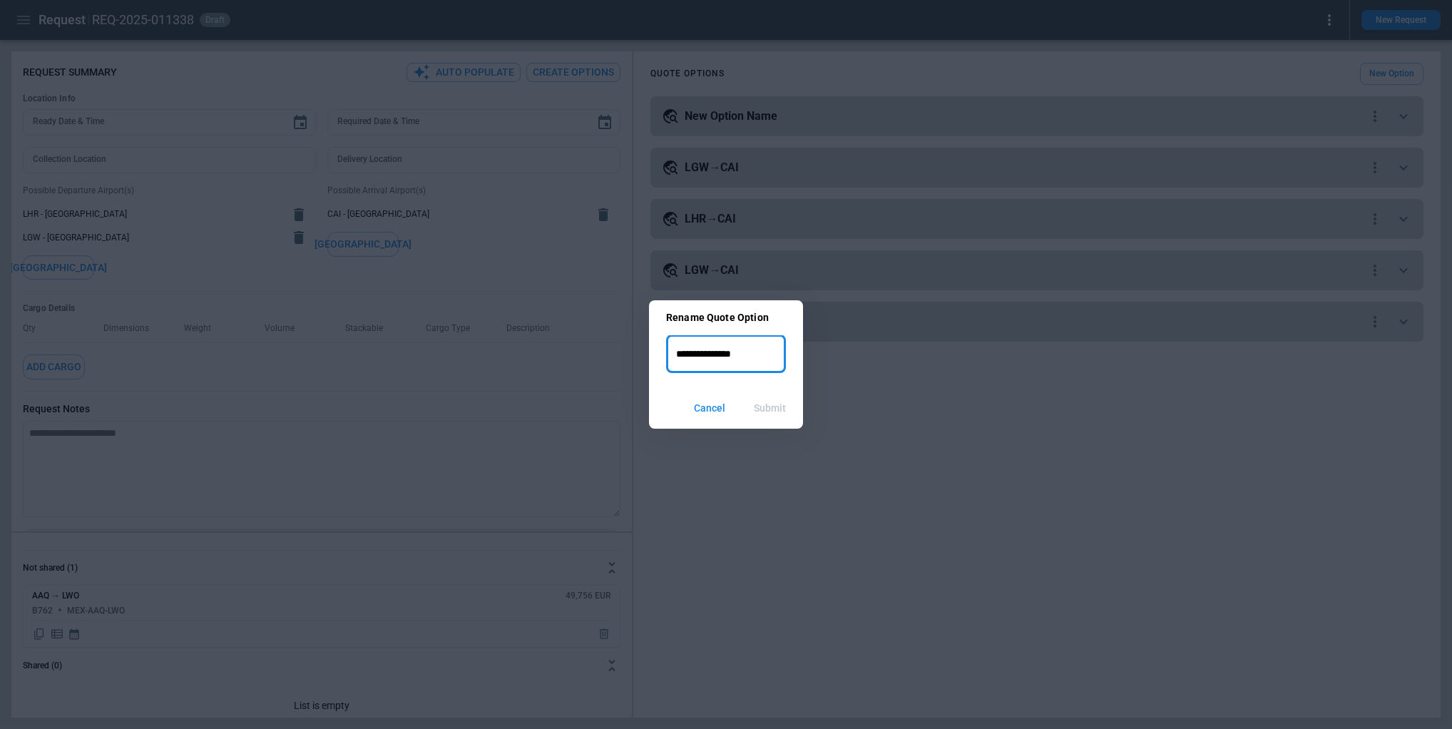
click at [736, 354] on input "**********" at bounding box center [726, 354] width 120 height 38
click at [737, 354] on input "**********" at bounding box center [726, 354] width 120 height 38
type input "**********"
click at [769, 402] on button "Submit" at bounding box center [769, 408] width 55 height 31
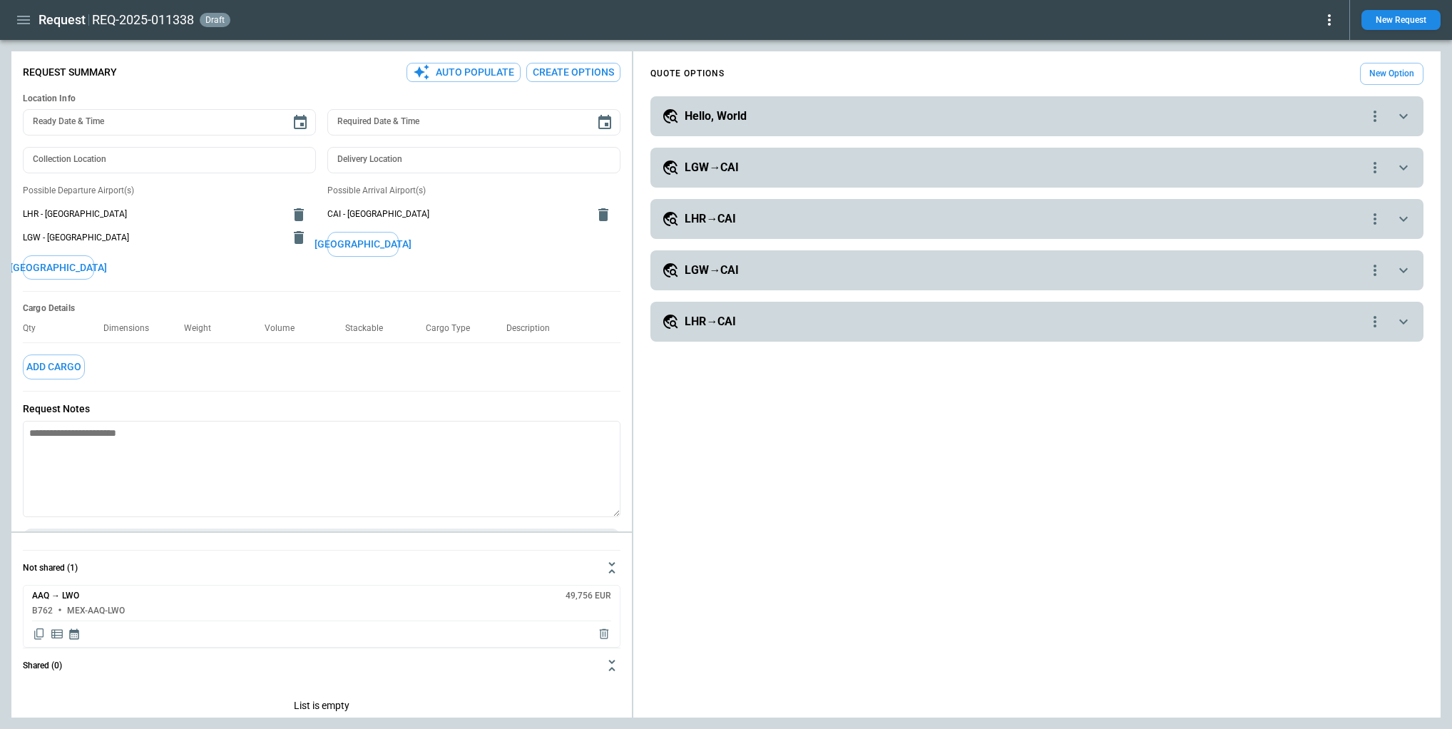
click at [747, 322] on div "LHR→CAI" at bounding box center [1014, 321] width 705 height 17
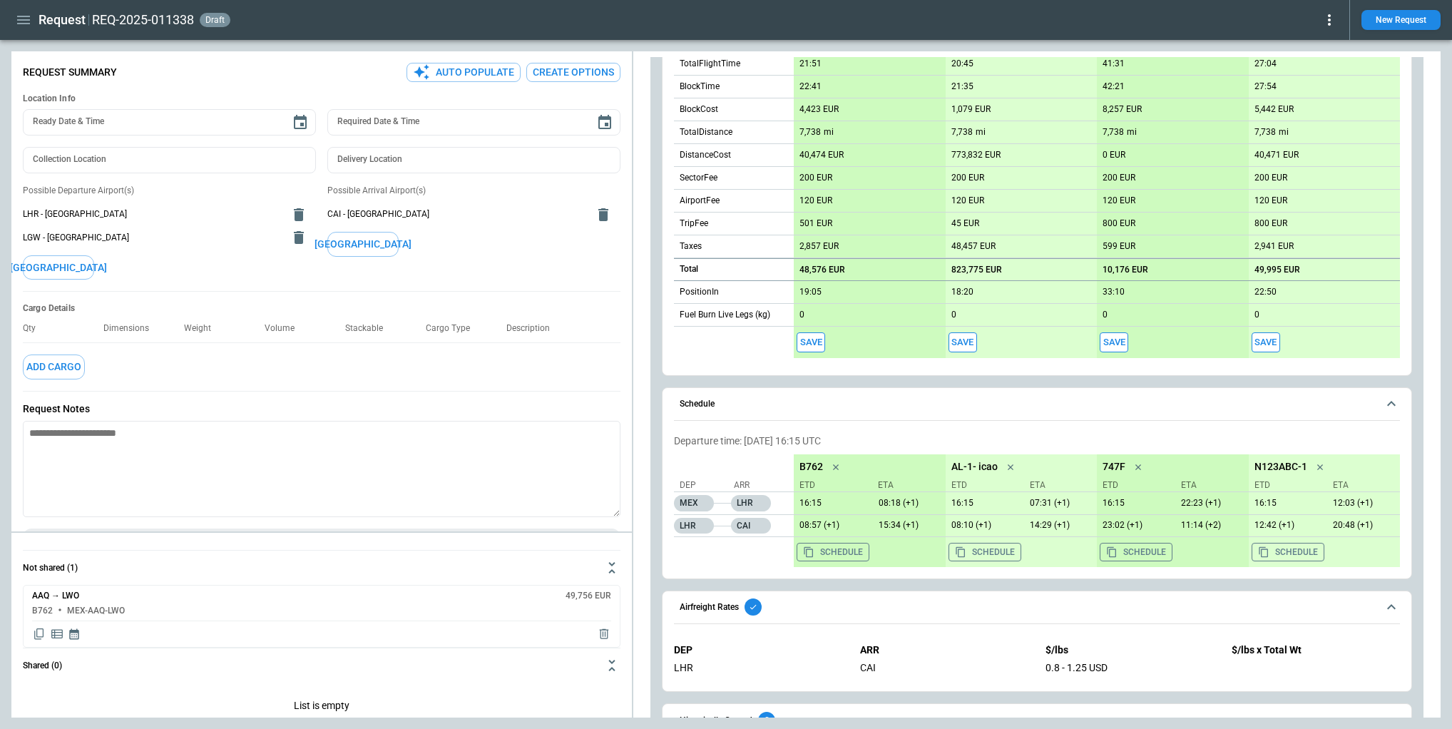
scroll to position [934, 0]
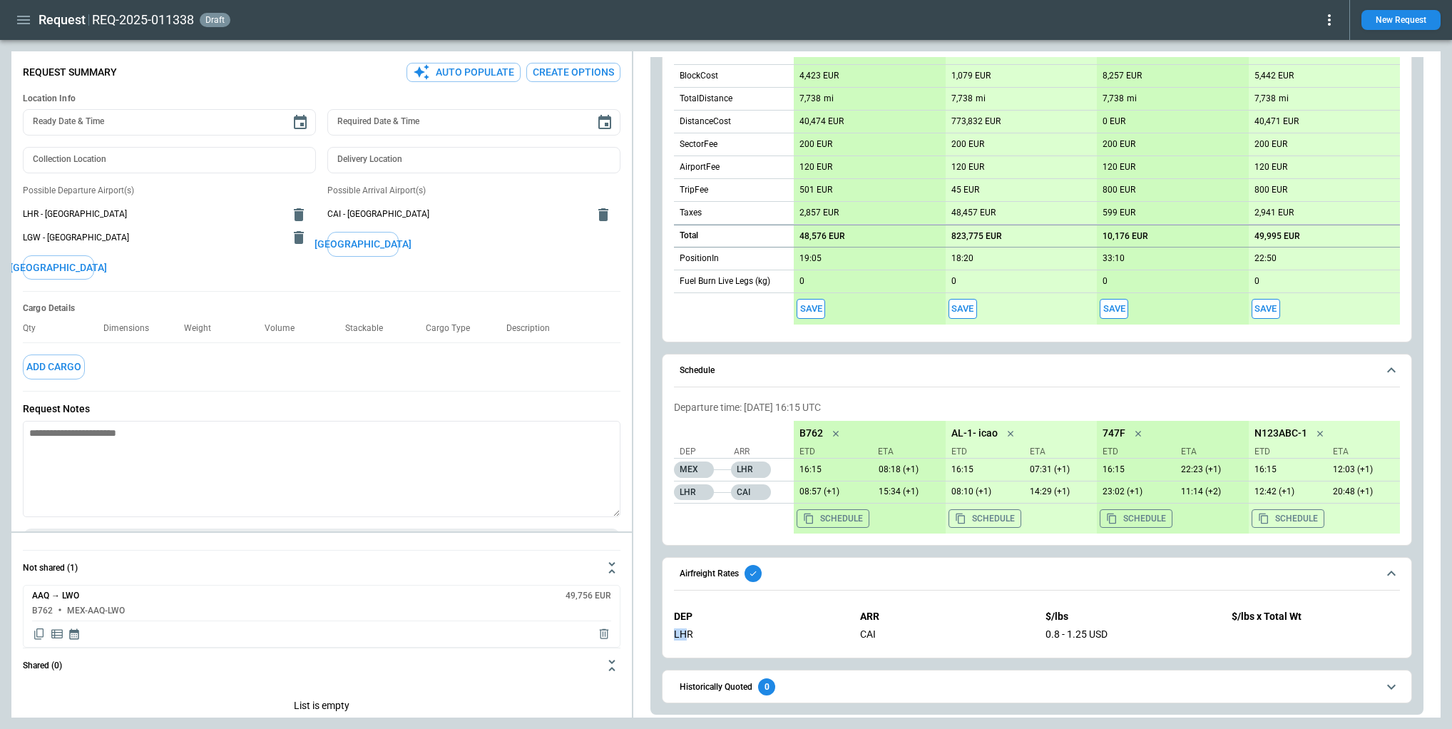
drag, startPoint x: 675, startPoint y: 633, endPoint x: 760, endPoint y: 636, distance: 84.2
click at [689, 634] on div "LHR" at bounding box center [758, 634] width 168 height 12
drag, startPoint x: 1044, startPoint y: 632, endPoint x: 1125, endPoint y: 635, distance: 80.7
click at [1118, 631] on div "DEP ARR $/lbs $/lbs x Total Wt LHR CAI 0.8 - 1.25 USD" at bounding box center [1037, 625] width 726 height 53
click at [1130, 634] on div "0.8 - 1.25 USD" at bounding box center [1130, 634] width 168 height 12
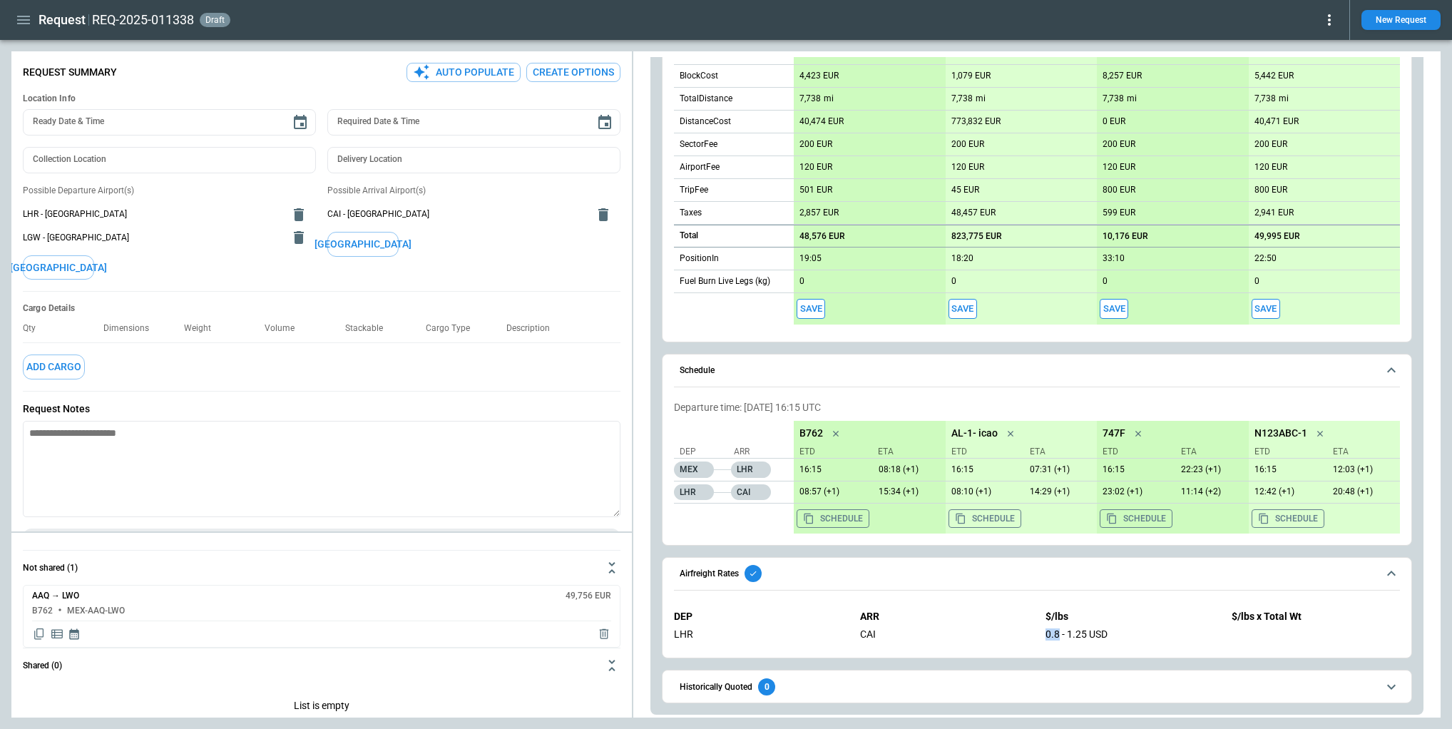
drag, startPoint x: 1047, startPoint y: 633, endPoint x: 1061, endPoint y: 633, distance: 14.3
click at [1058, 632] on div "0.8 - 1.25 USD" at bounding box center [1130, 634] width 168 height 12
drag, startPoint x: 1069, startPoint y: 633, endPoint x: 1088, endPoint y: 632, distance: 18.6
click at [1088, 632] on div "0.8 - 1.25 USD" at bounding box center [1130, 634] width 168 height 12
click at [1088, 636] on div "0.8 - 1.25 USD" at bounding box center [1130, 634] width 168 height 12
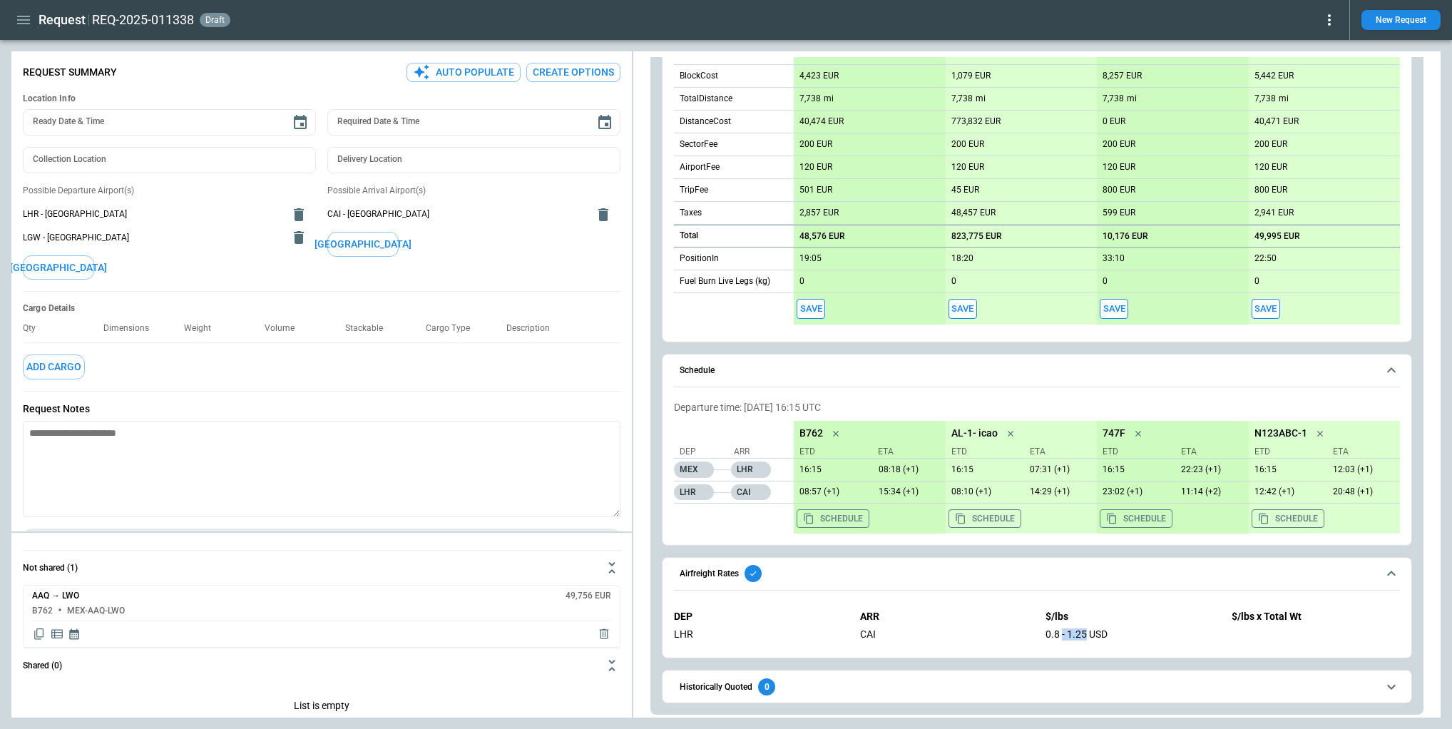
drag, startPoint x: 1085, startPoint y: 633, endPoint x: 1068, endPoint y: 635, distance: 16.5
click at [1062, 633] on div "0.8 - 1.25 USD" at bounding box center [1130, 634] width 168 height 12
click at [1087, 635] on div "0.8 - 1.25 USD" at bounding box center [1130, 634] width 168 height 12
drag, startPoint x: 1064, startPoint y: 612, endPoint x: 1073, endPoint y: 625, distance: 16.4
click at [1068, 614] on p "$/lbs" at bounding box center [1130, 617] width 168 height 12
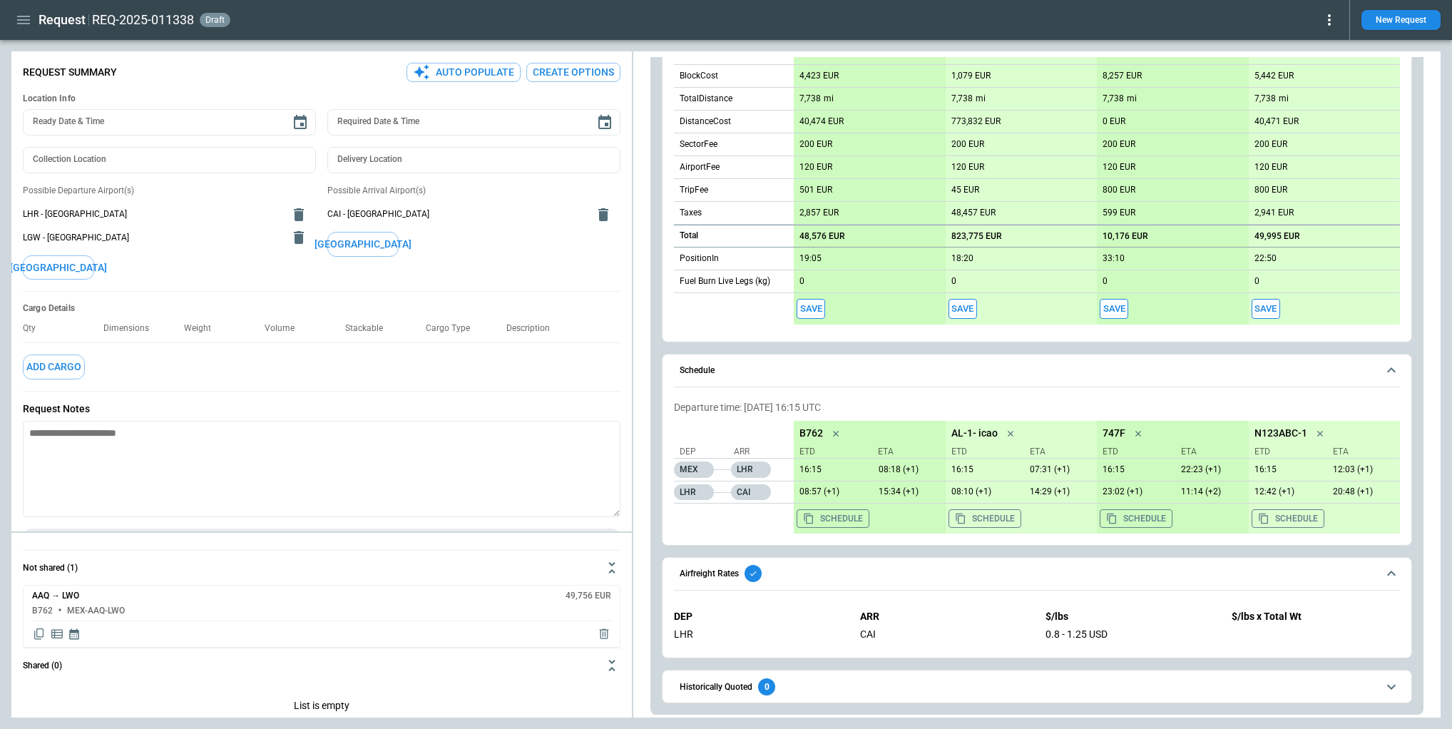
click at [1078, 628] on div "0.8 - 1.25 USD" at bounding box center [1130, 634] width 168 height 12
click at [1041, 613] on div "DEP ARR $/lbs $/lbs x Total Wt LHR CAI 0.8 - 1.25 USD" at bounding box center [1037, 625] width 726 height 53
drag, startPoint x: 1061, startPoint y: 611, endPoint x: 1080, endPoint y: 670, distance: 61.6
click at [1057, 613] on p "$/lbs" at bounding box center [1130, 617] width 168 height 12
click at [1093, 631] on div "0.8 - 1.25 USD" at bounding box center [1130, 634] width 168 height 12
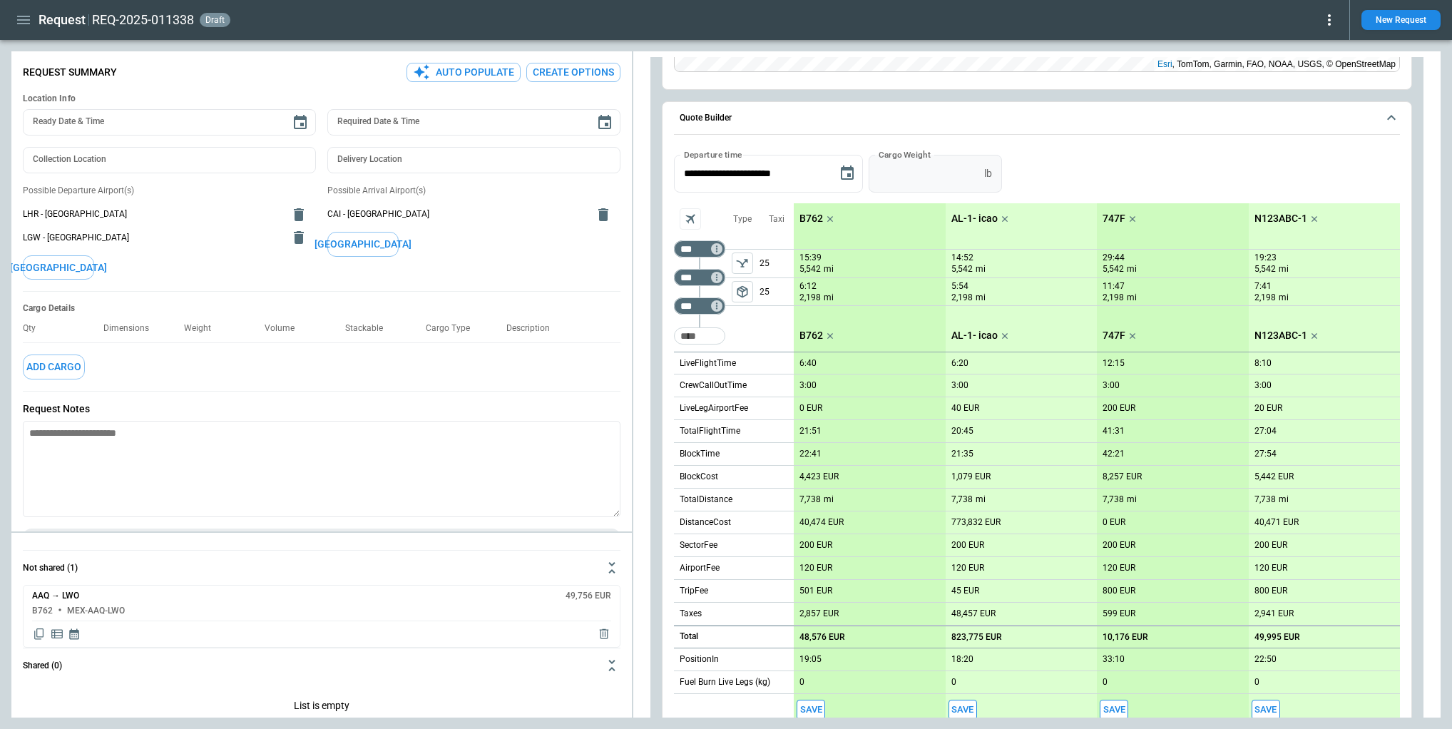
scroll to position [548, 0]
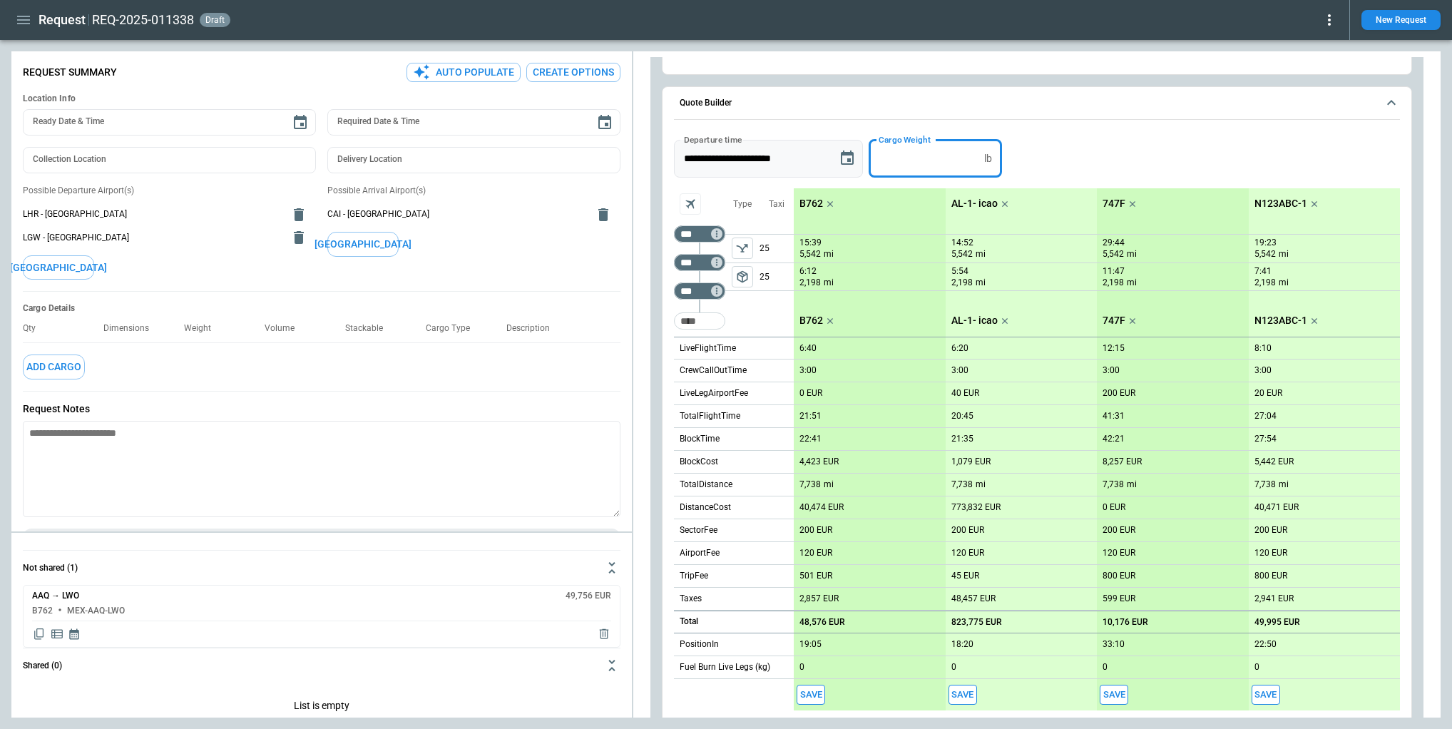
click at [855, 160] on div "**********" at bounding box center [1037, 159] width 726 height 38
type input "*****"
click at [1041, 157] on button "Apply" at bounding box center [1031, 159] width 46 height 38
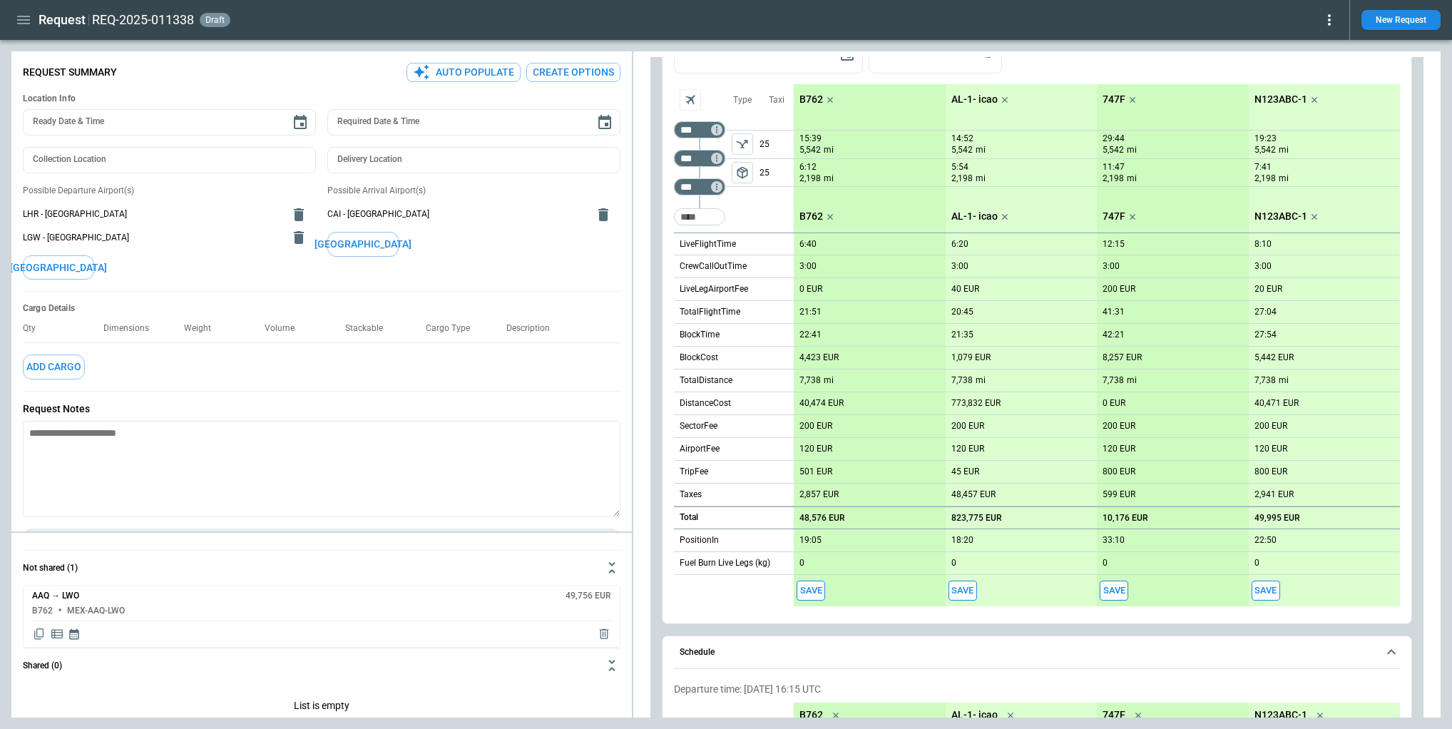
scroll to position [934, 0]
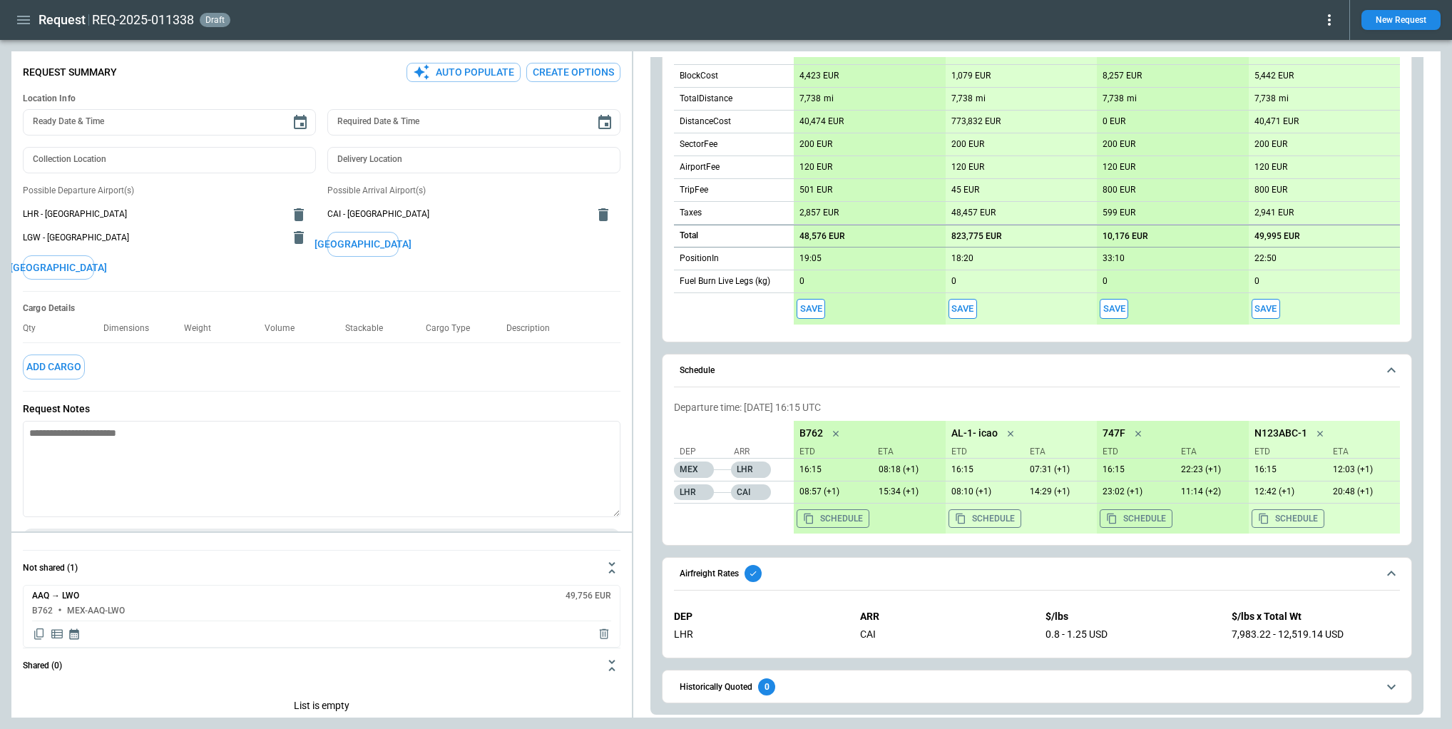
click at [1389, 573] on icon "scrollable content" at bounding box center [1391, 573] width 17 height 17
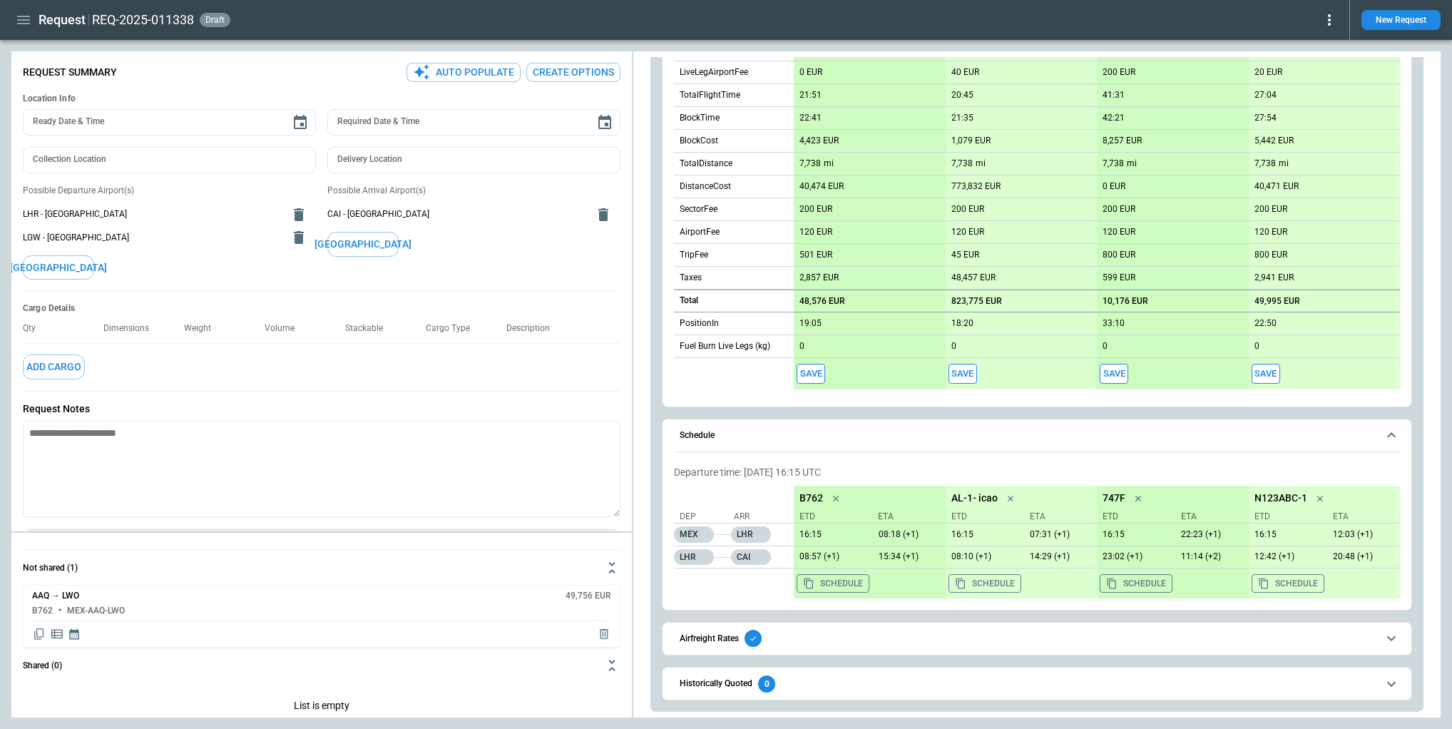
scroll to position [866, 0]
click at [1394, 635] on icon "scrollable content" at bounding box center [1391, 641] width 17 height 17
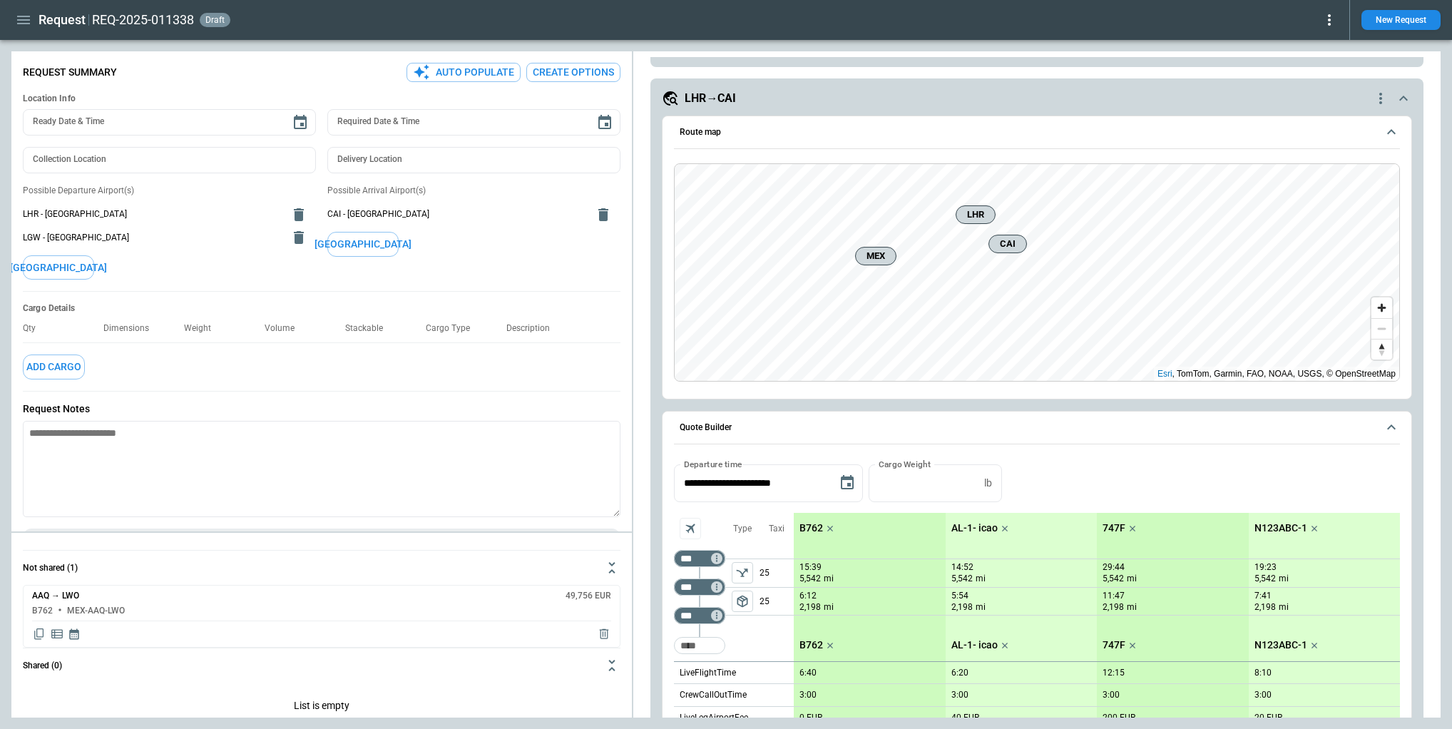
scroll to position [233, 0]
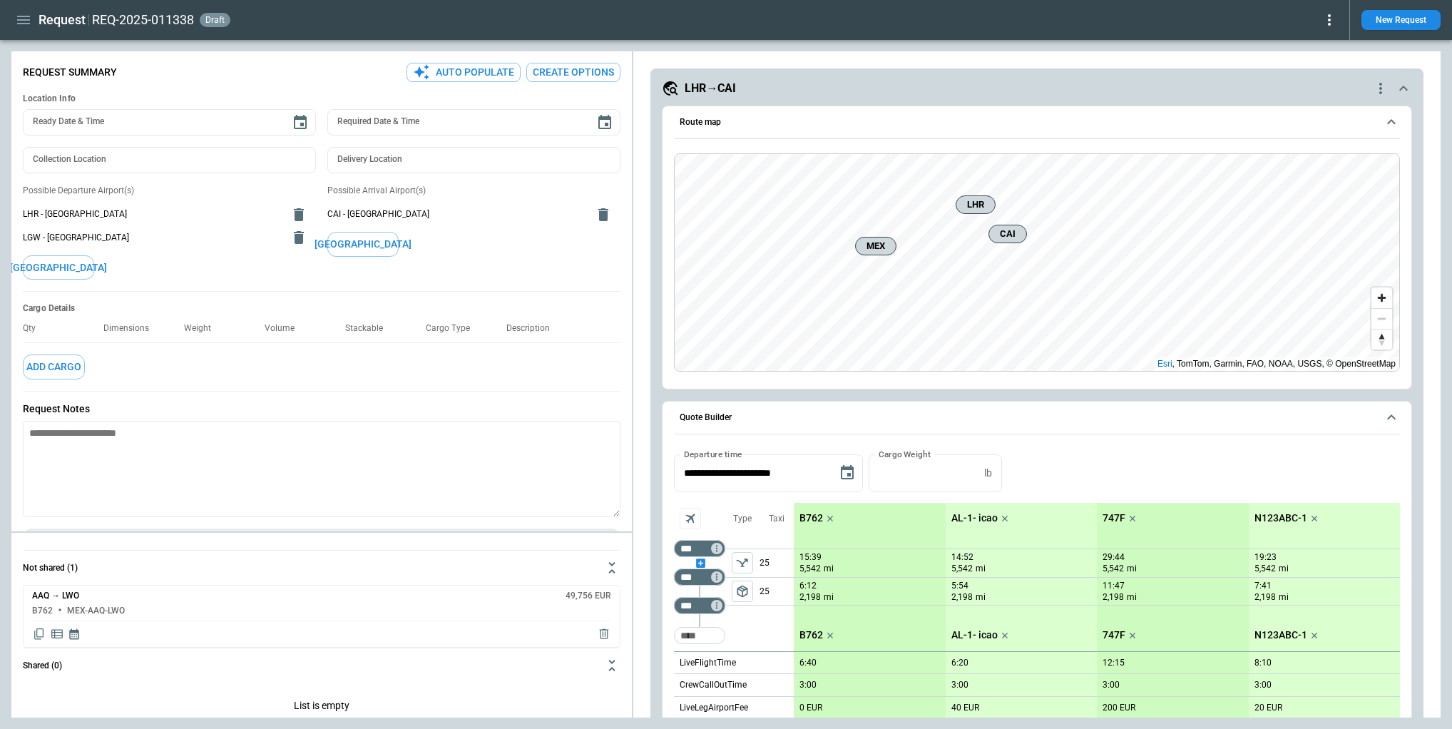
click at [699, 563] on div "scrollable content" at bounding box center [699, 563] width 51 height 0
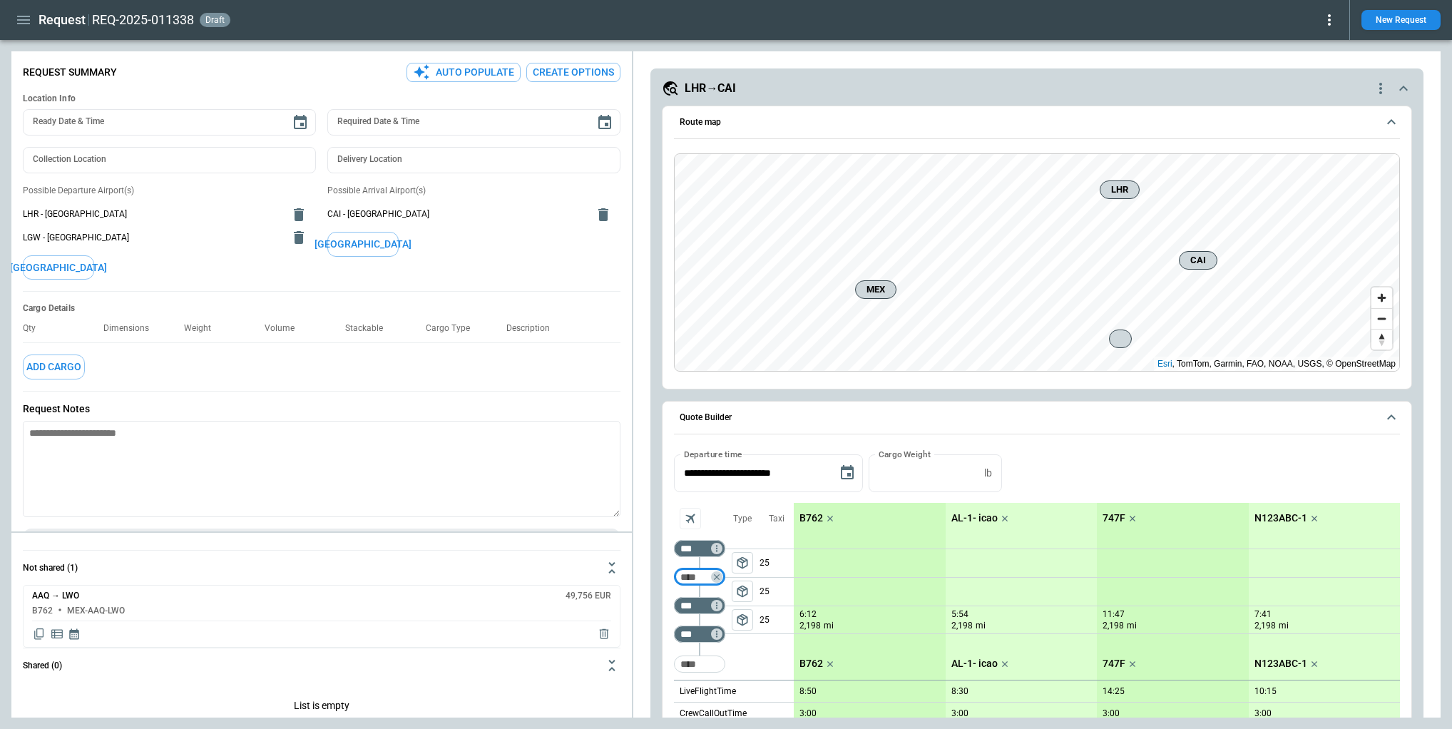
scroll to position [230, 0]
click at [718, 580] on icon "Too short" at bounding box center [717, 580] width 10 height 10
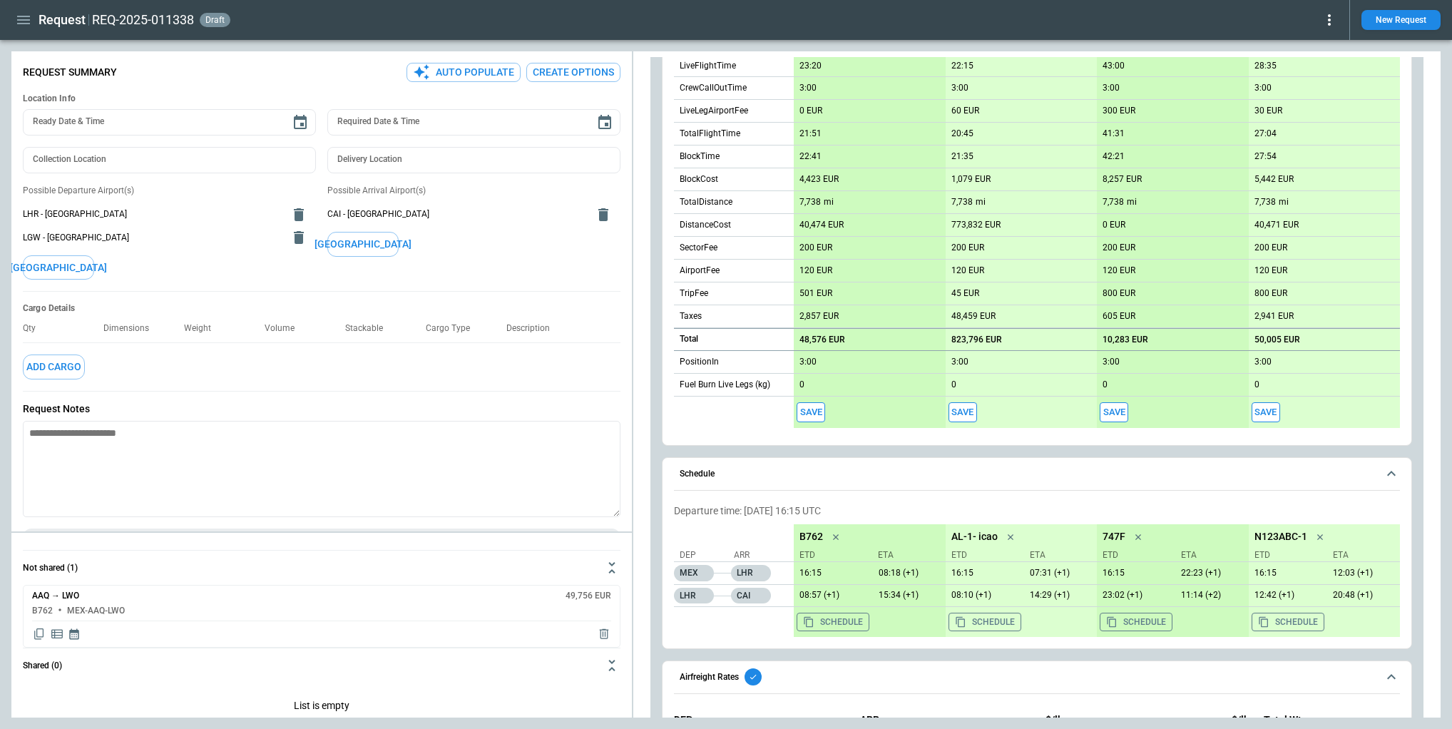
scroll to position [934, 0]
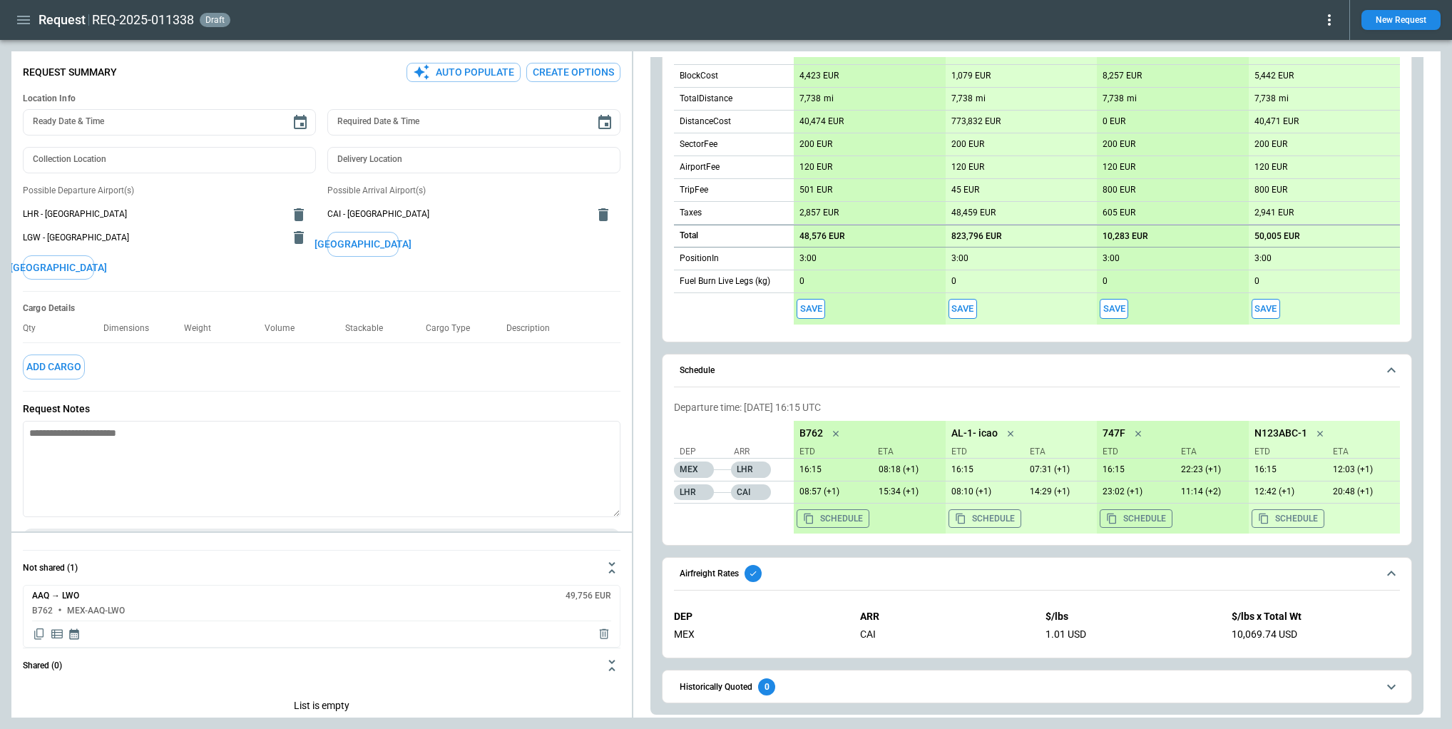
click at [24, 16] on icon "button" at bounding box center [23, 20] width 13 height 9
click at [58, 192] on li "Settings" at bounding box center [64, 192] width 107 height 24
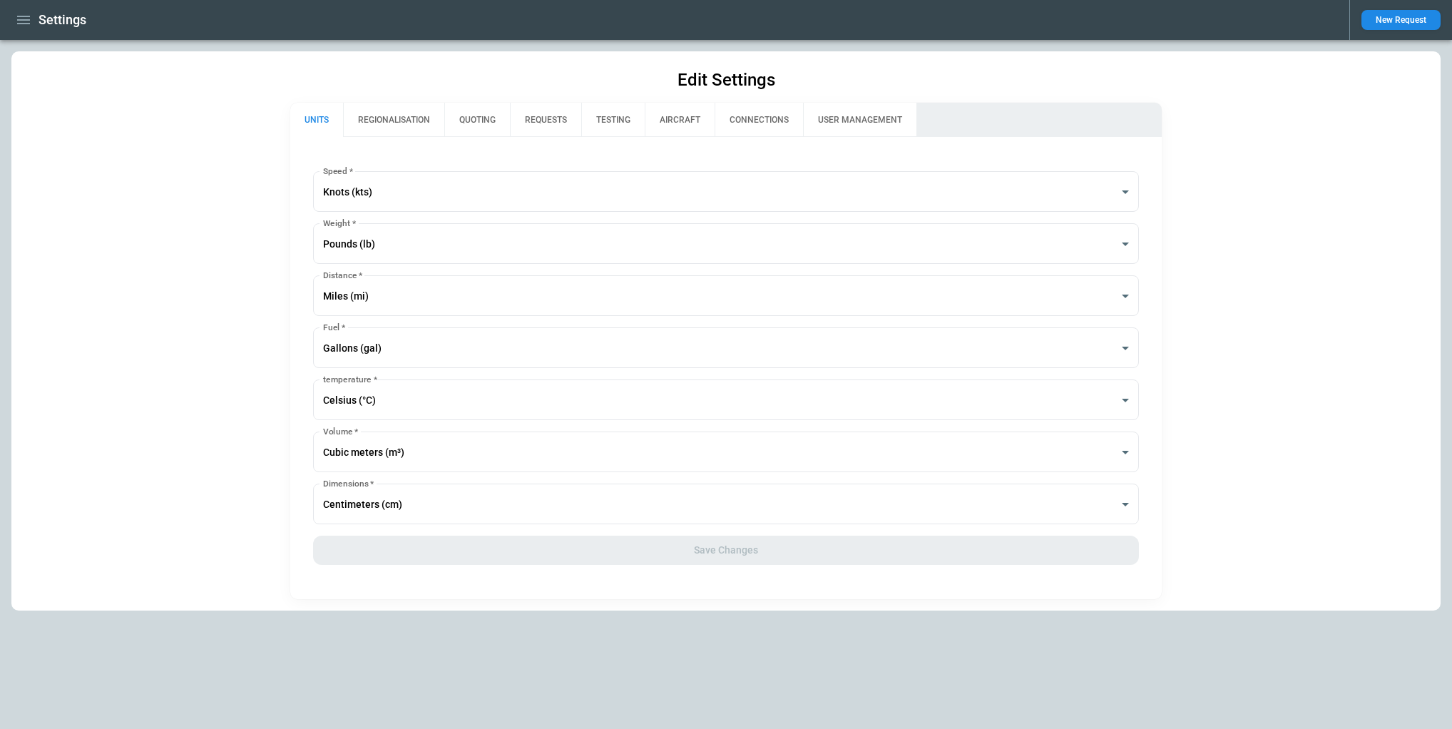
click at [496, 117] on button "QUOTING" at bounding box center [477, 120] width 66 height 34
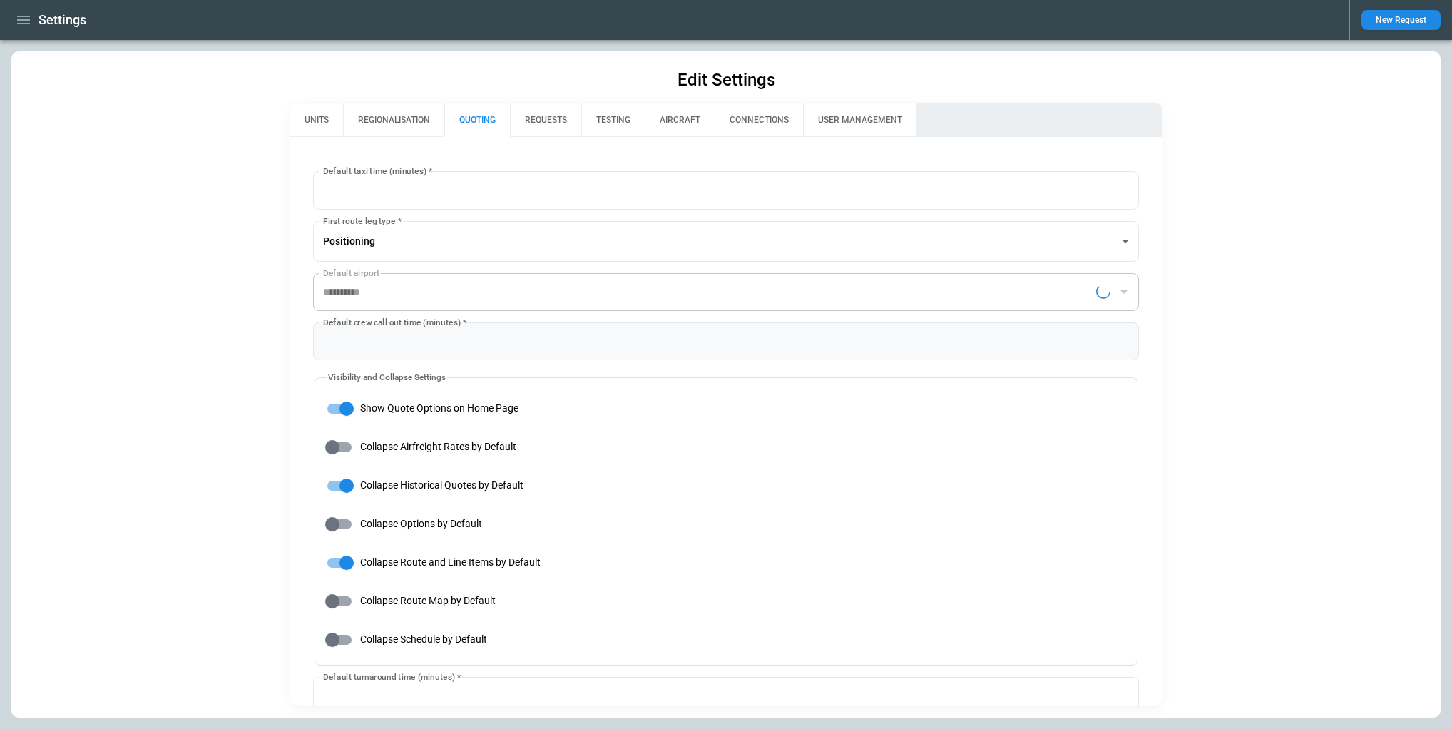
type input "**********"
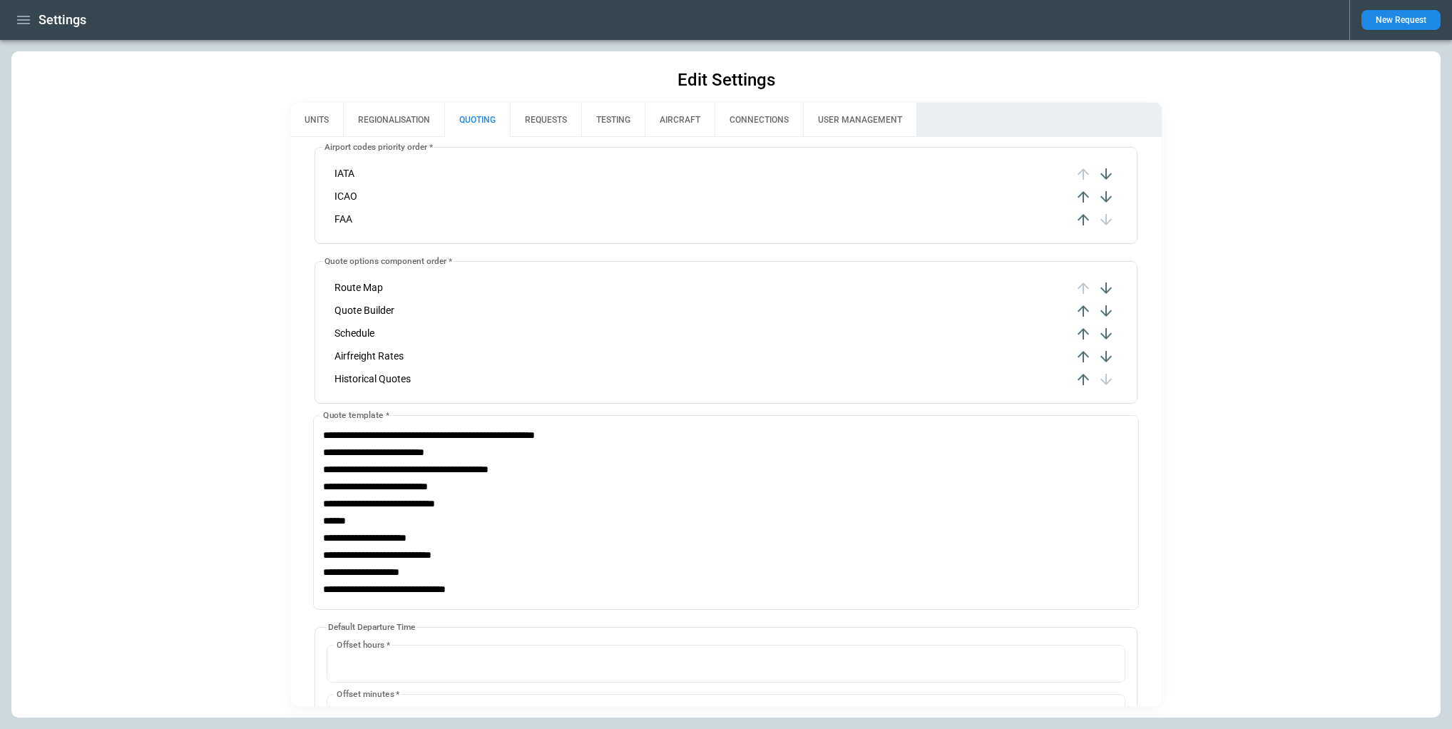
scroll to position [581, 0]
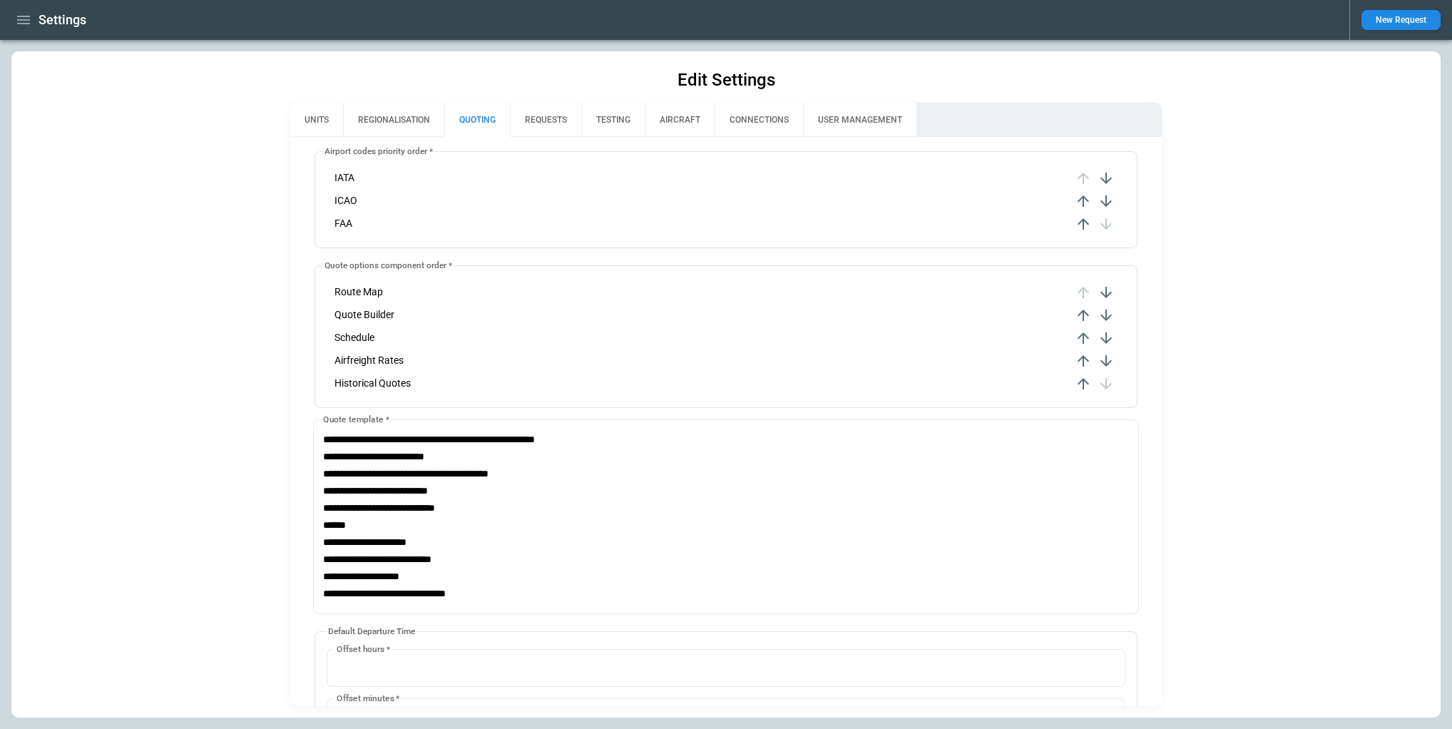
click at [1085, 364] on icon "button" at bounding box center [1083, 360] width 17 height 17
click at [1085, 334] on icon "button" at bounding box center [1083, 337] width 11 height 11
click at [1083, 312] on icon "button" at bounding box center [1083, 315] width 11 height 11
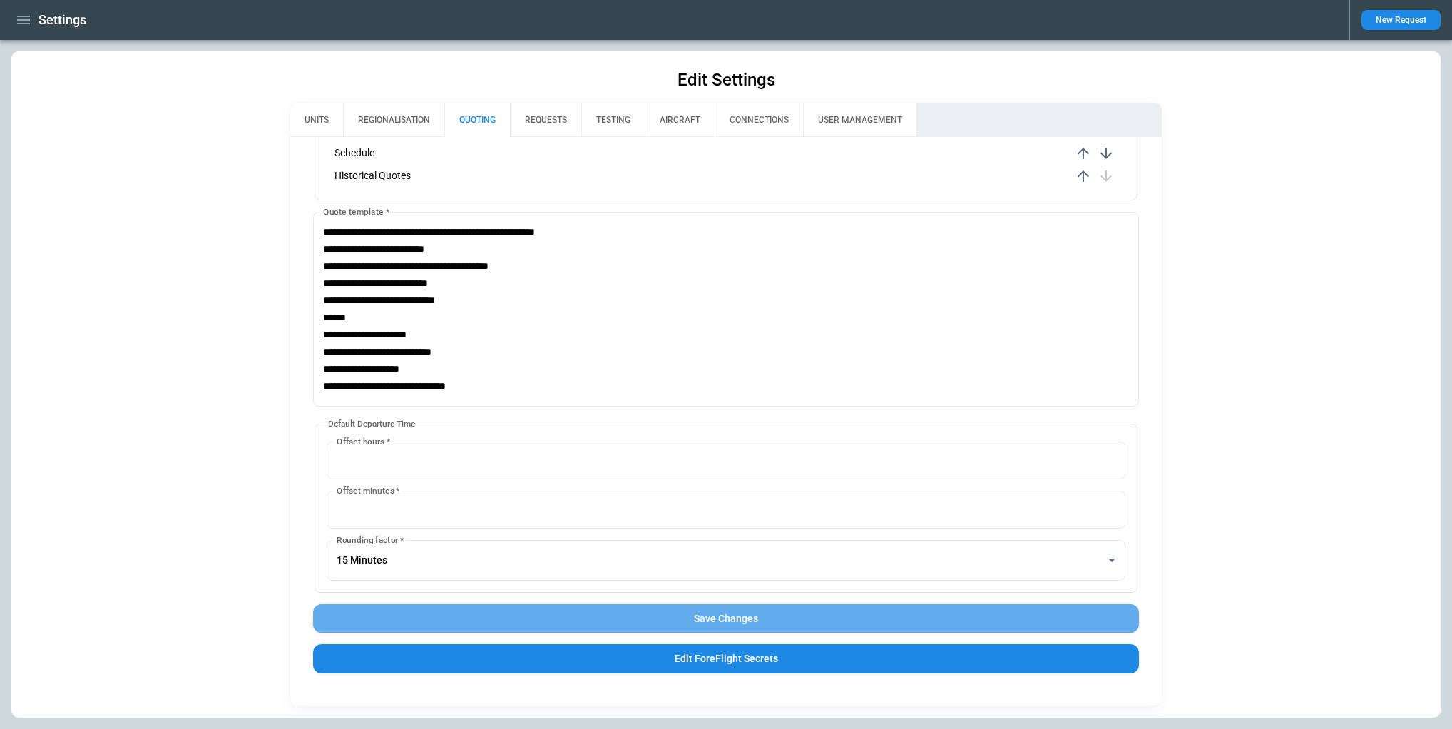
click at [1036, 624] on button "Save Changes" at bounding box center [726, 618] width 826 height 29
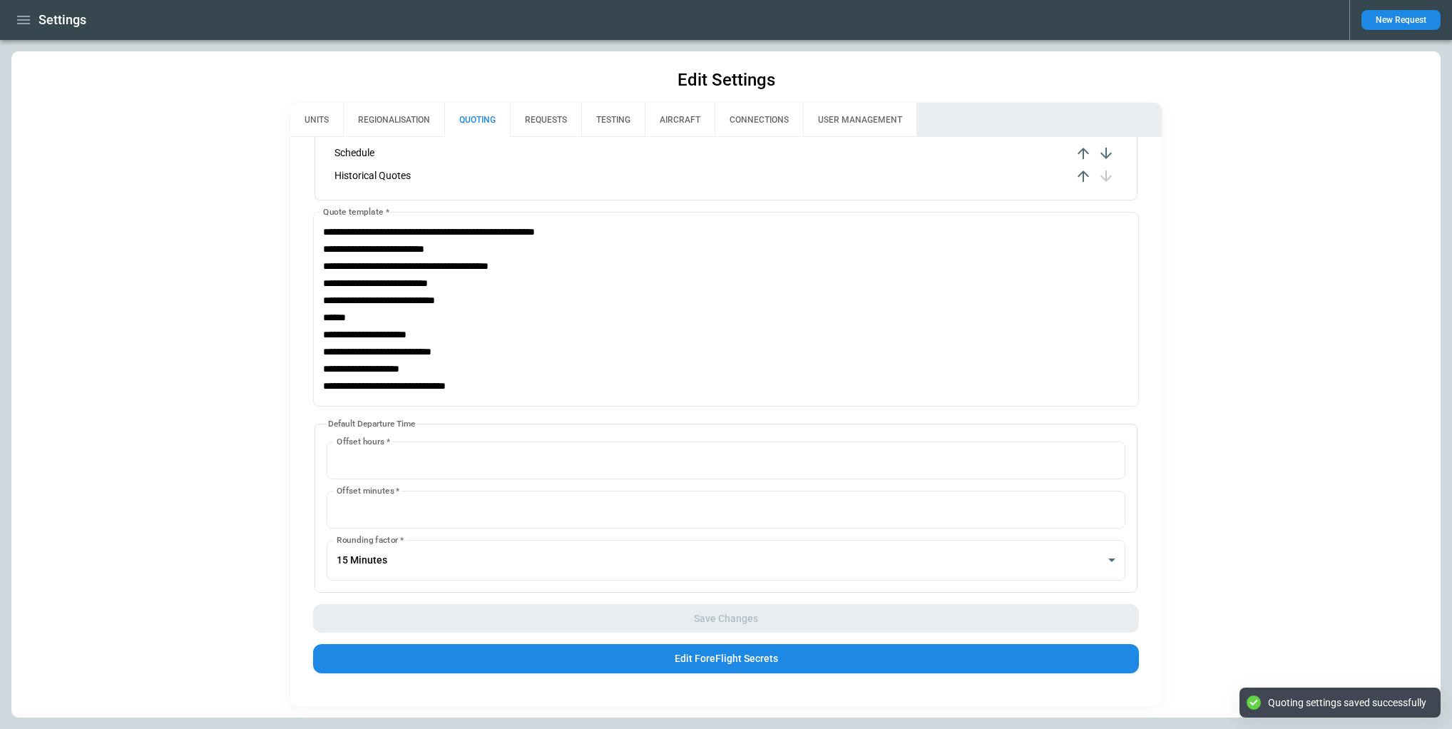
click at [32, 22] on button "button" at bounding box center [23, 20] width 24 height 25
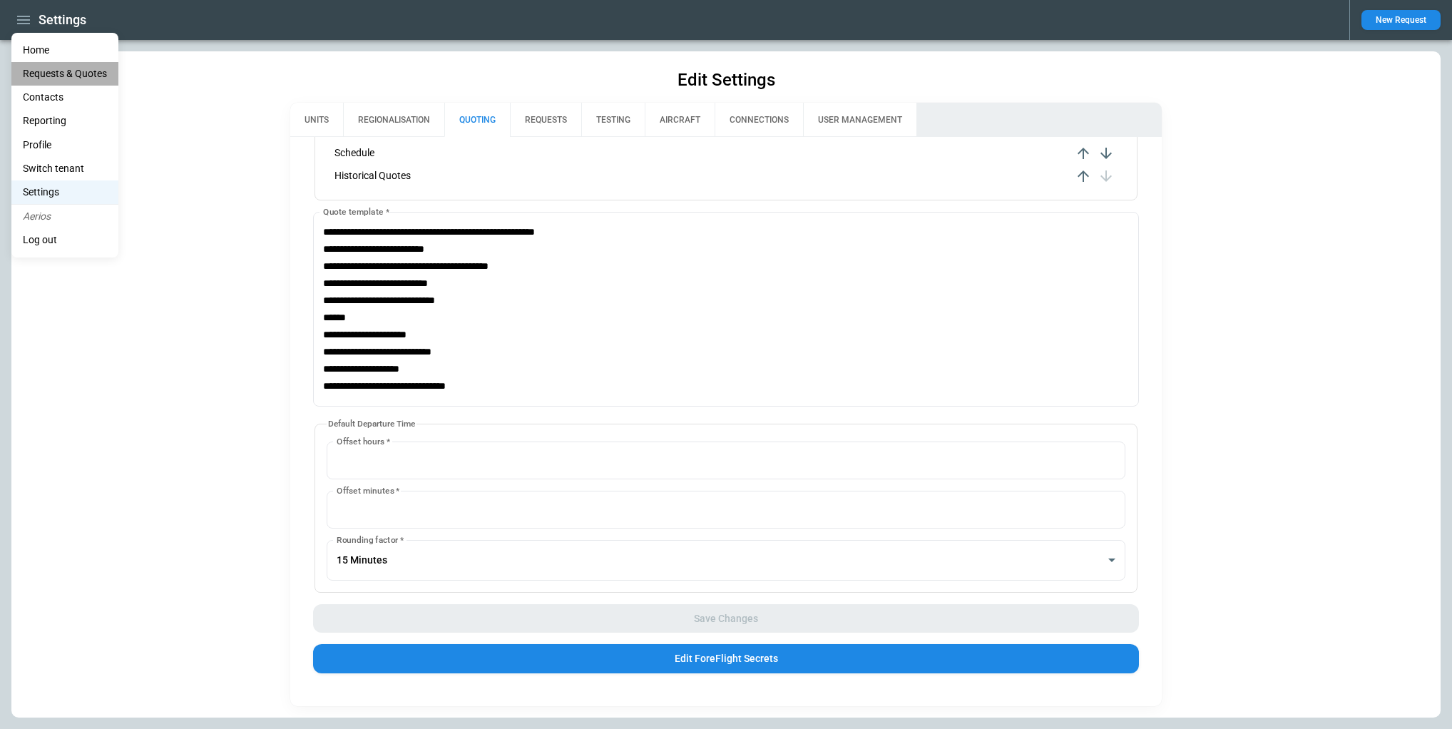
click at [41, 75] on Quotes "Requests & Quotes" at bounding box center [64, 74] width 107 height 24
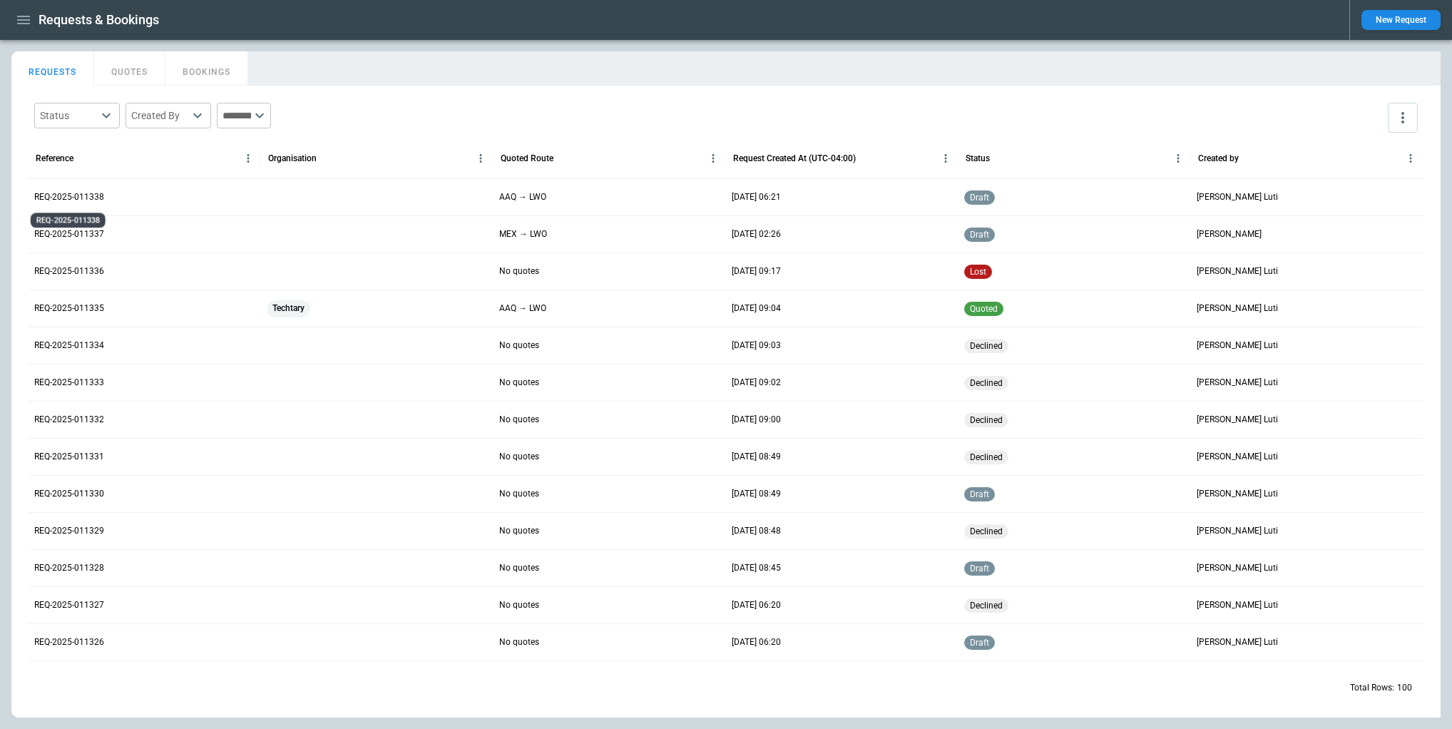
click at [79, 198] on p "REQ-2025-011338" at bounding box center [69, 197] width 70 height 12
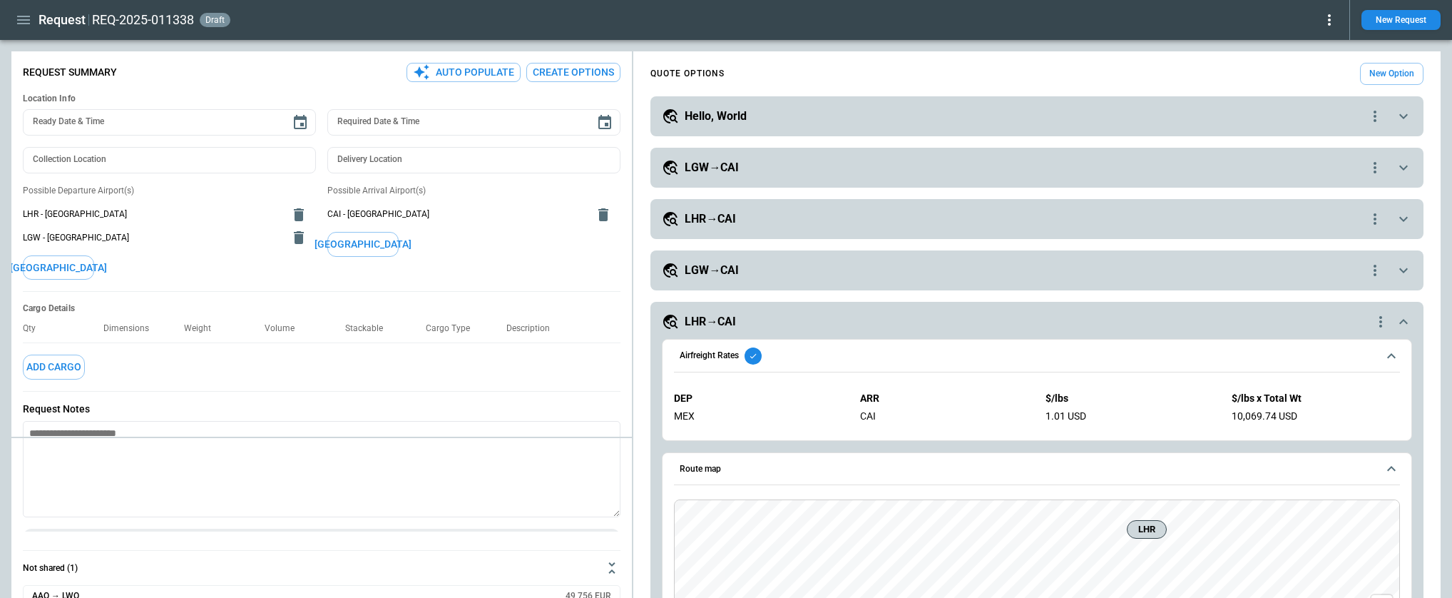
type textarea "*"
